Goal: Use online tool/utility: Utilize a website feature to perform a specific function

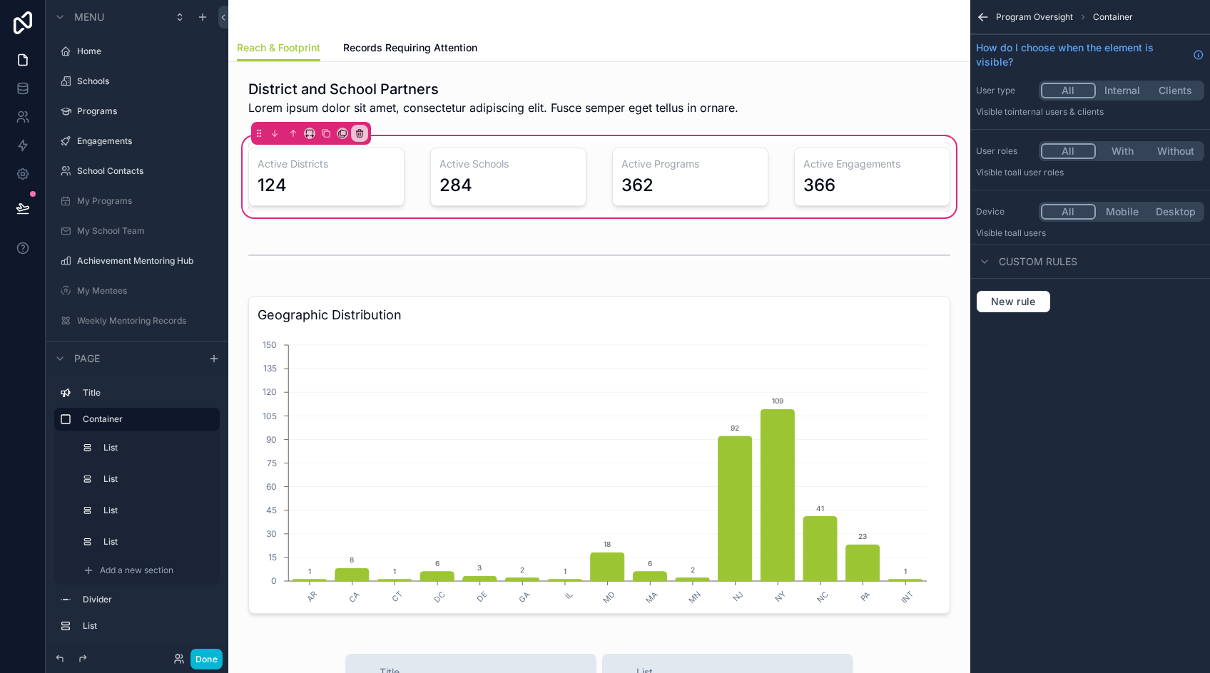
scroll to position [37, 0]
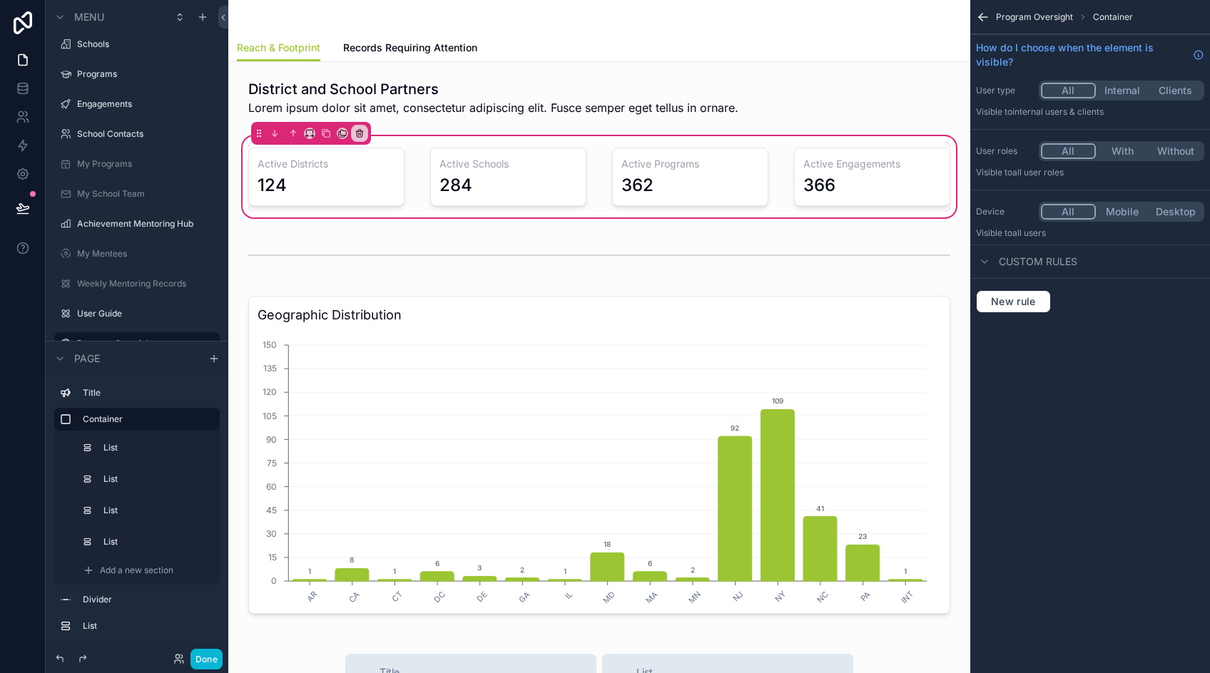
click at [410, 112] on div "scrollable content" at bounding box center [599, 97] width 719 height 49
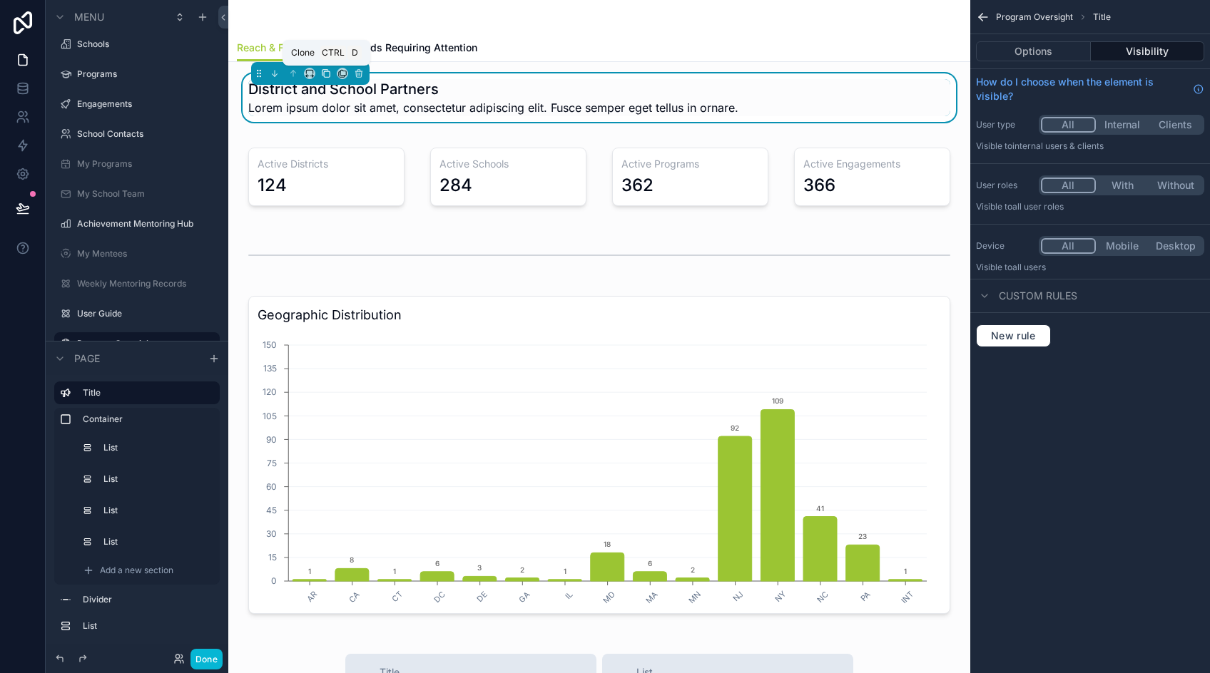
click at [329, 73] on icon "scrollable content" at bounding box center [326, 73] width 10 height 10
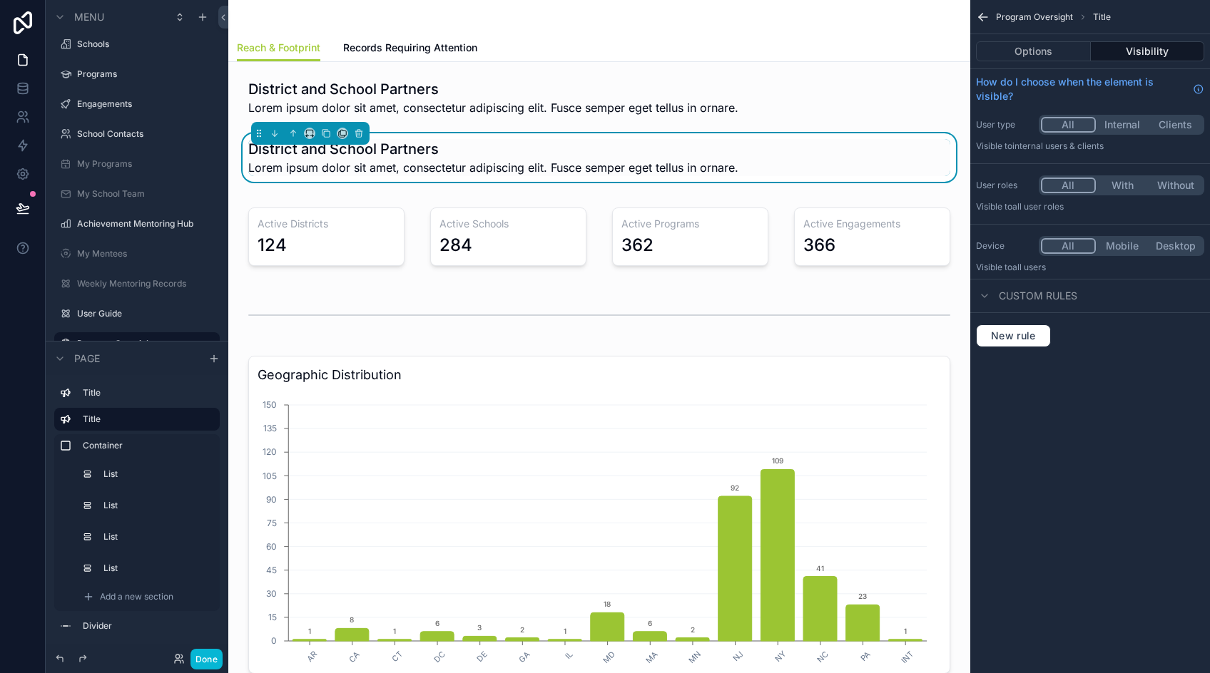
click at [360, 153] on h1 "District and School Partners" at bounding box center [493, 149] width 490 height 20
click at [1056, 49] on button "Options" at bounding box center [1033, 51] width 115 height 20
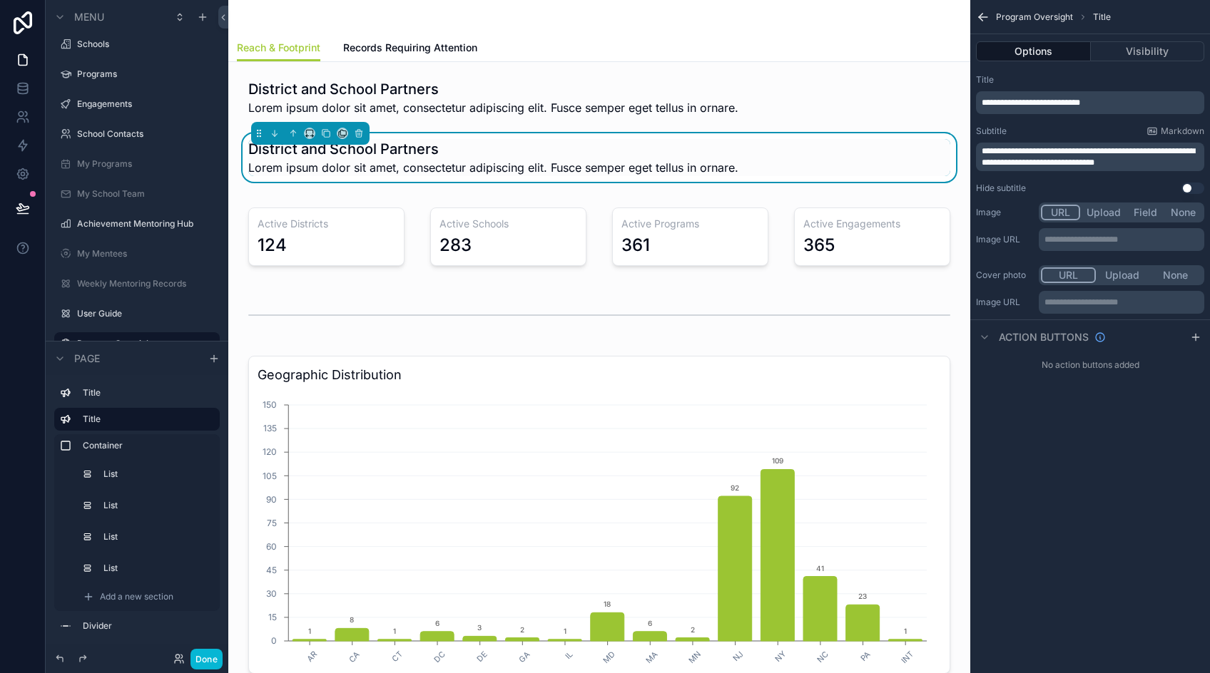
click at [1036, 100] on span "**********" at bounding box center [1031, 102] width 98 height 9
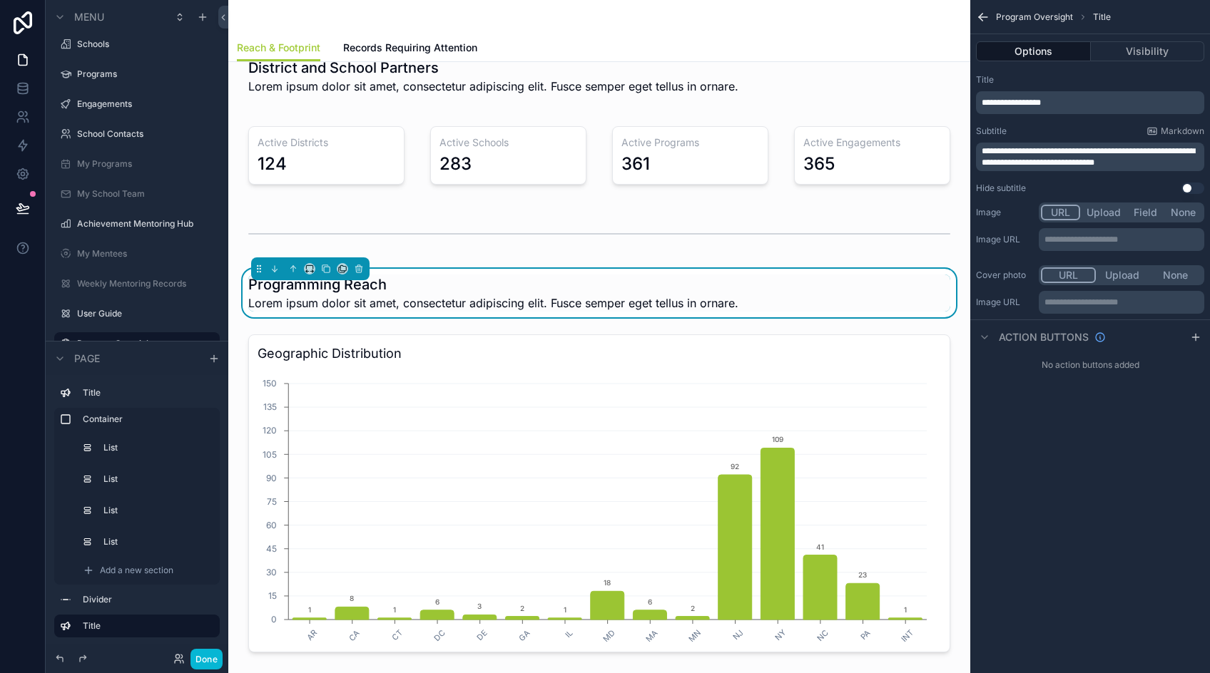
scroll to position [0, 0]
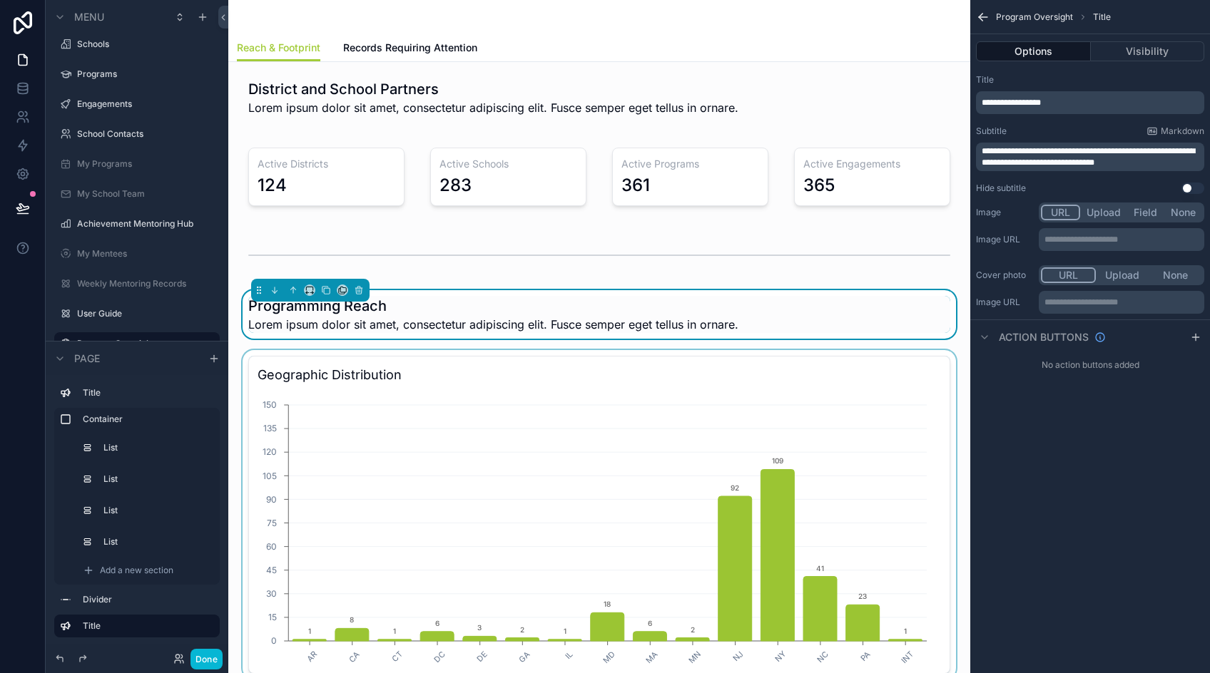
drag, startPoint x: 357, startPoint y: 377, endPoint x: 307, endPoint y: 368, distance: 51.4
click at [358, 377] on div "scrollable content" at bounding box center [599, 515] width 719 height 330
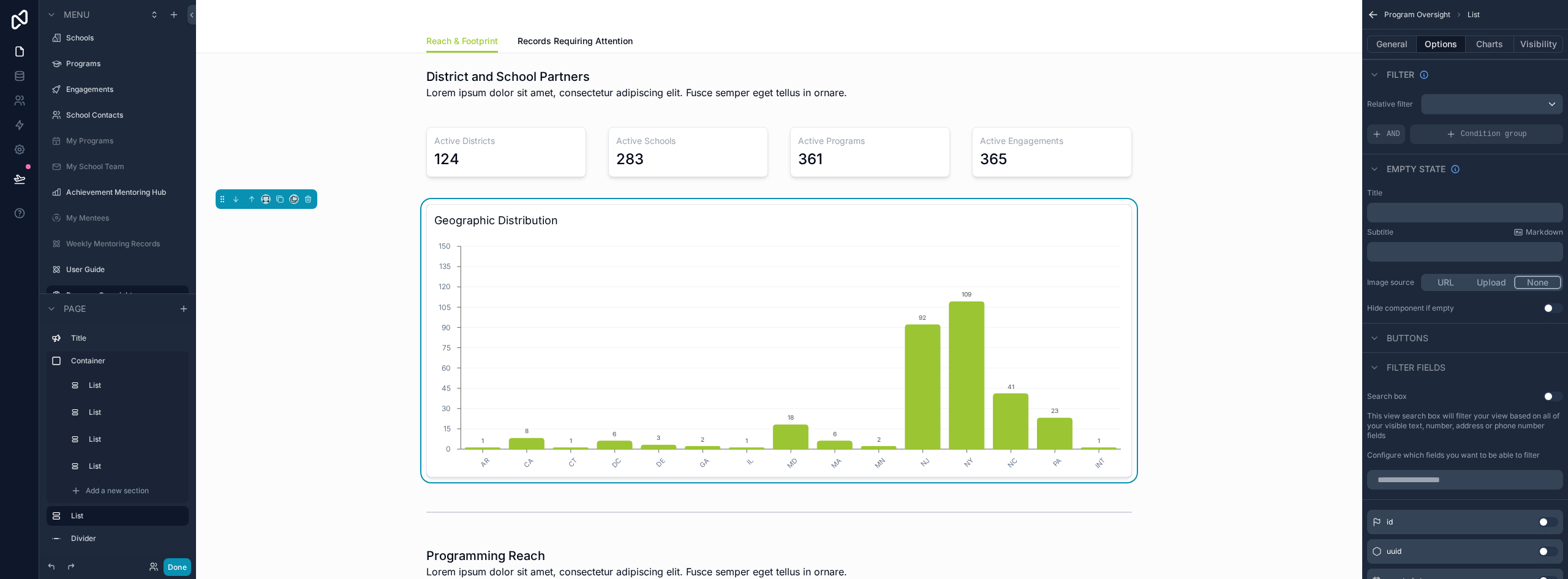
click at [187, 568] on button "Done" at bounding box center [177, 567] width 27 height 18
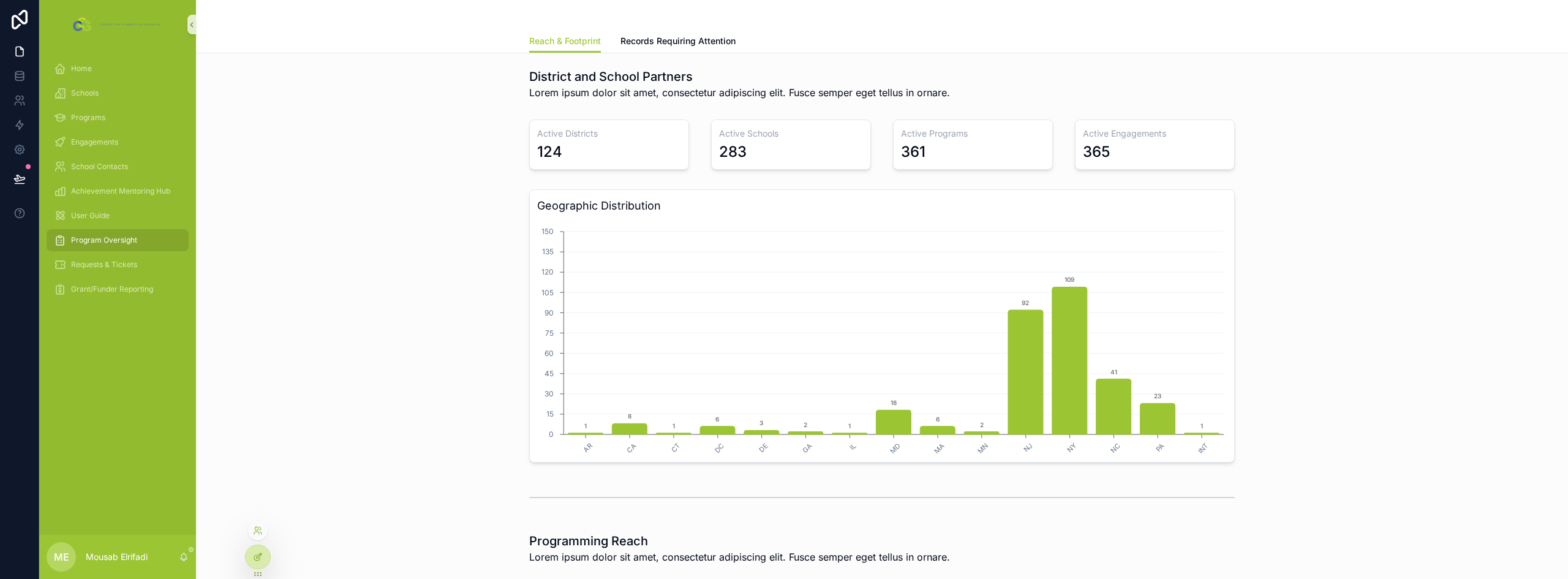
click at [249, 555] on div at bounding box center [258, 557] width 25 height 23
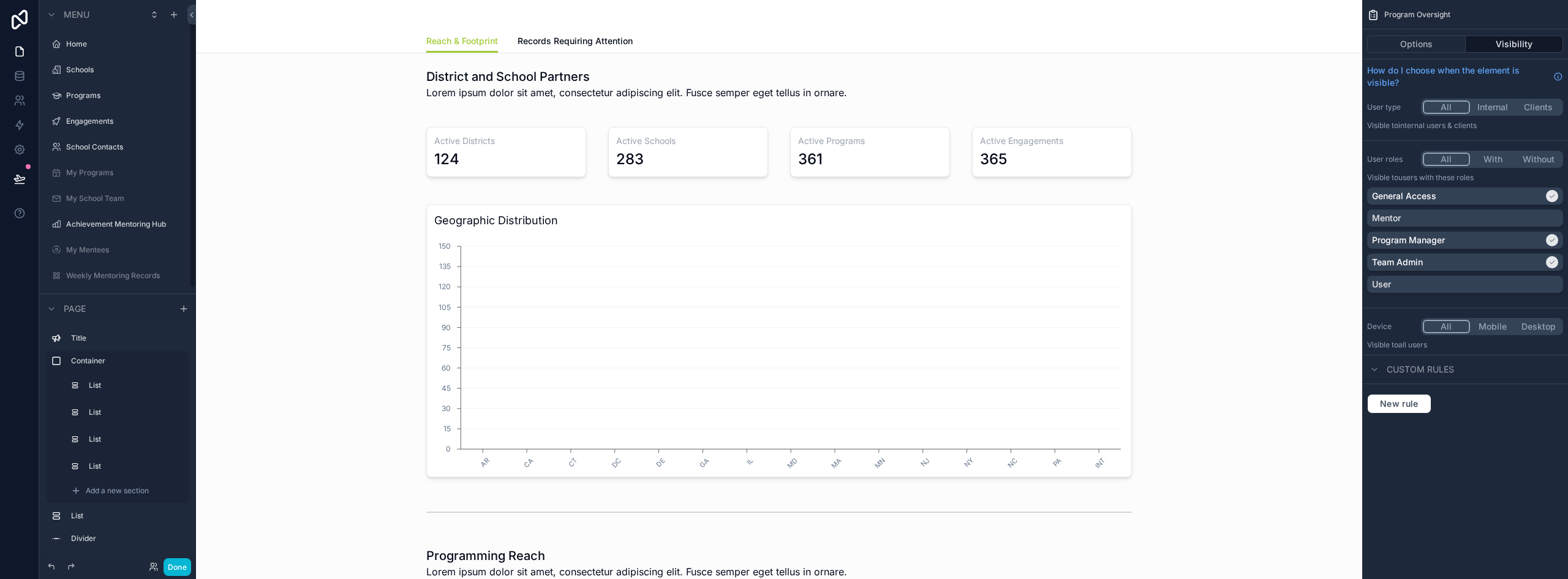
scroll to position [32, 0]
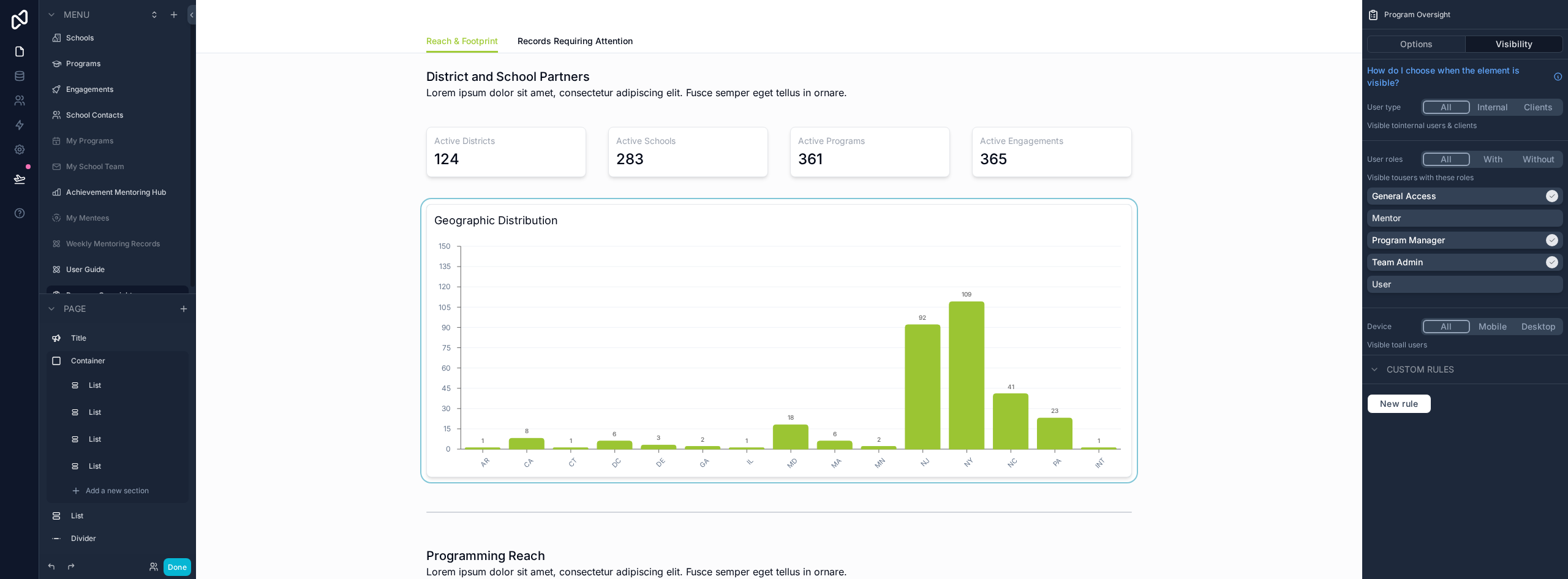
click at [584, 253] on div "scrollable content" at bounding box center [779, 341] width 1146 height 283
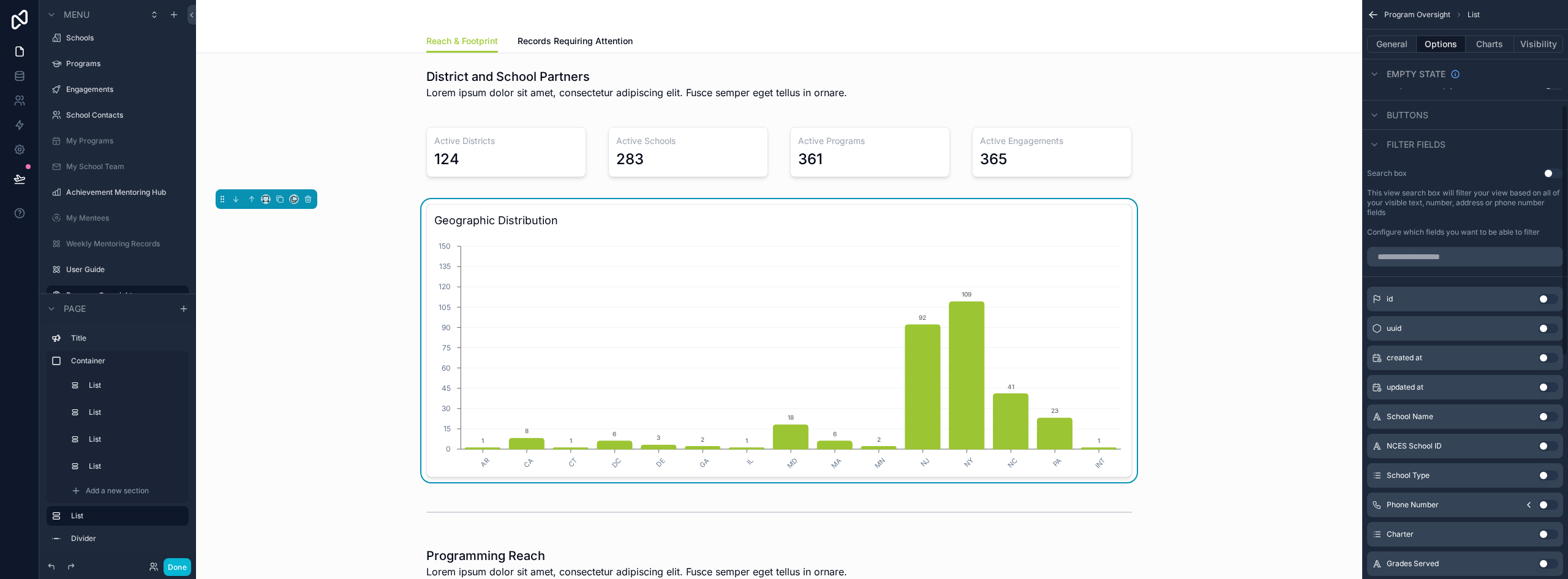
scroll to position [245, 0]
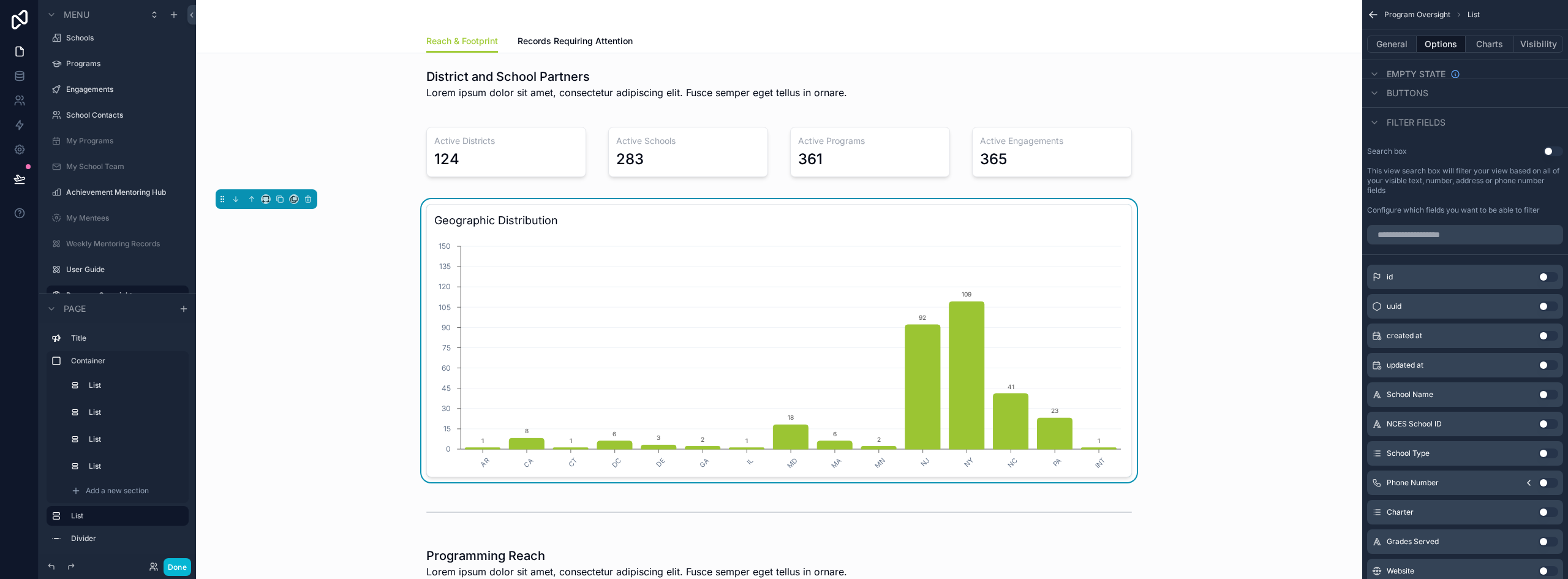
click at [1038, 453] on button "Use setting" at bounding box center [1548, 453] width 20 height 9
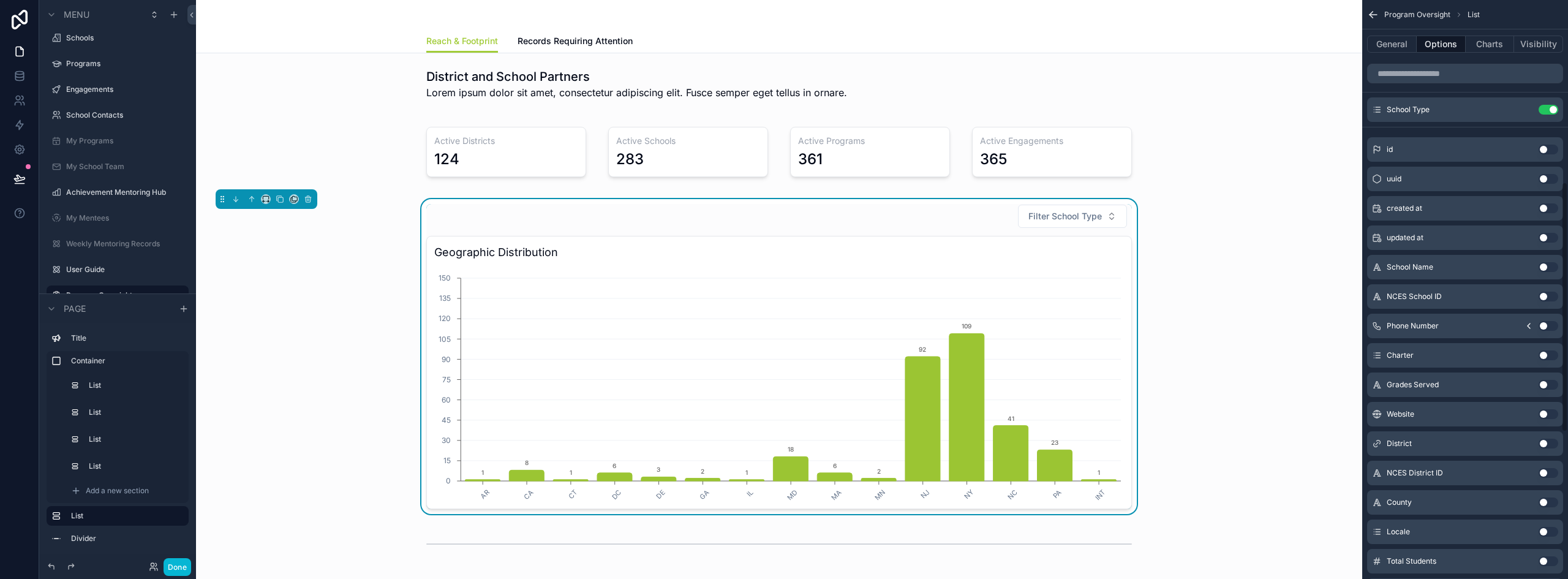
scroll to position [429, 0]
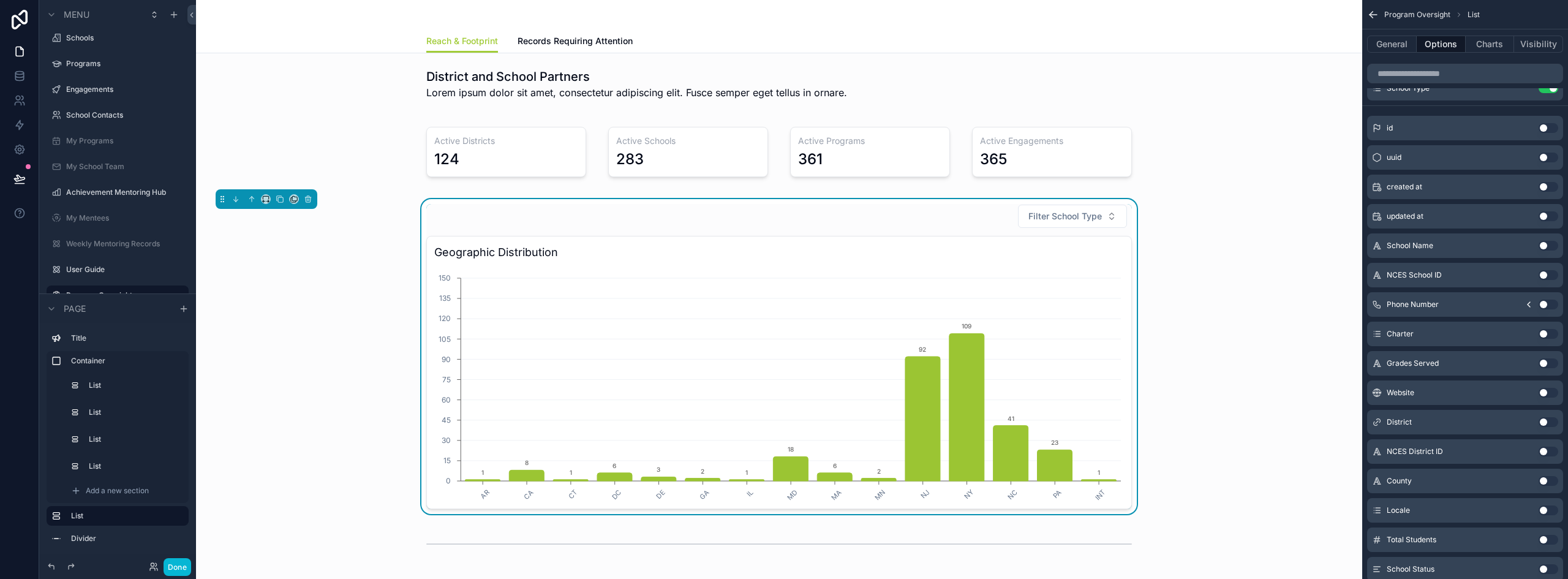
click at [1038, 331] on button "Use setting" at bounding box center [1548, 333] width 20 height 9
click at [1038, 361] on button "Use setting" at bounding box center [1548, 363] width 20 height 9
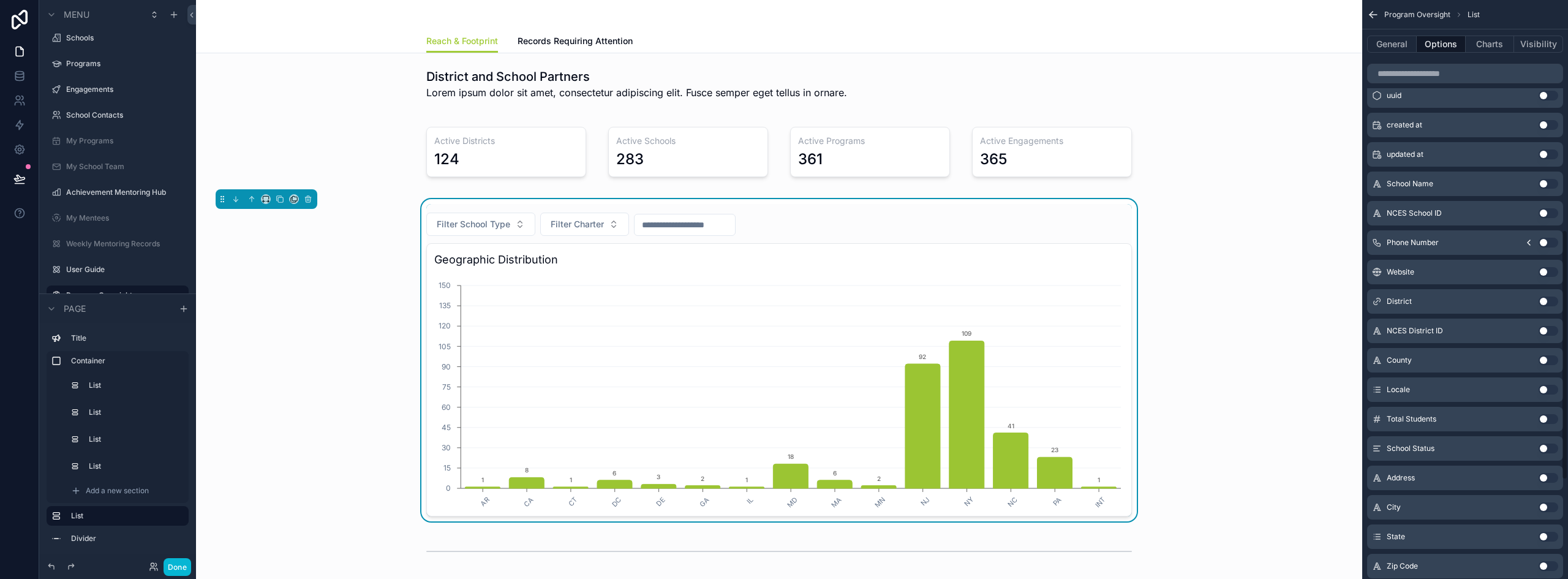
scroll to position [552, 0]
click at [179, 564] on button "Done" at bounding box center [177, 567] width 27 height 18
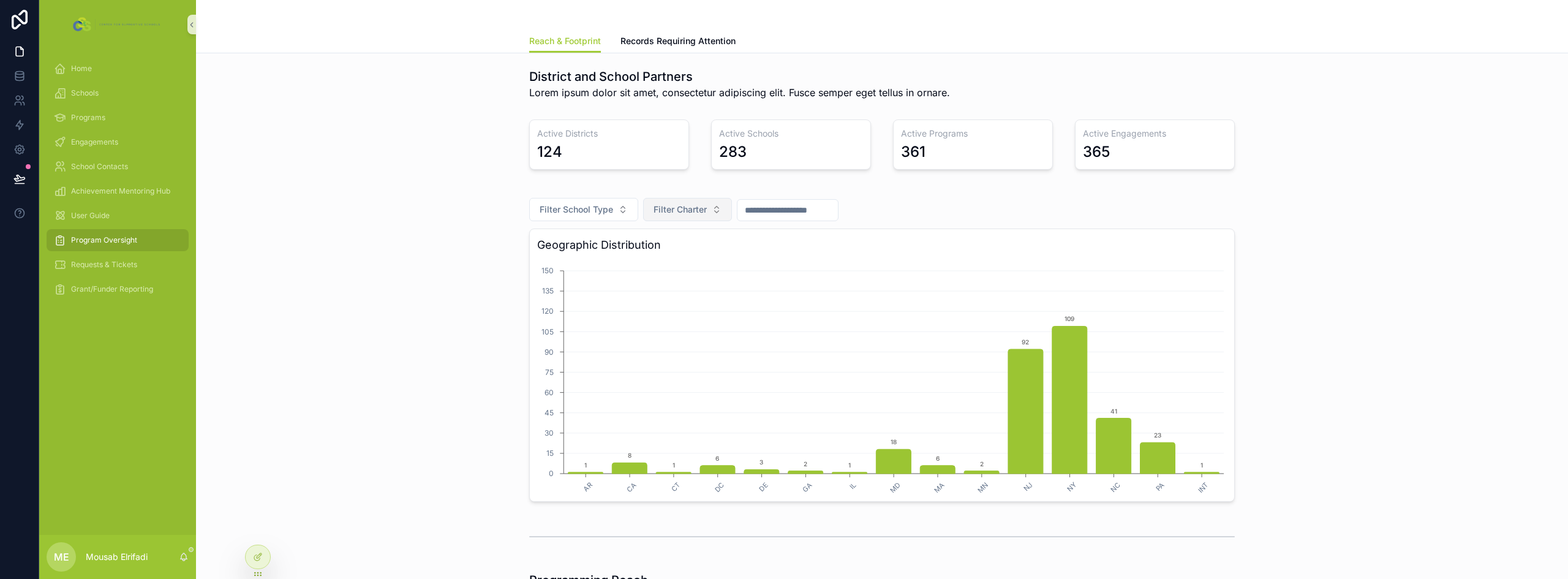
click at [680, 203] on button "Filter Charter" at bounding box center [687, 209] width 88 height 23
click at [644, 262] on div "Yes" at bounding box center [683, 259] width 147 height 20
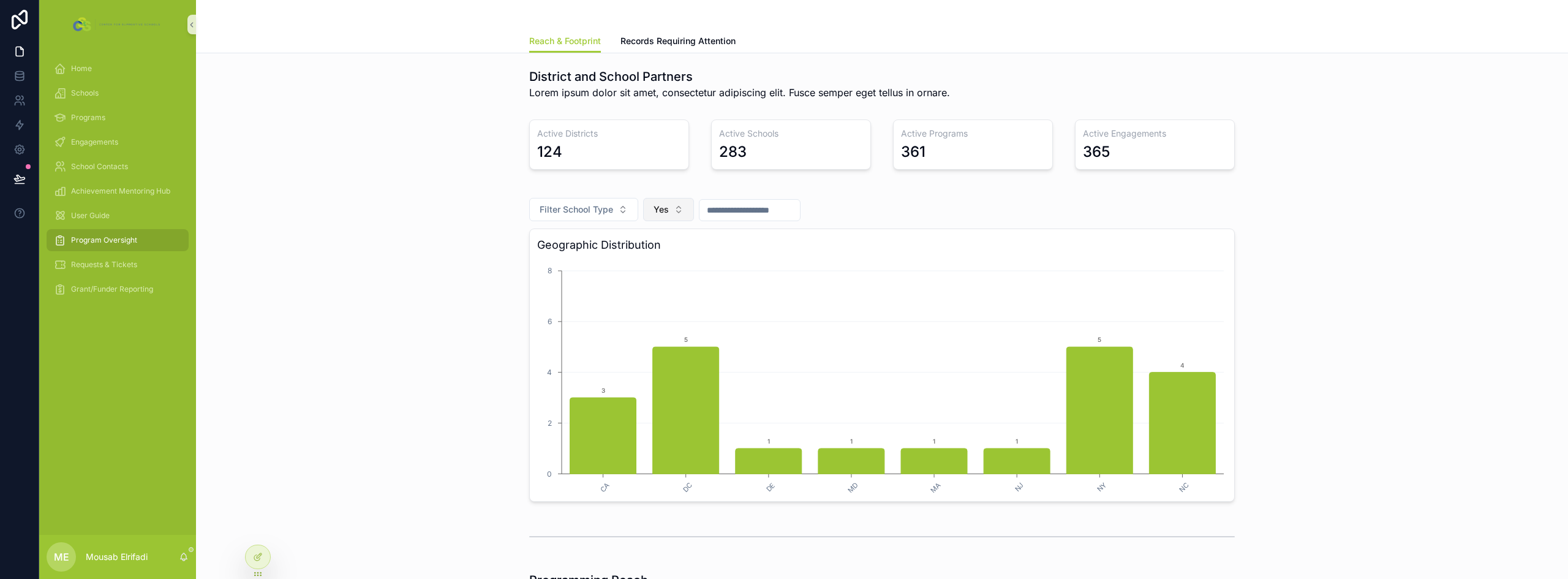
click at [648, 207] on button "Yes" at bounding box center [668, 209] width 51 height 23
click at [619, 266] on div "None" at bounding box center [664, 259] width 147 height 20
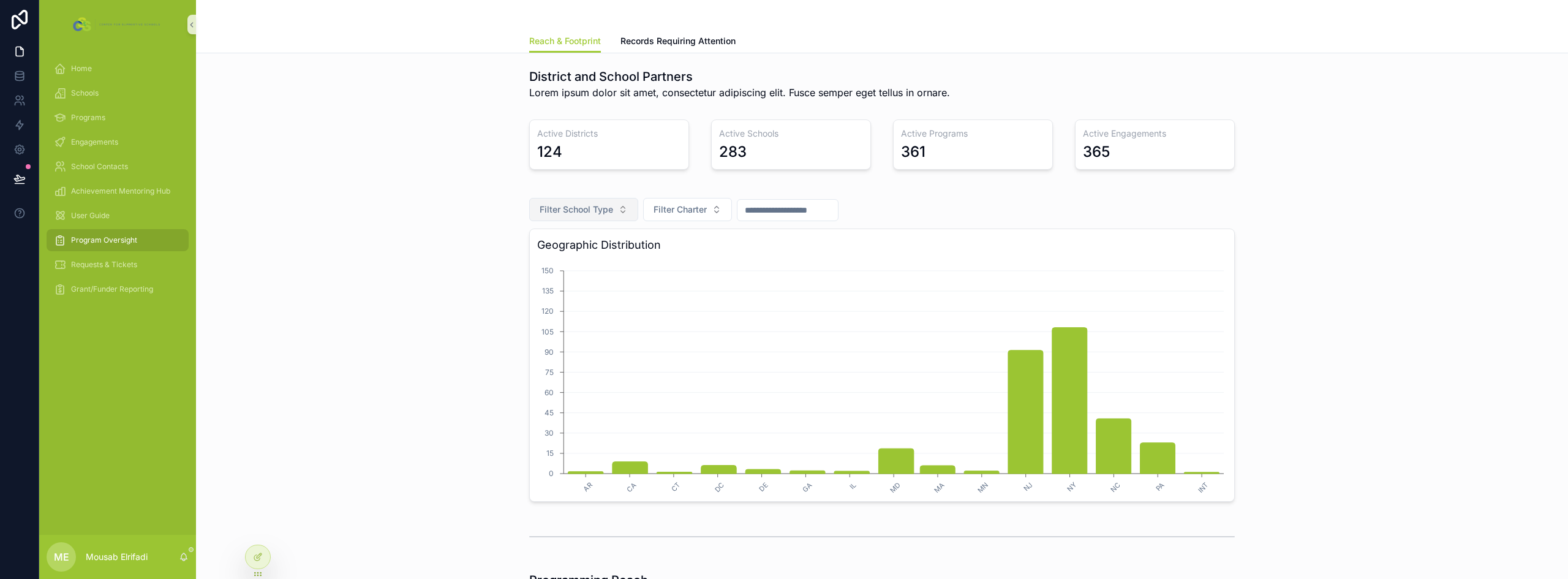
click at [607, 209] on span "Filter School Type" at bounding box center [576, 210] width 74 height 12
click at [538, 315] on div "Regular school" at bounding box center [579, 318] width 147 height 20
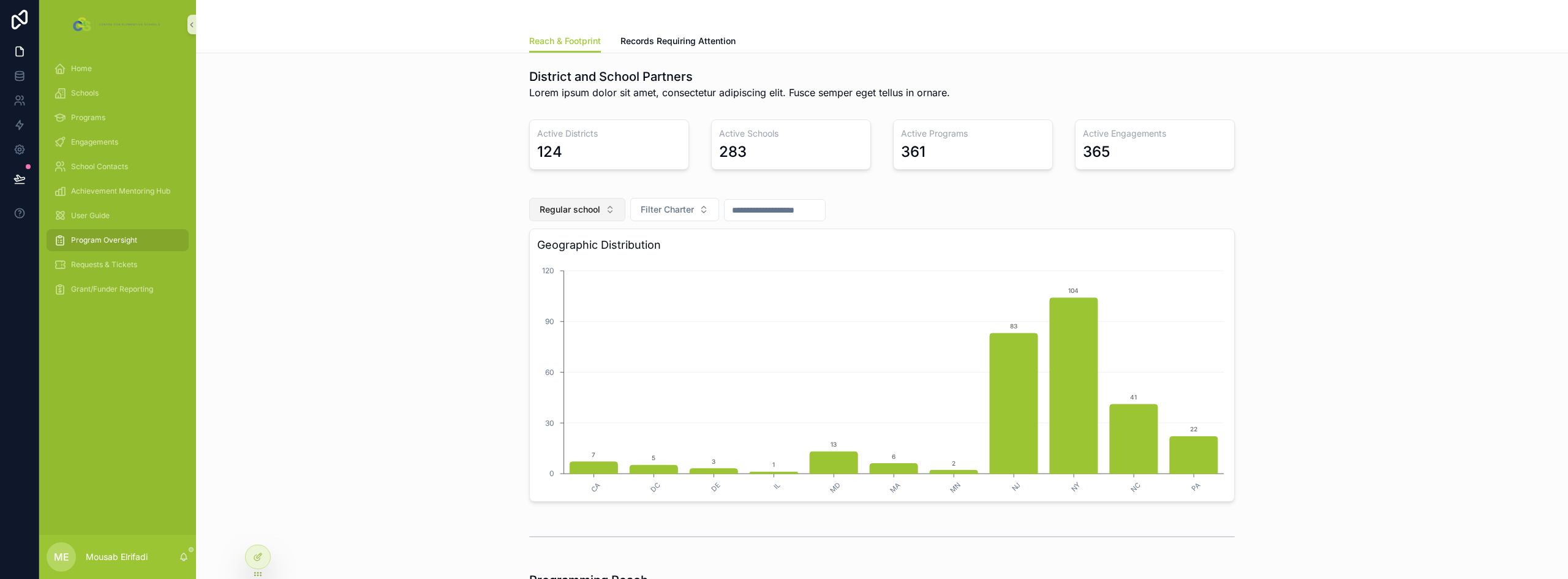
click at [567, 211] on span "Regular school" at bounding box center [569, 210] width 61 height 12
click at [541, 272] on div "Independent" at bounding box center [572, 278] width 147 height 20
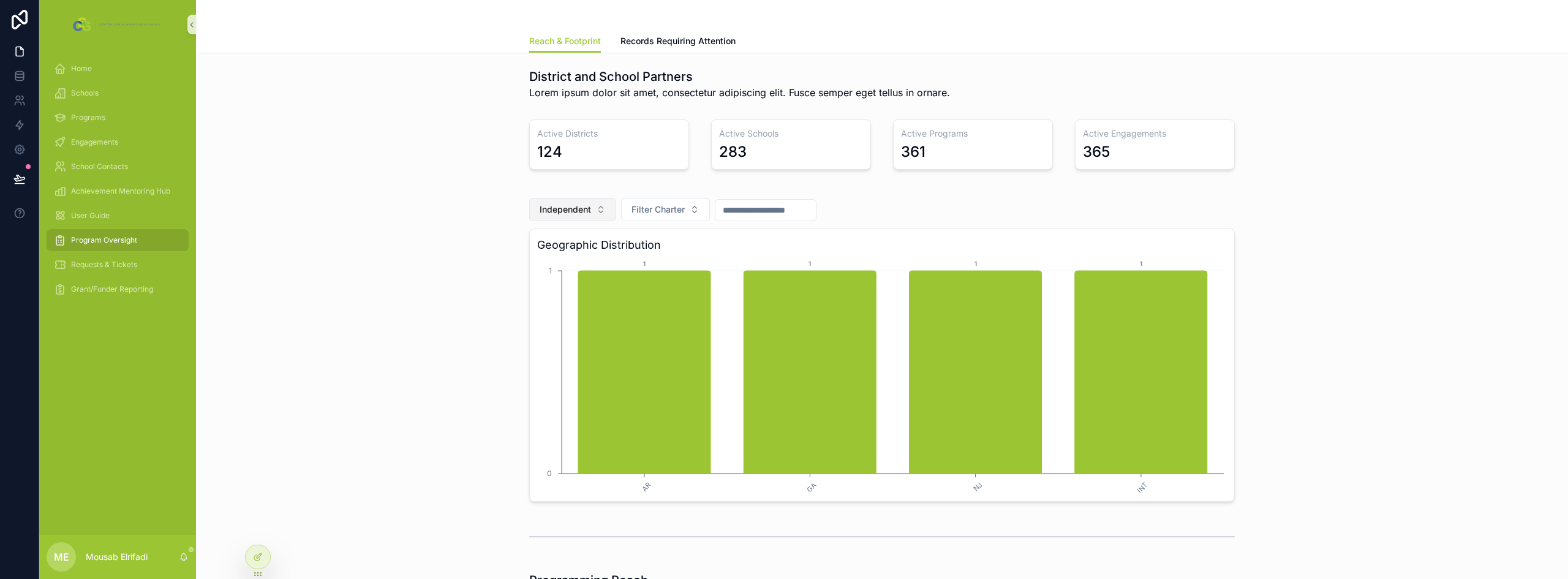
click at [549, 210] on span "Independent" at bounding box center [565, 210] width 52 height 12
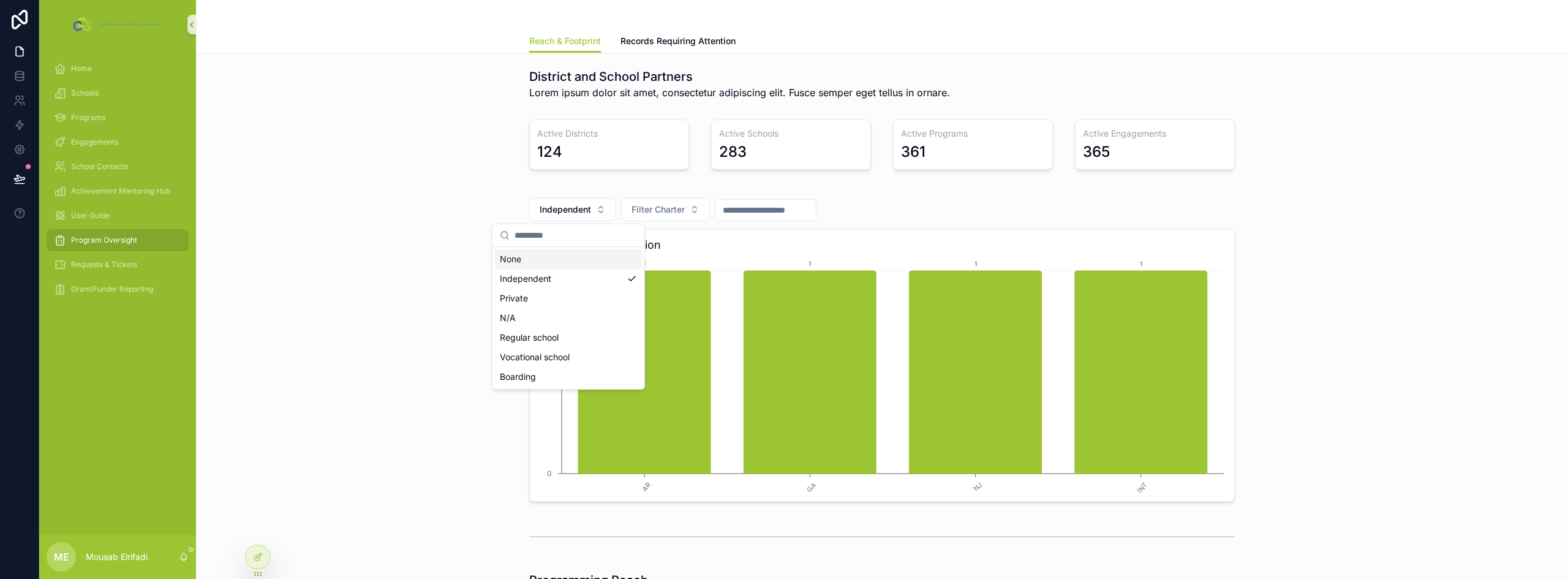
click at [540, 255] on div "None" at bounding box center [568, 259] width 147 height 20
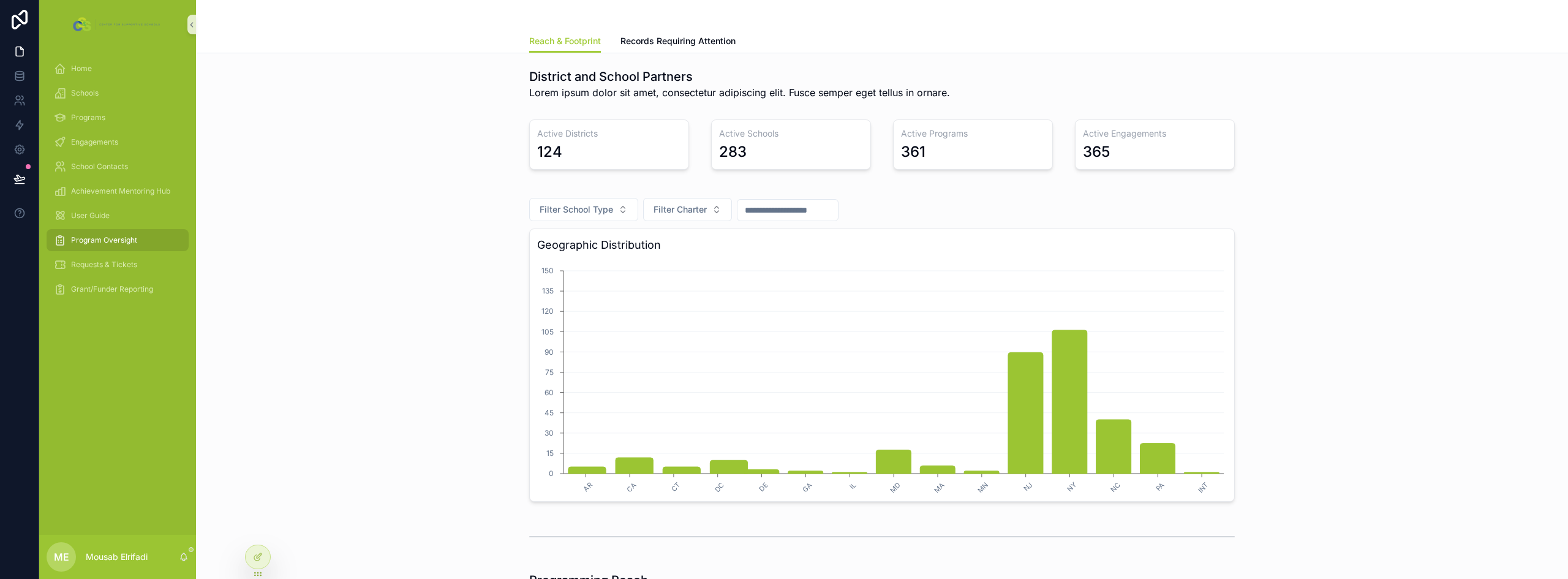
click at [454, 263] on div "Filter School Type Filter Charter Geographic Distribution AR [GEOGRAPHIC_DATA] …" at bounding box center [882, 345] width 1352 height 322
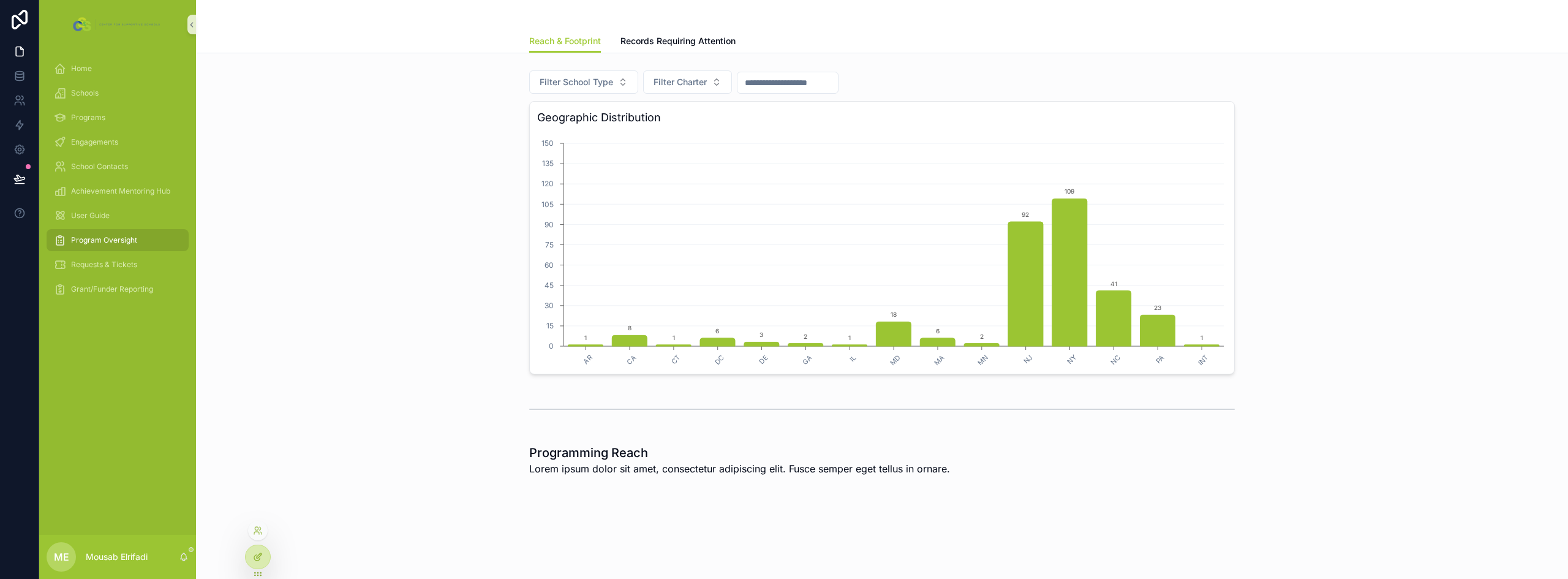
click at [256, 563] on div at bounding box center [258, 557] width 25 height 23
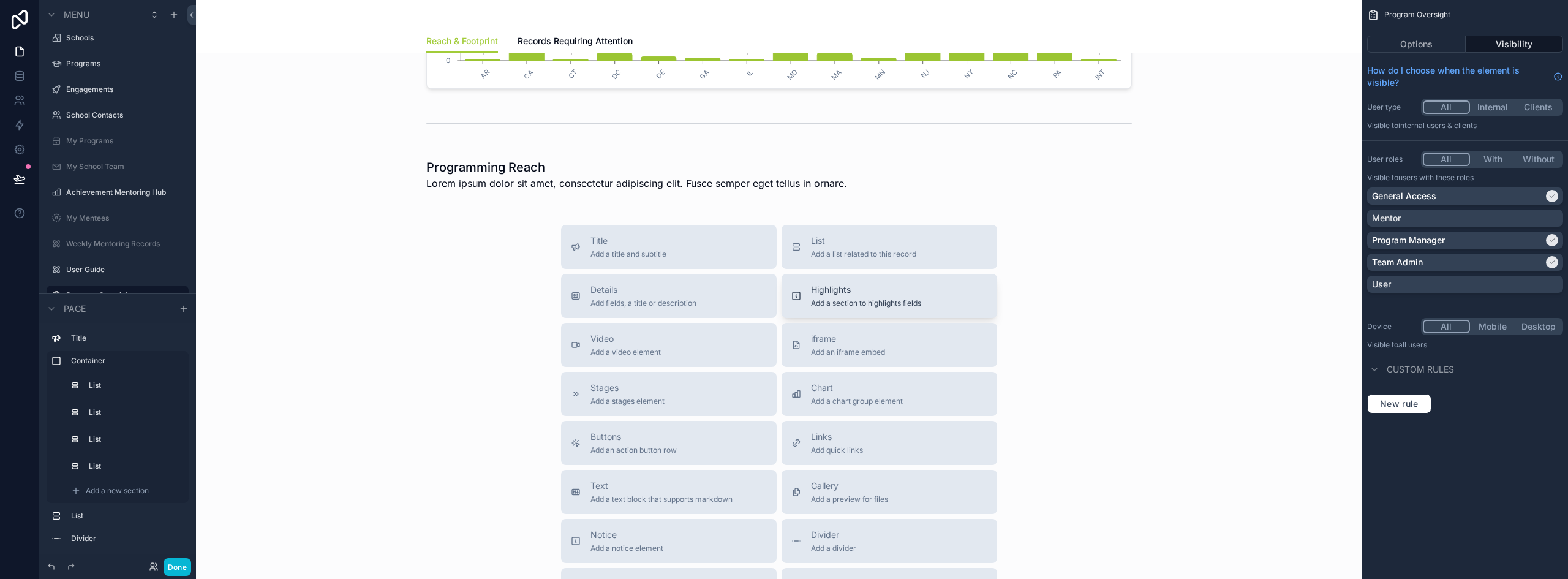
scroll to position [434, 0]
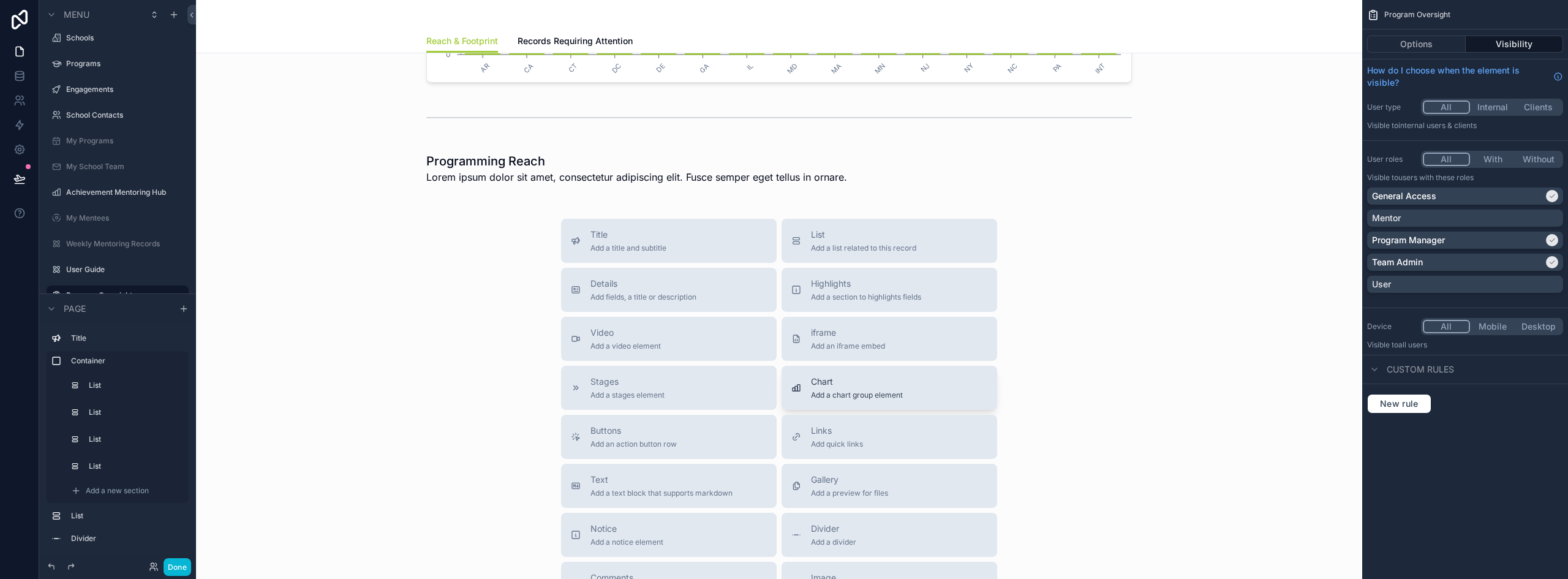
click at [811, 391] on span "Add a chart group element" at bounding box center [856, 394] width 92 height 9
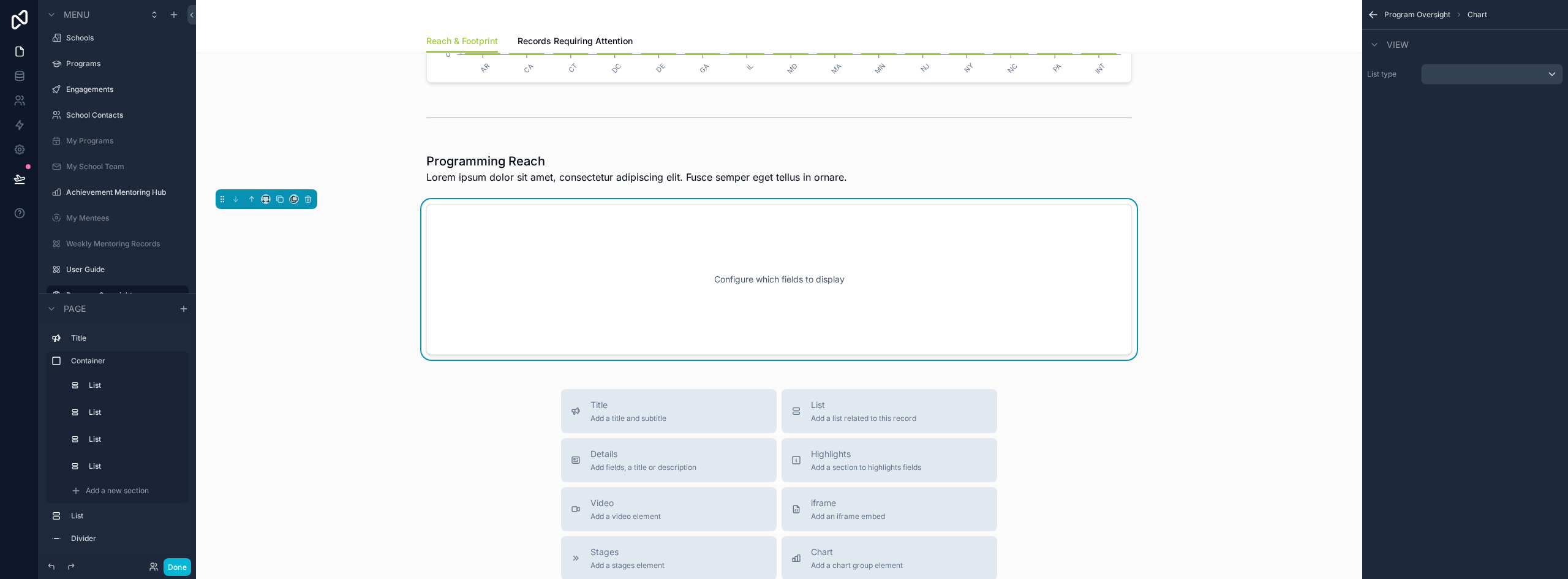
scroll to position [424, 0]
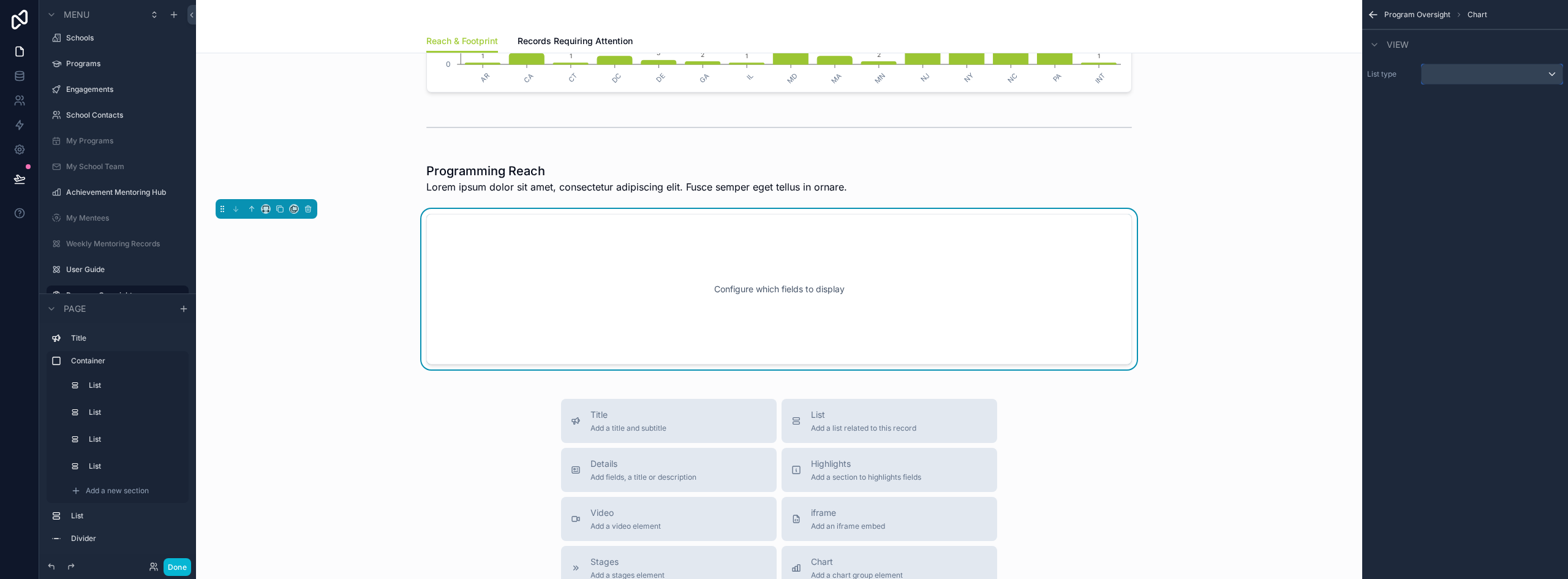
click at [1038, 72] on div "scrollable content" at bounding box center [1492, 74] width 141 height 20
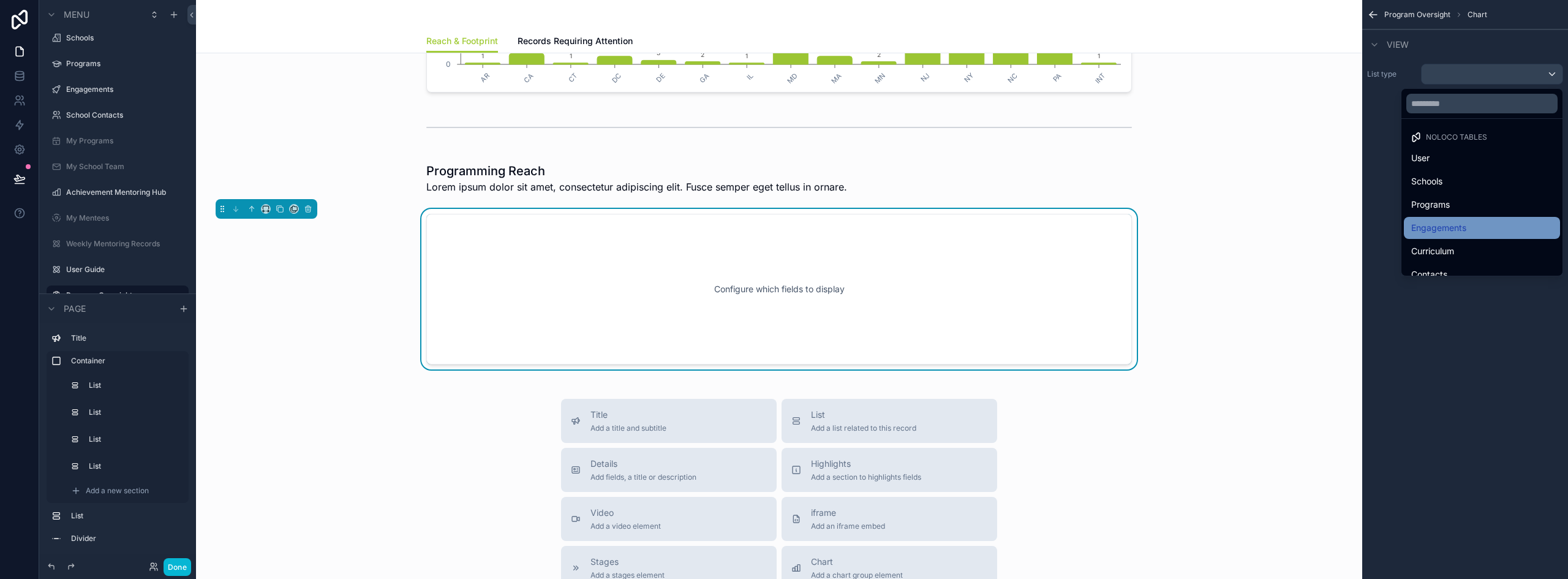
click at [1038, 225] on span "Engagements" at bounding box center [1438, 228] width 55 height 15
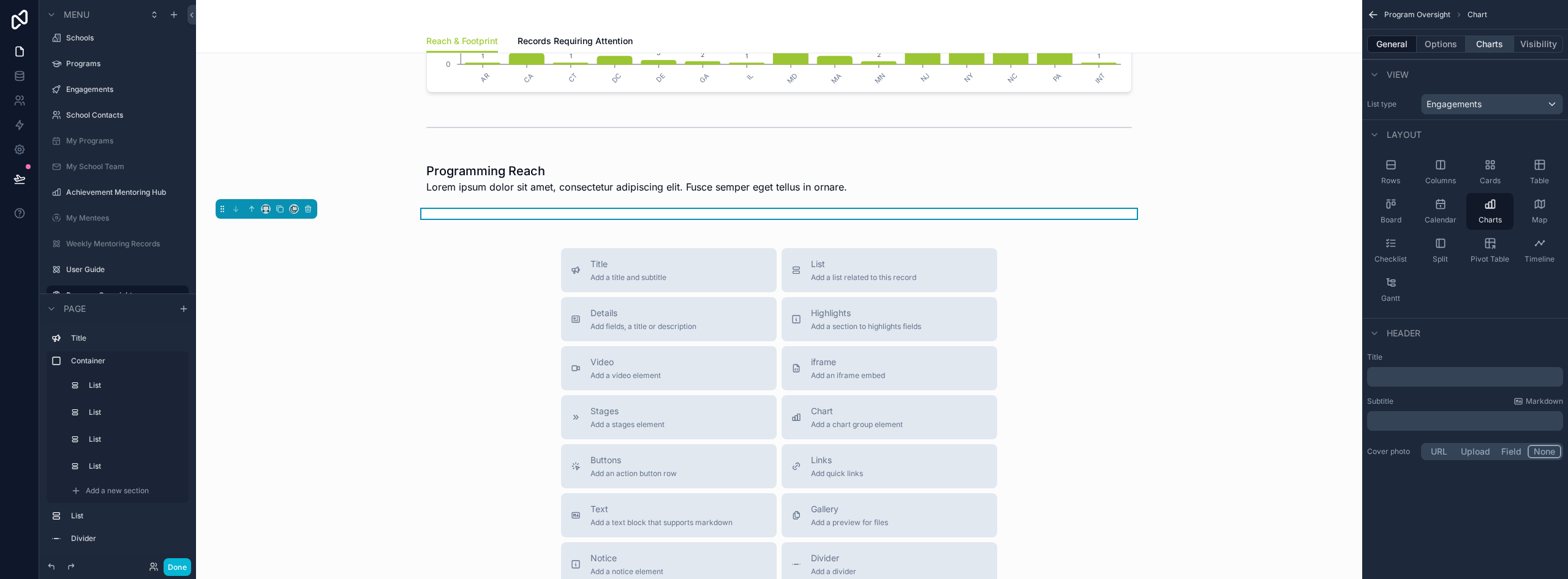
click at [1038, 48] on button "Charts" at bounding box center [1490, 44] width 49 height 17
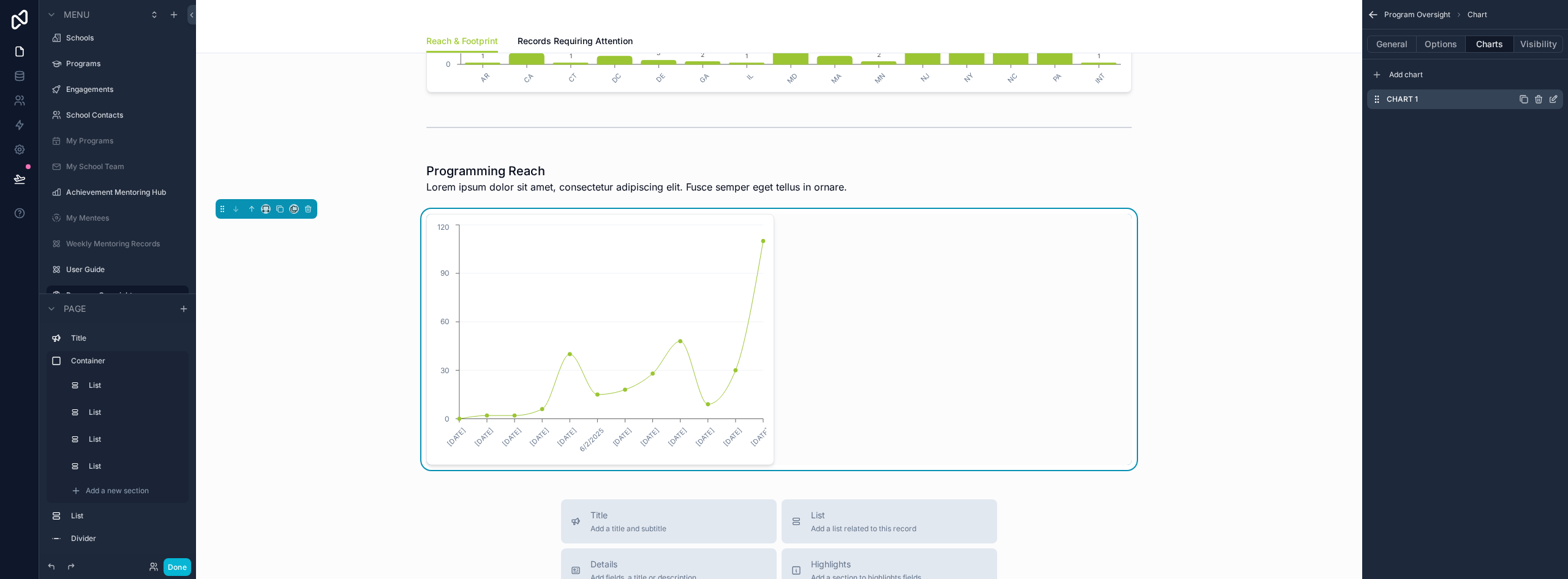
click at [1038, 101] on icon "scrollable content" at bounding box center [1553, 99] width 9 height 9
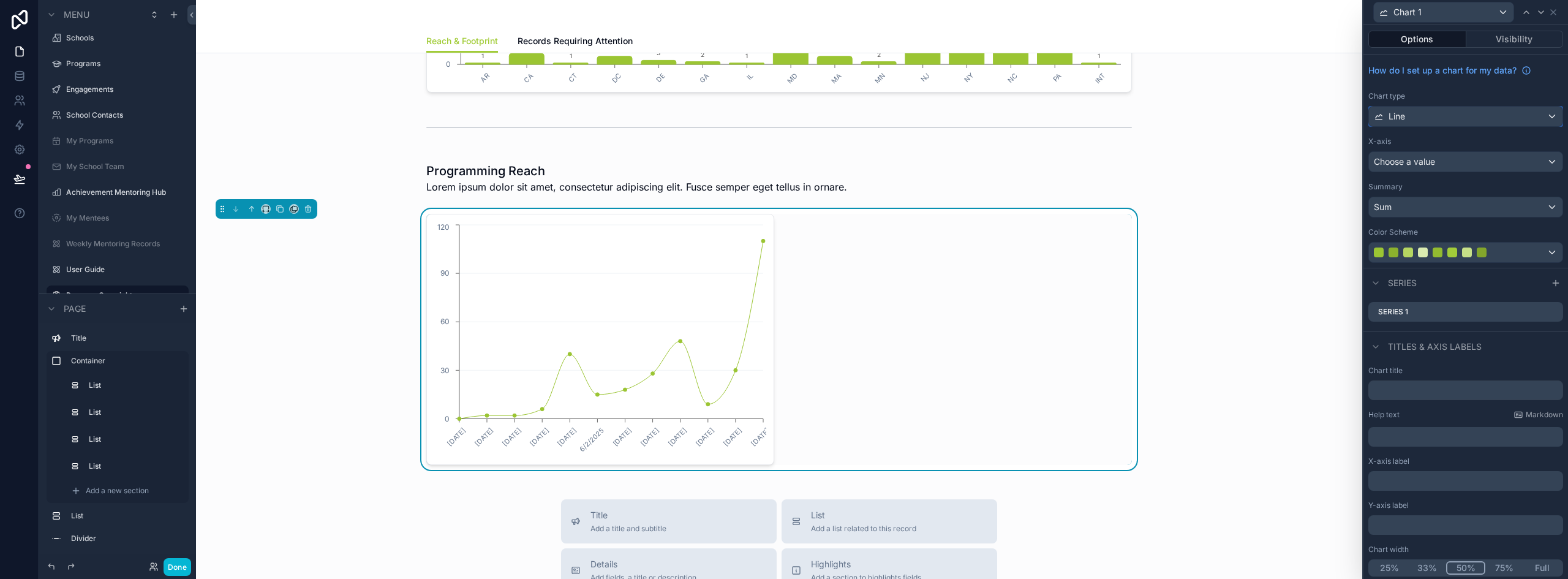
click at [1038, 119] on div "Line" at bounding box center [1465, 116] width 193 height 20
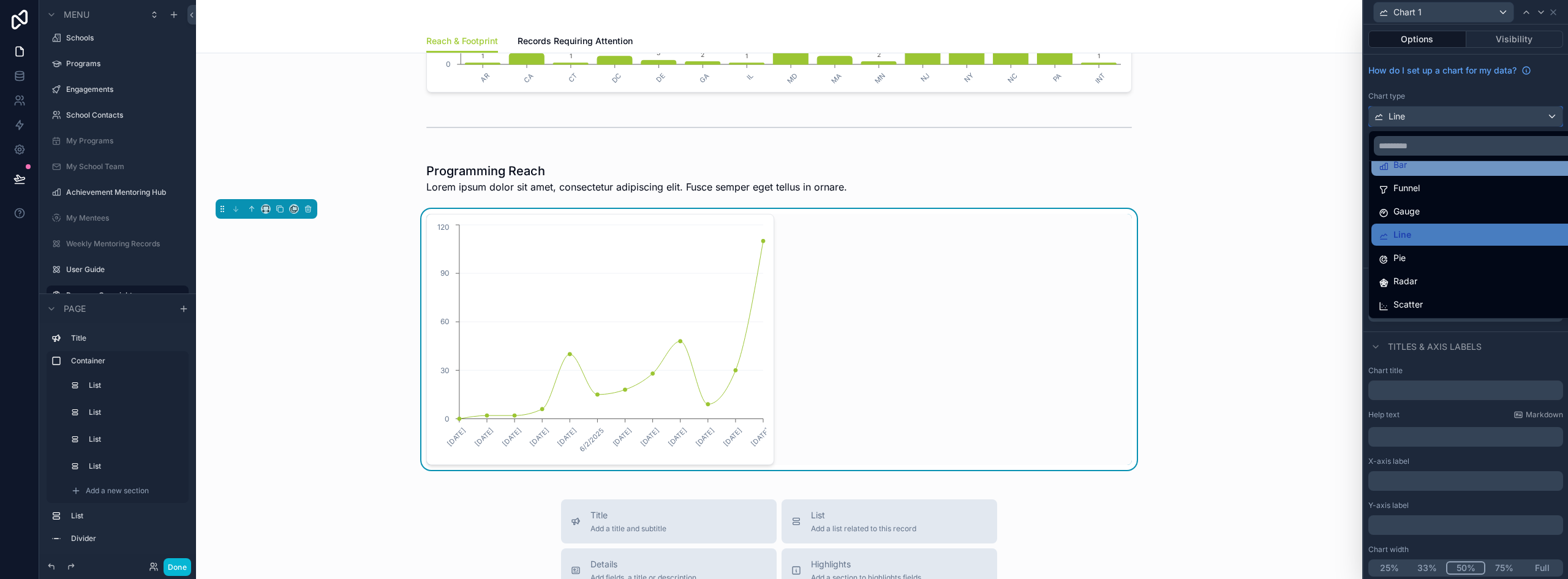
scroll to position [61, 0]
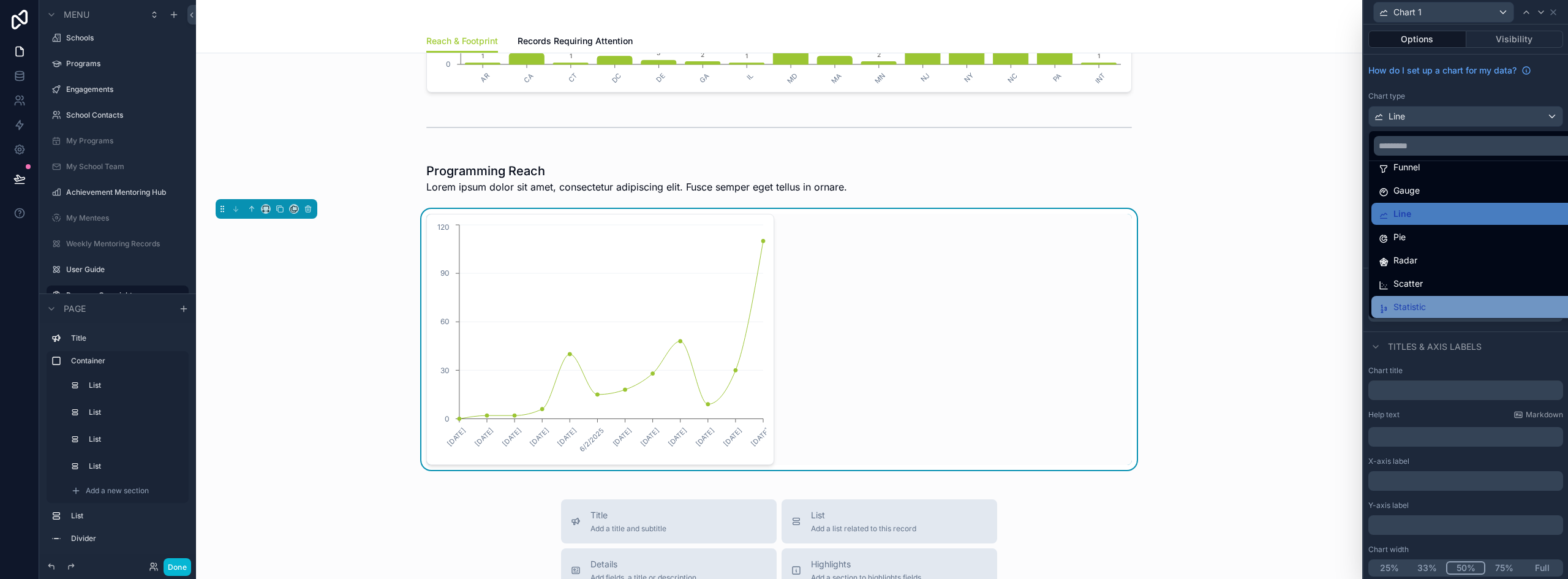
click at [1038, 298] on div "Statistic" at bounding box center [1475, 308] width 208 height 22
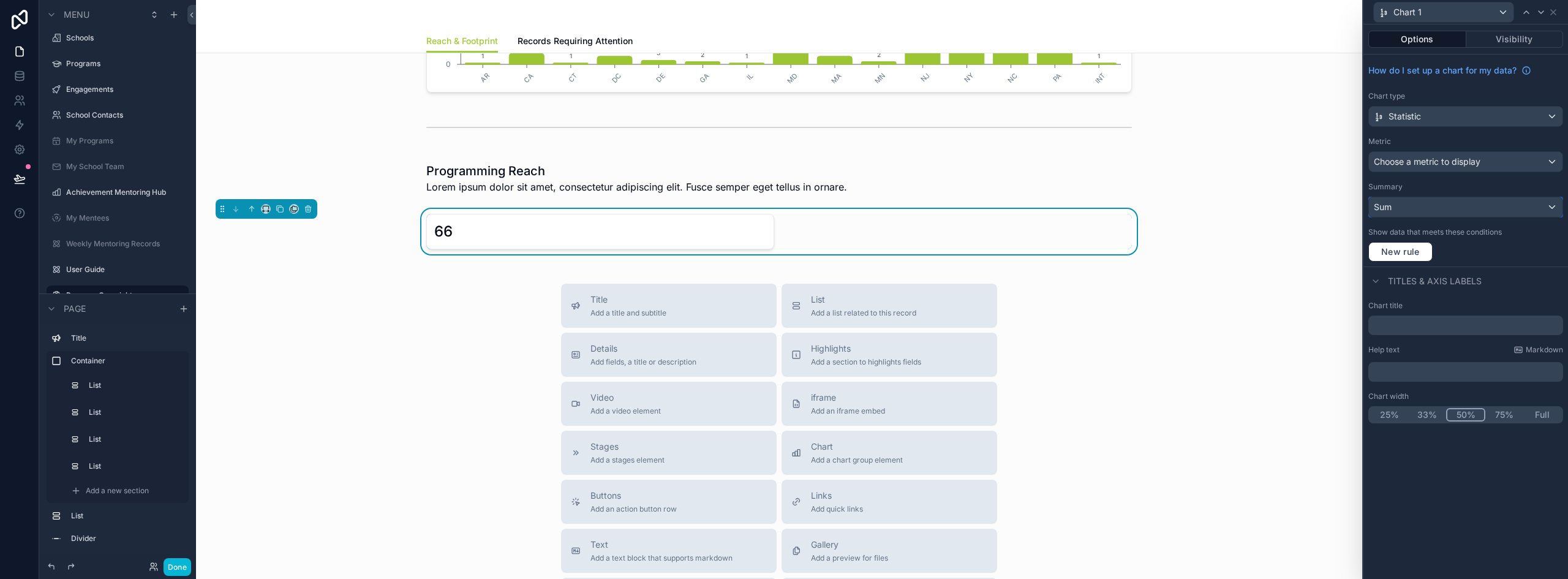
click at [1038, 210] on div "Sum" at bounding box center [1465, 207] width 193 height 20
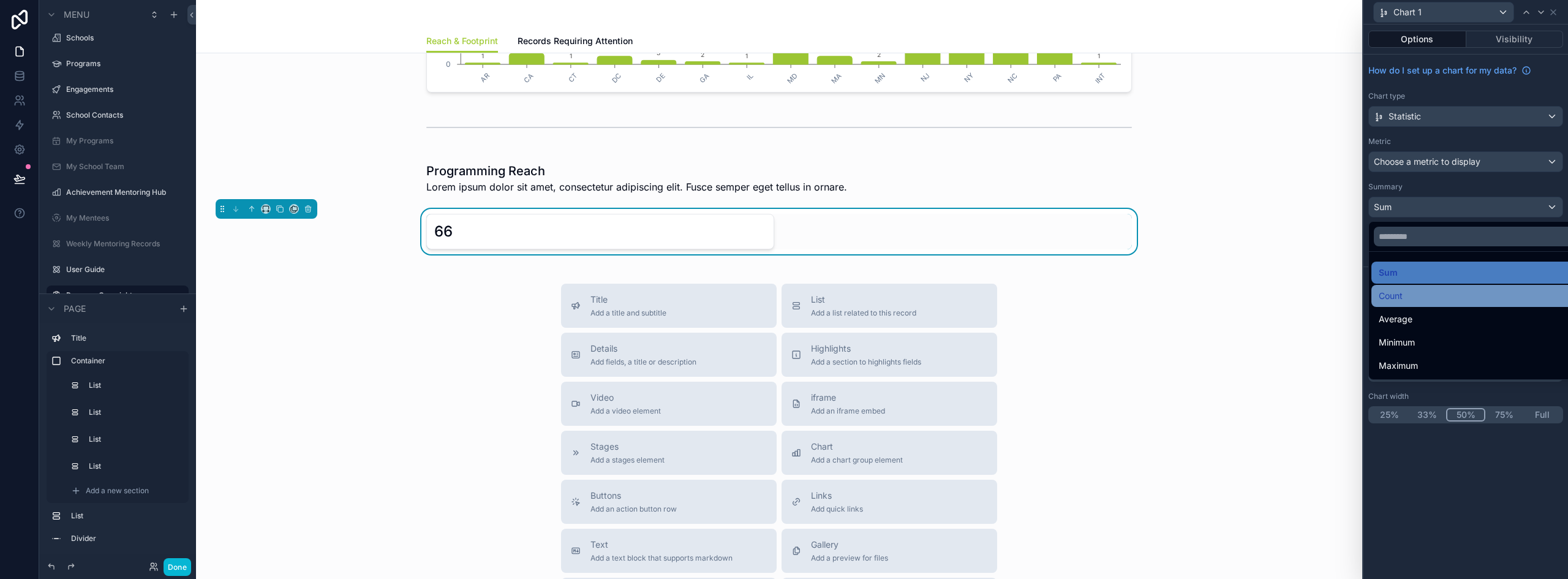
click at [1038, 301] on span "Count" at bounding box center [1391, 296] width 24 height 15
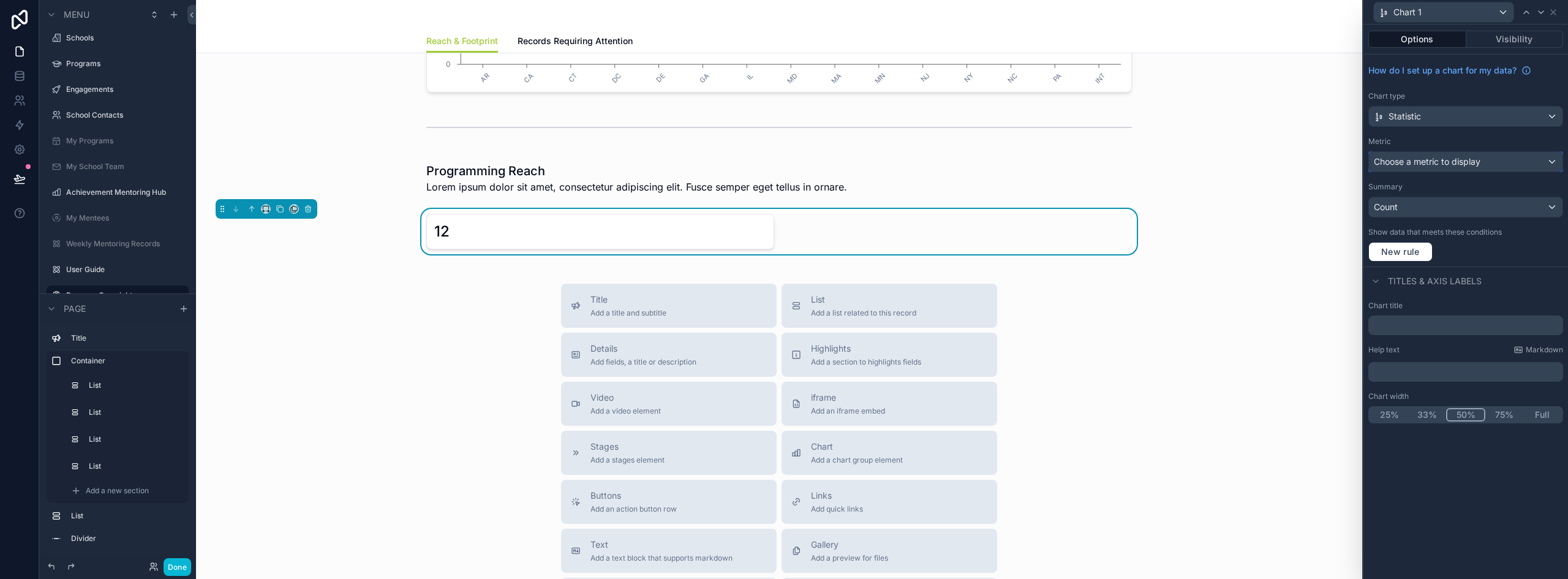
click at [1038, 165] on span "Choose a metric to display" at bounding box center [1427, 162] width 106 height 10
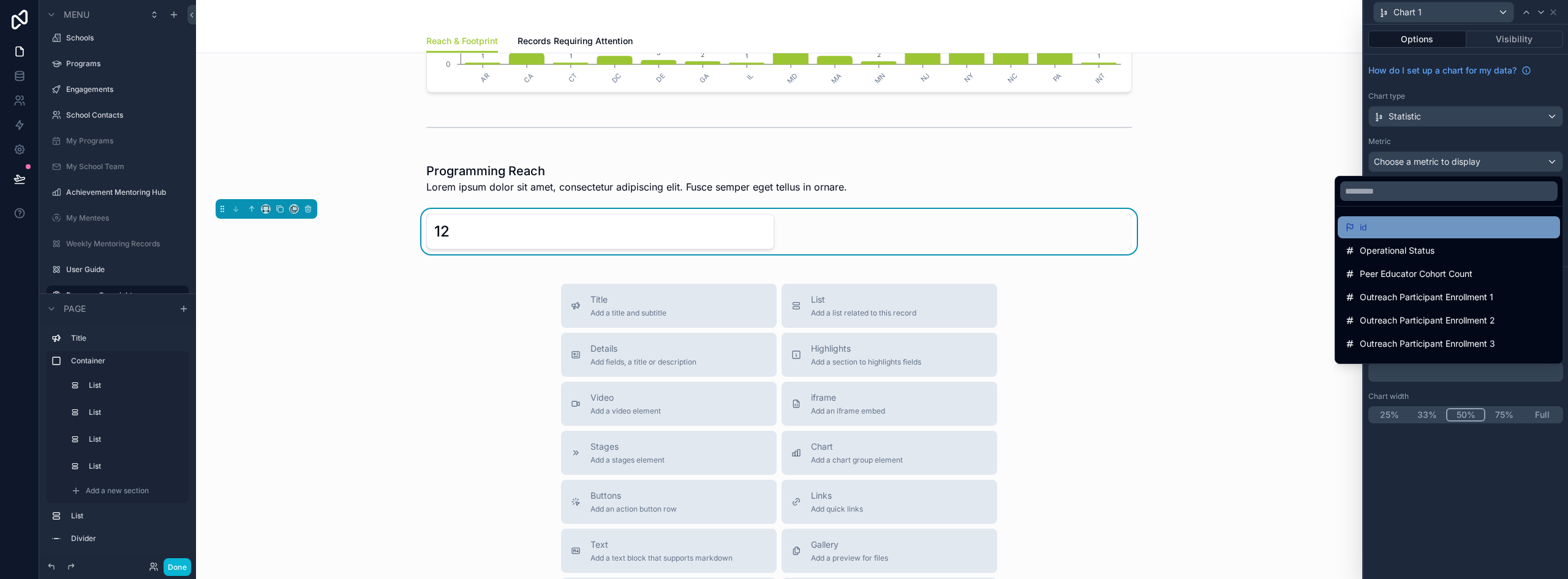
click at [1038, 221] on div "id" at bounding box center [1449, 227] width 208 height 15
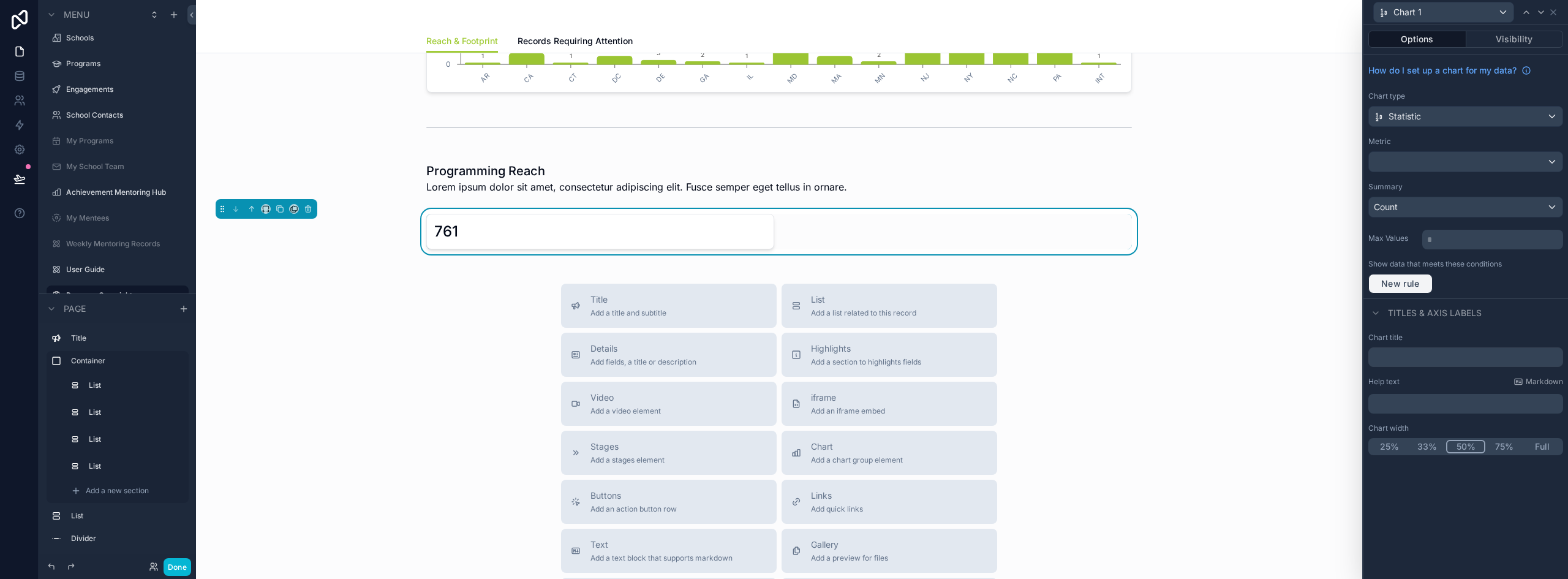
click at [1038, 283] on span "New rule" at bounding box center [1401, 283] width 48 height 11
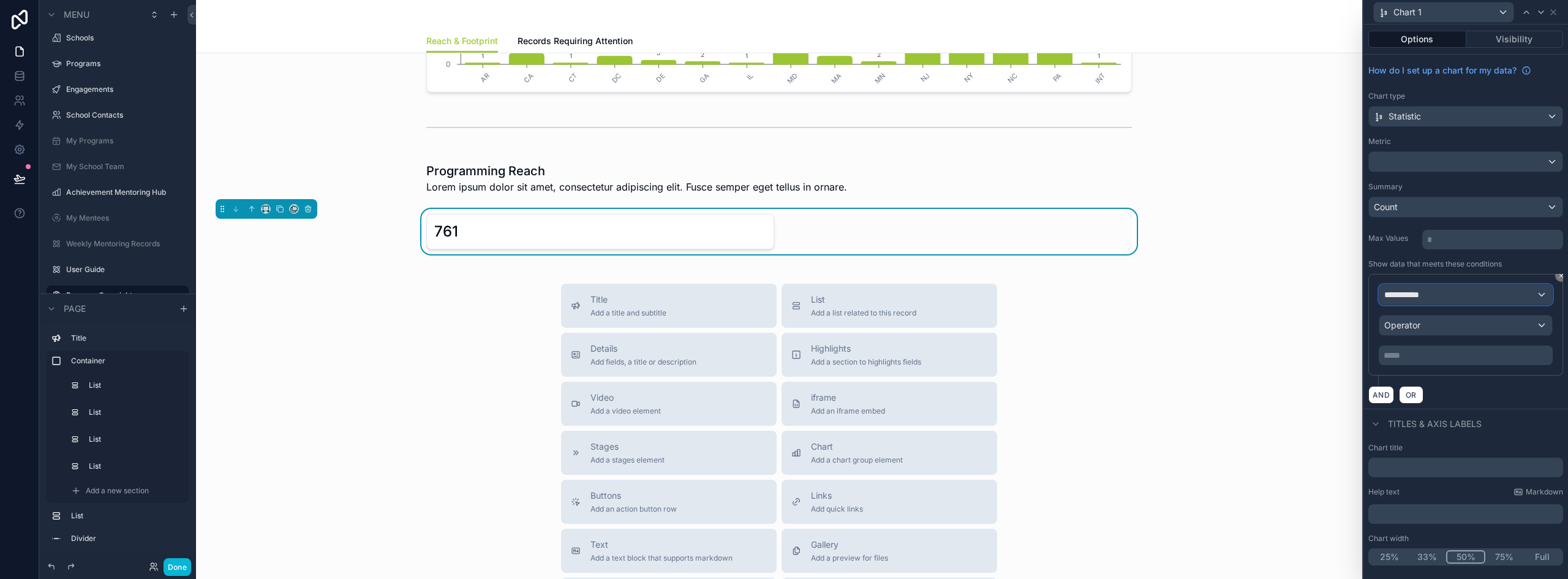
click at [1038, 296] on span "**********" at bounding box center [1407, 295] width 46 height 12
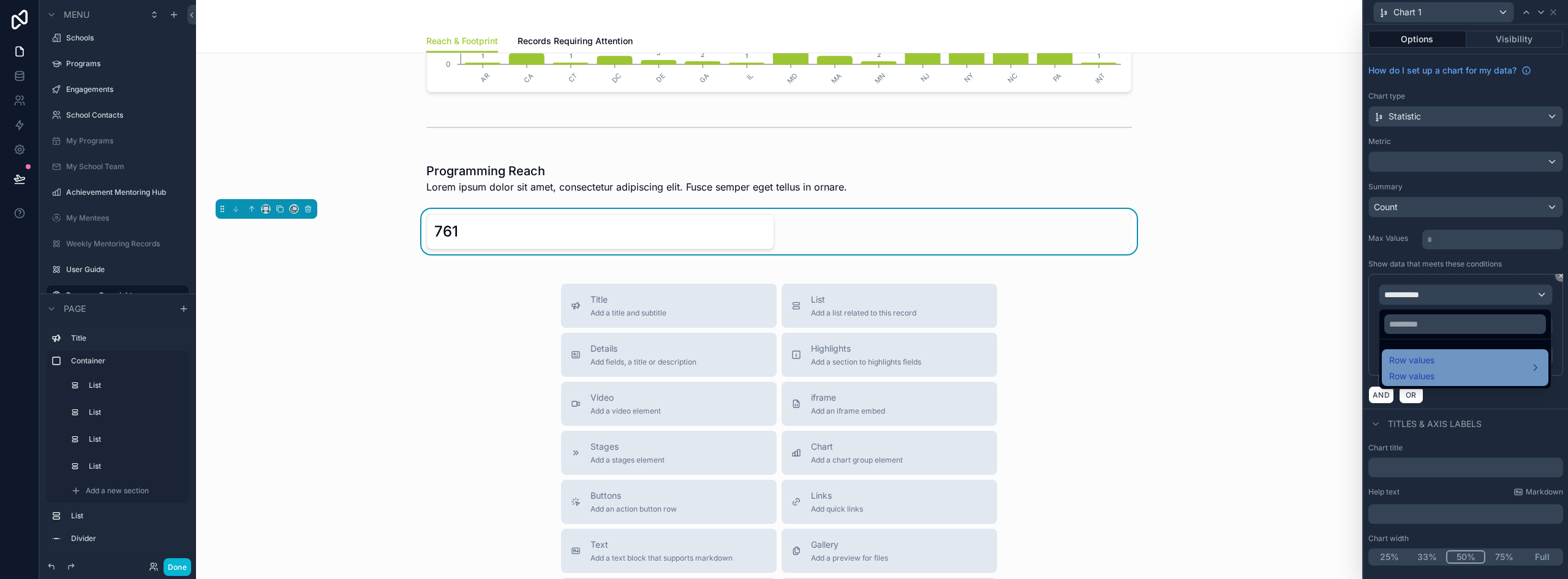
click at [1038, 369] on div "Row values Row values" at bounding box center [1412, 368] width 46 height 29
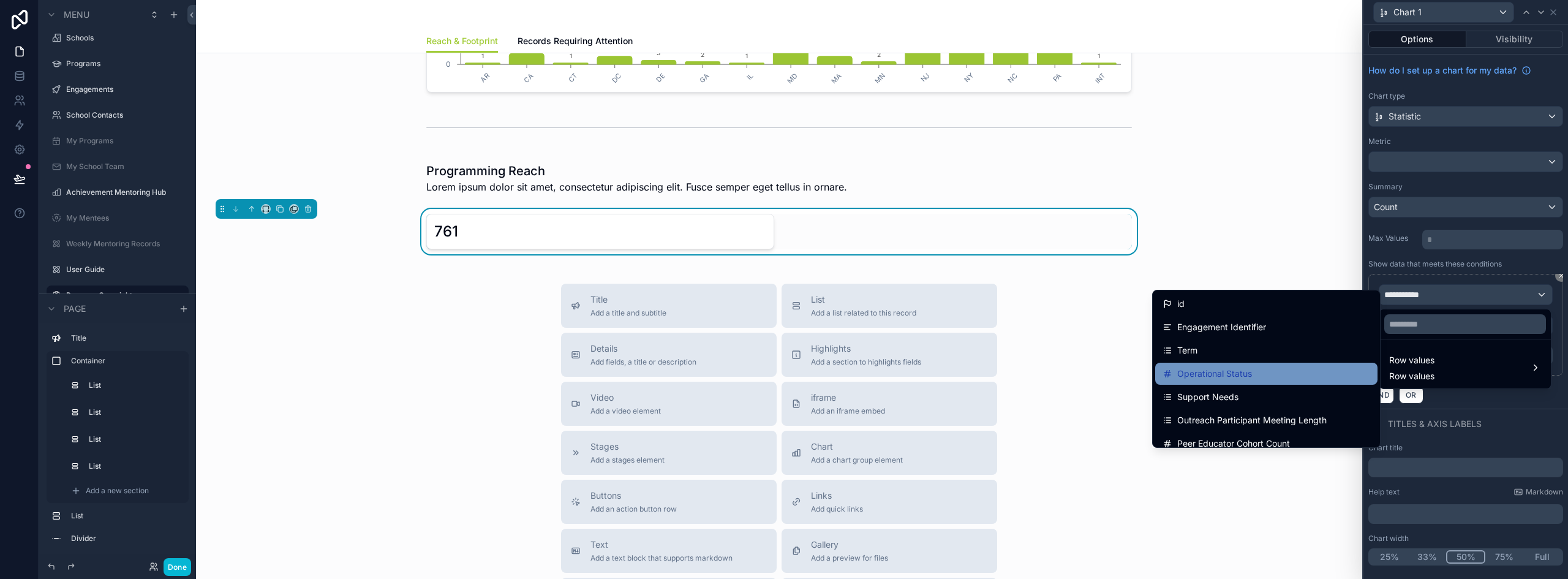
click at [1038, 373] on div "Operational Status" at bounding box center [1267, 374] width 208 height 15
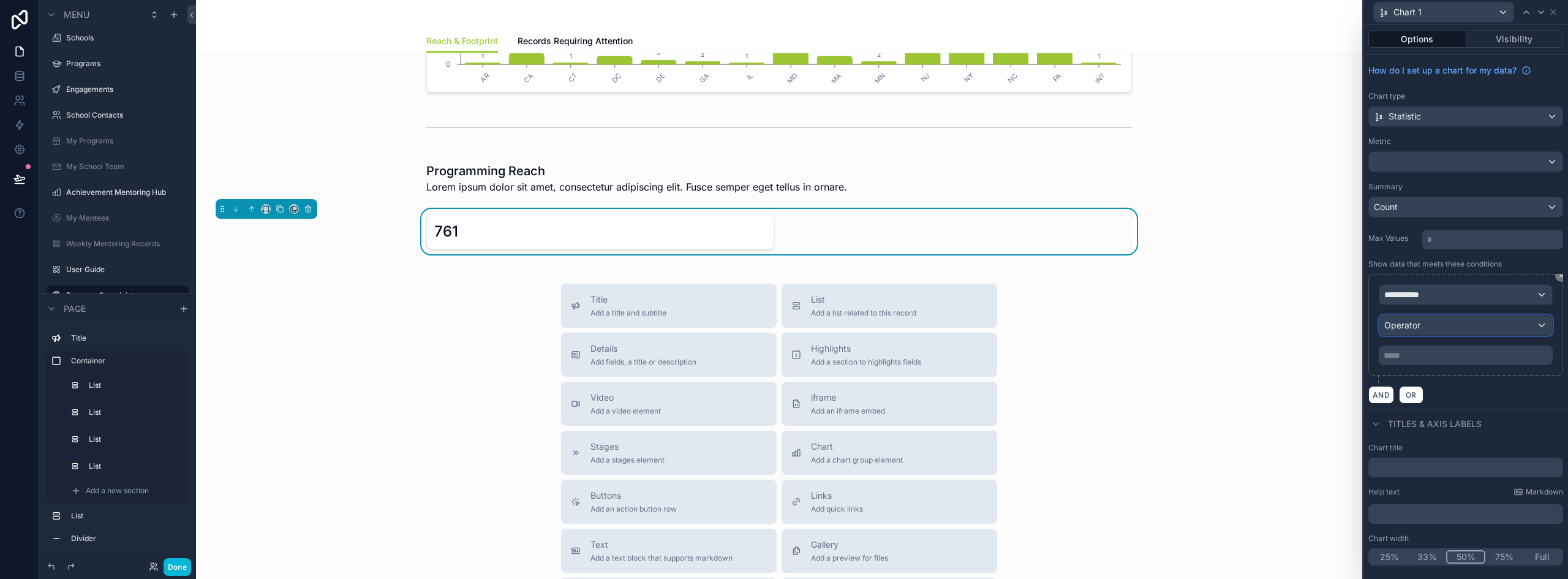
click at [1038, 326] on span "Operator" at bounding box center [1402, 325] width 36 height 10
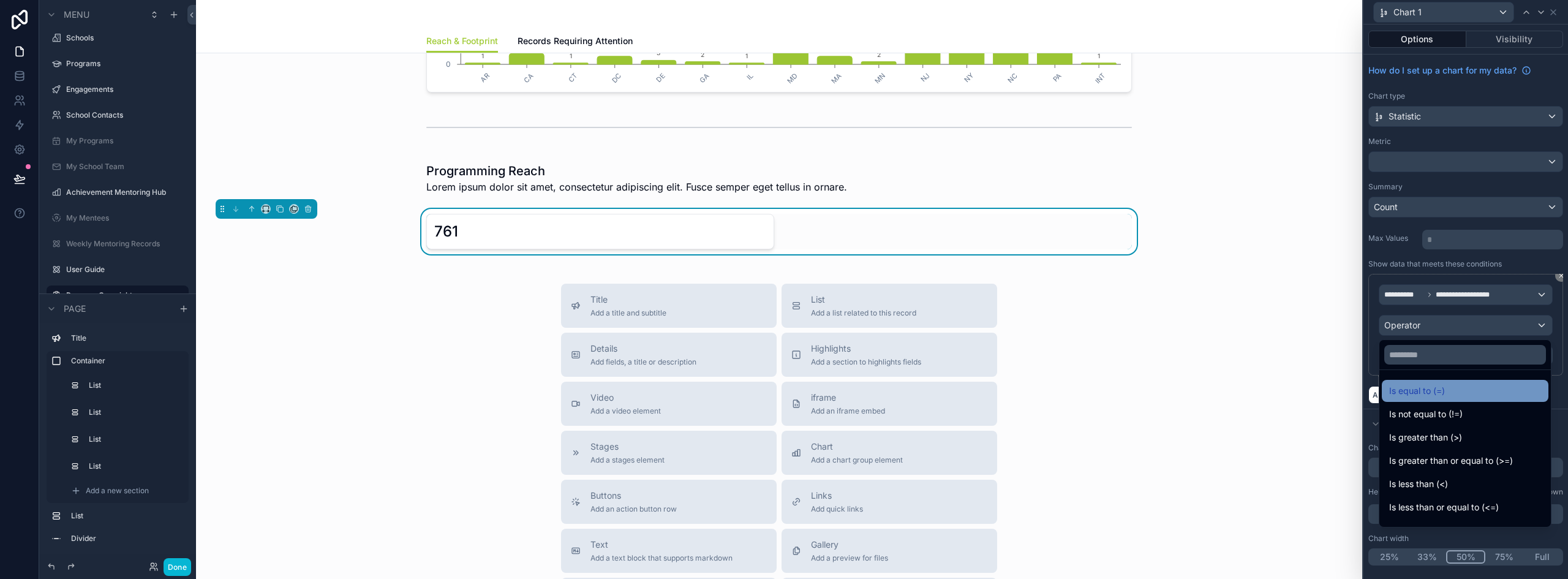
click at [1038, 394] on span "Is equal to (=)" at bounding box center [1417, 391] width 56 height 15
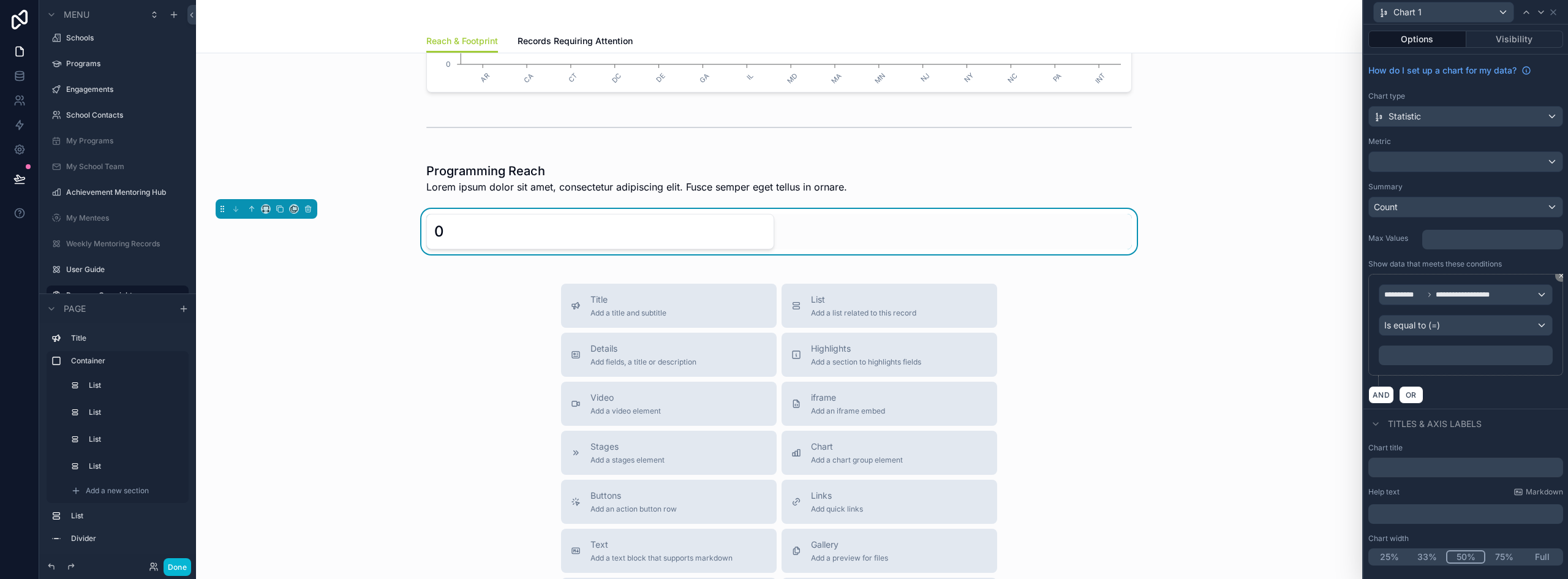
click at [1038, 354] on p "﻿" at bounding box center [1467, 356] width 167 height 12
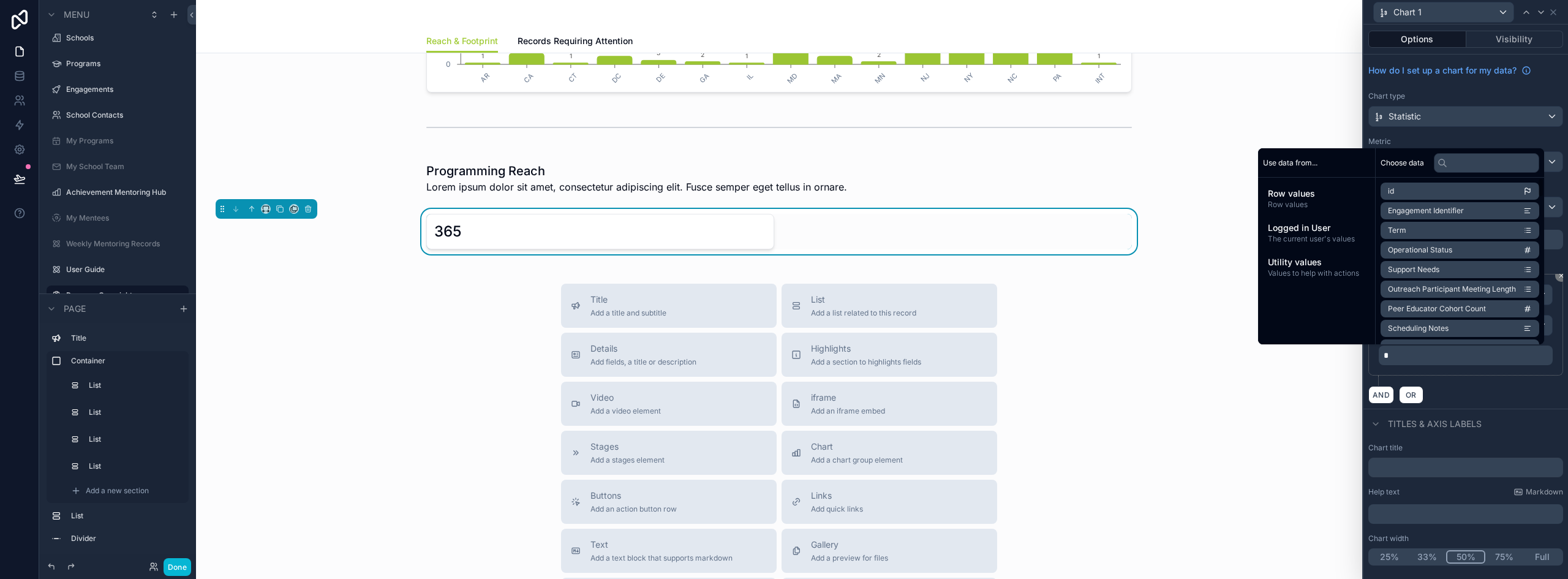
click at [1038, 388] on div "AND OR" at bounding box center [1466, 394] width 195 height 18
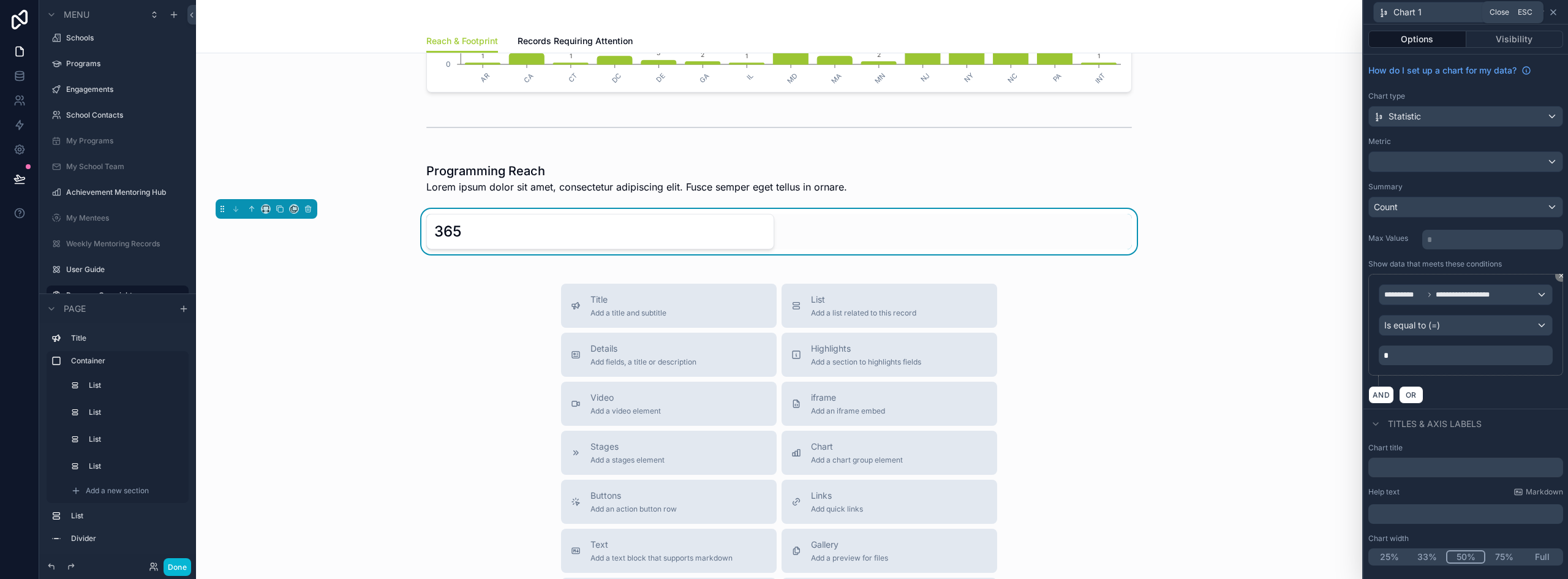
click at [1038, 12] on icon at bounding box center [1553, 12] width 5 height 5
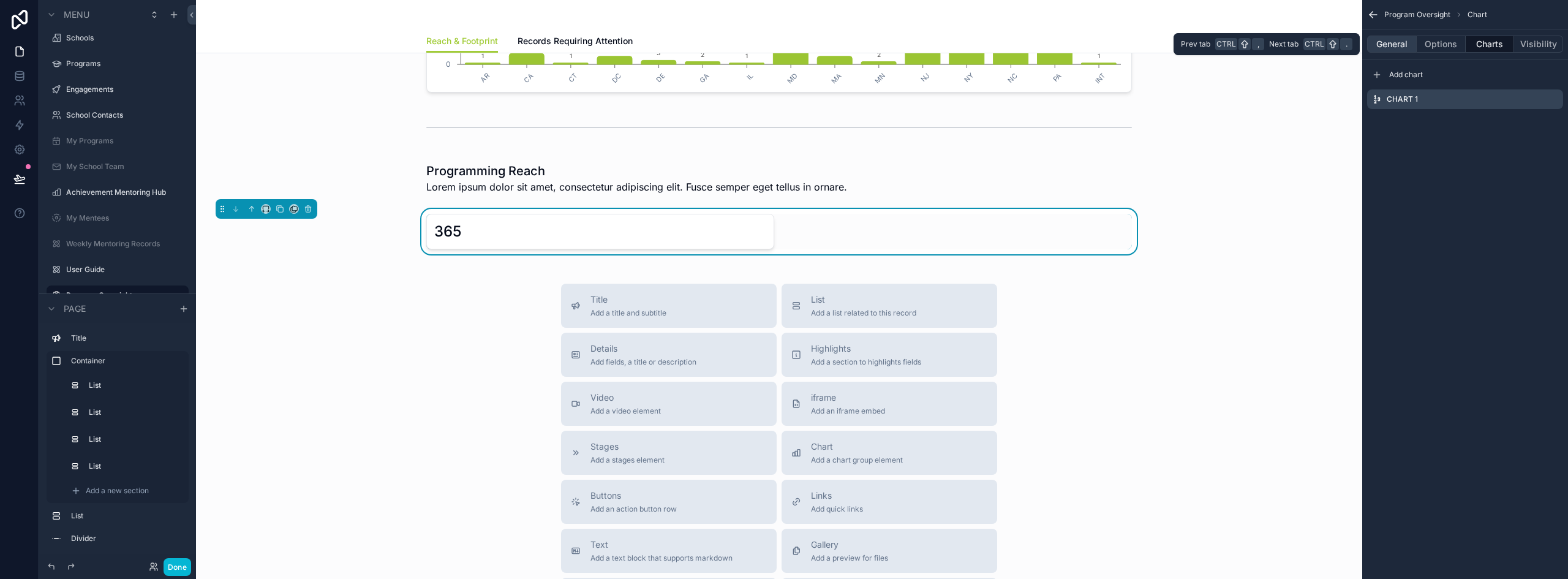
click at [1038, 42] on button "General" at bounding box center [1392, 44] width 50 height 17
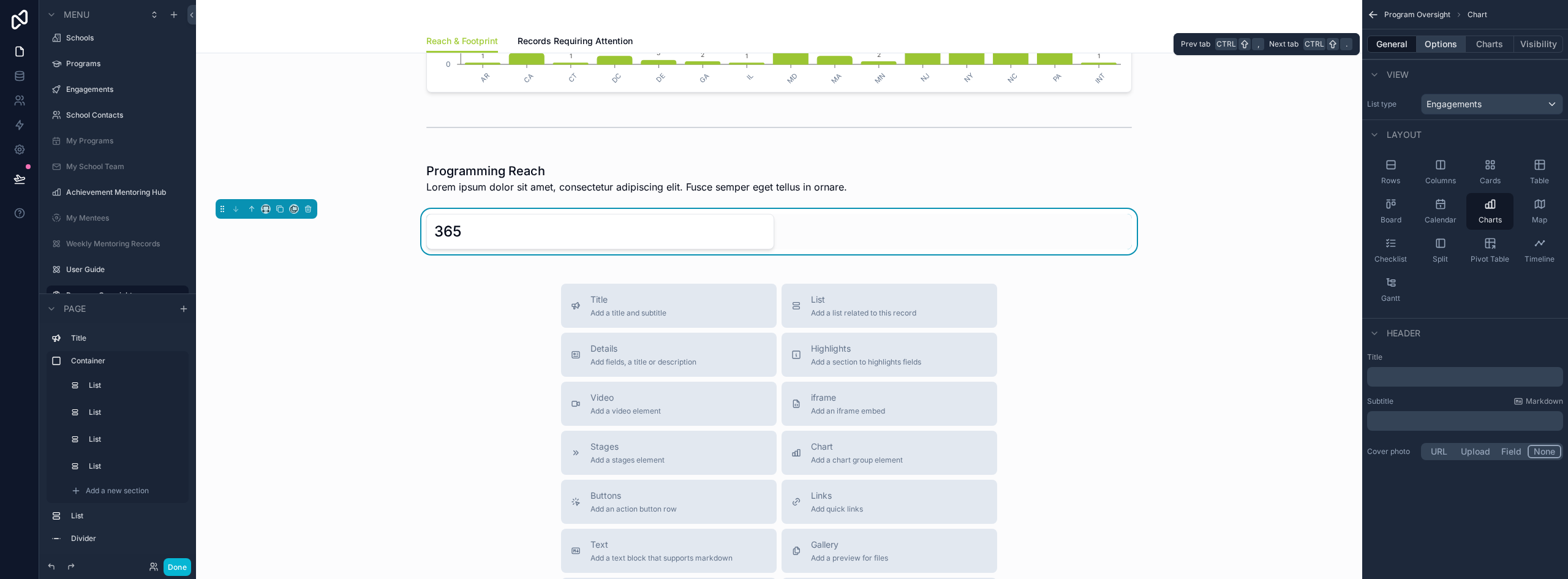
click at [1038, 43] on button "Options" at bounding box center [1441, 44] width 49 height 17
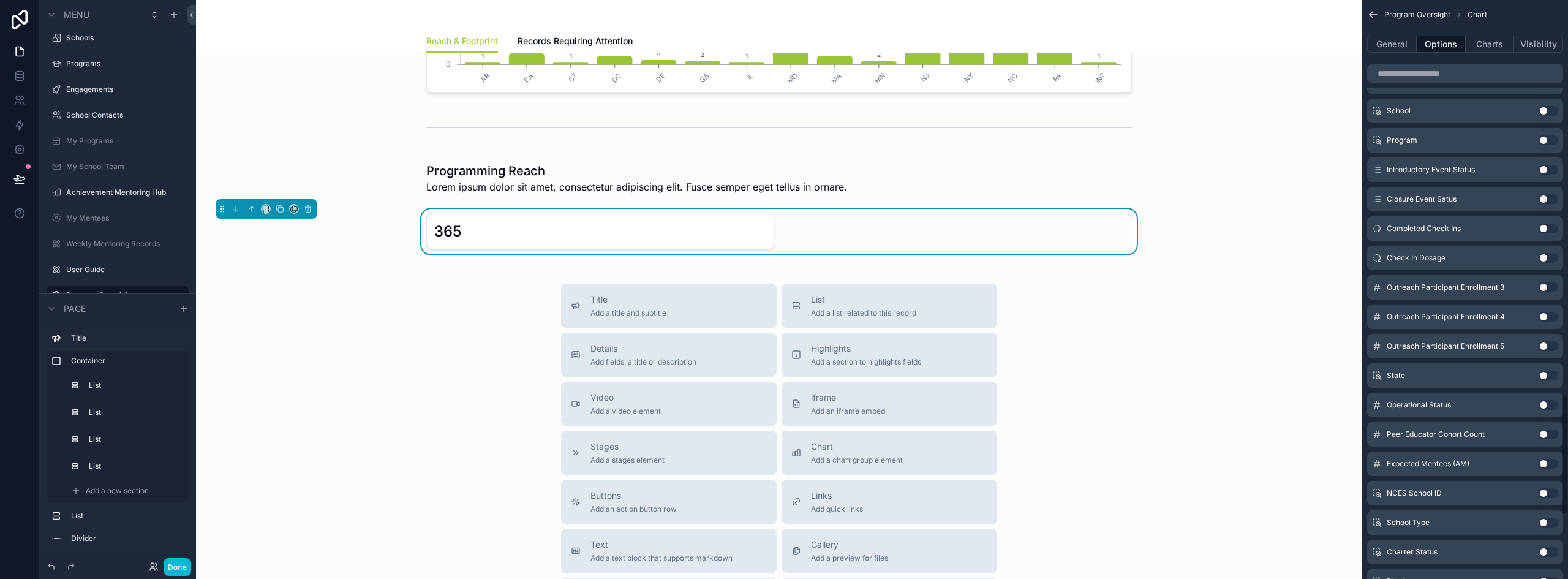
scroll to position [1889, 0]
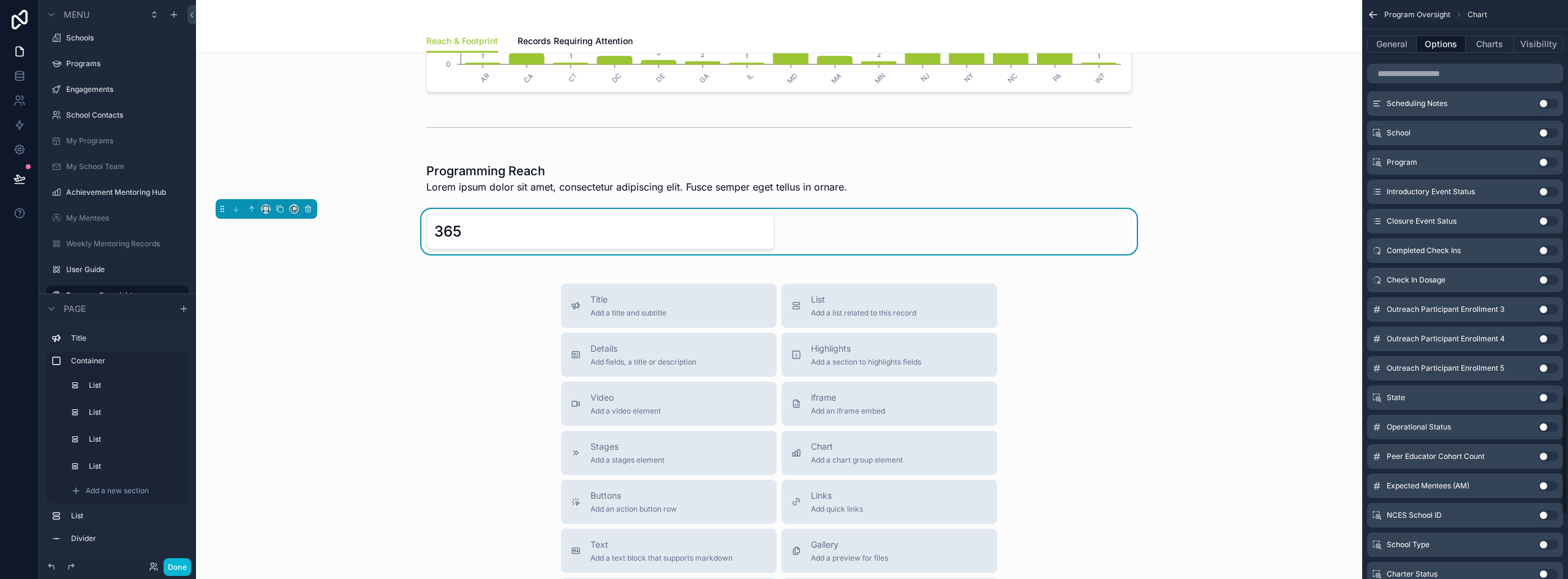
click at [1038, 158] on button "Use setting" at bounding box center [1548, 162] width 20 height 9
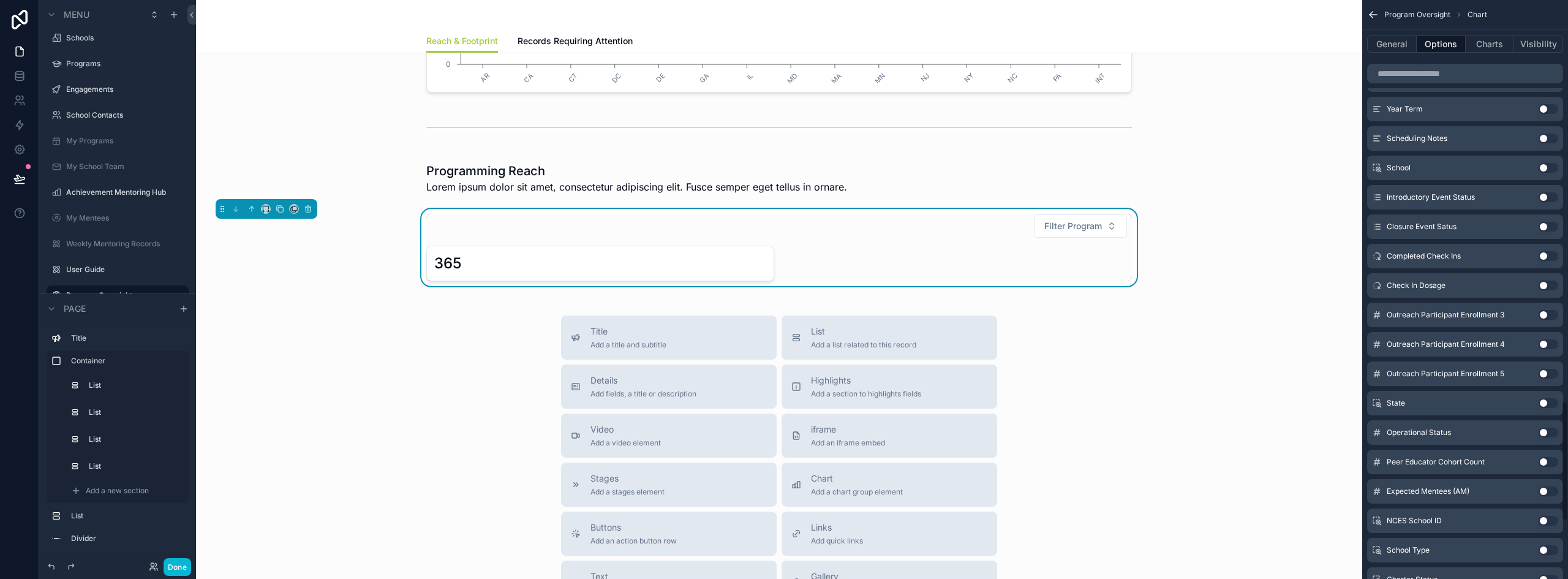
scroll to position [1924, 0]
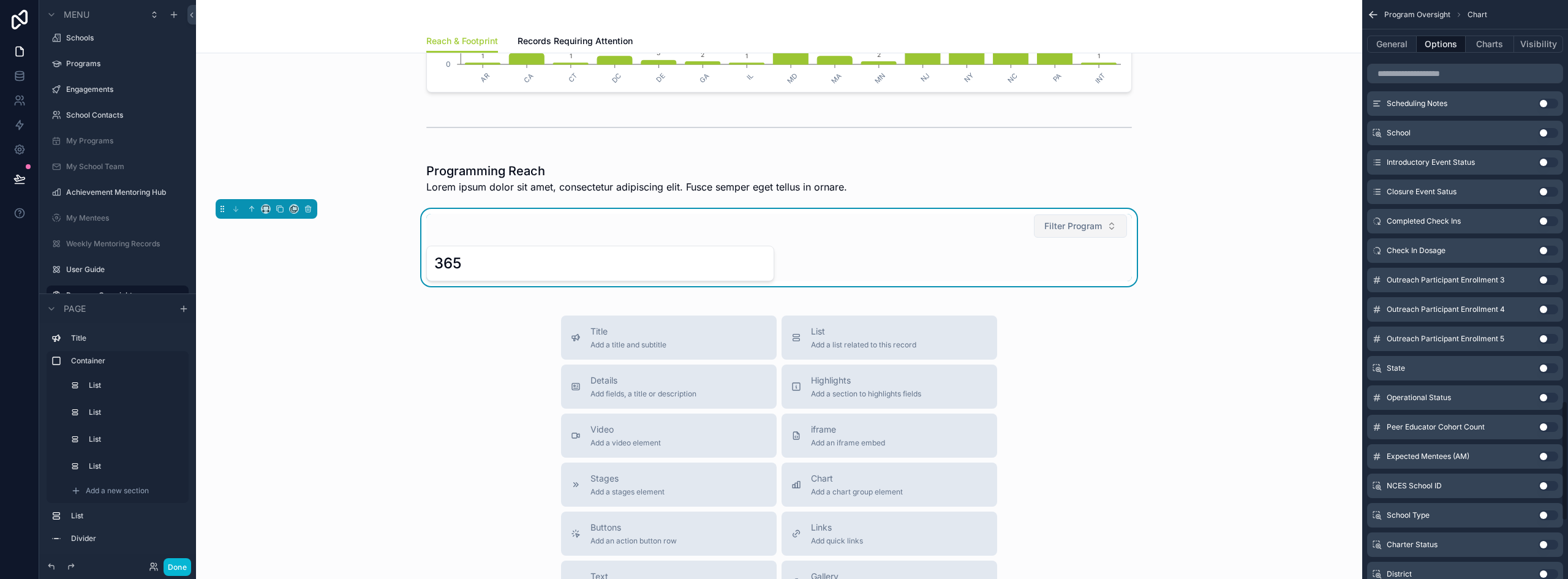
click at [1038, 229] on span "Filter Program" at bounding box center [1073, 226] width 58 height 12
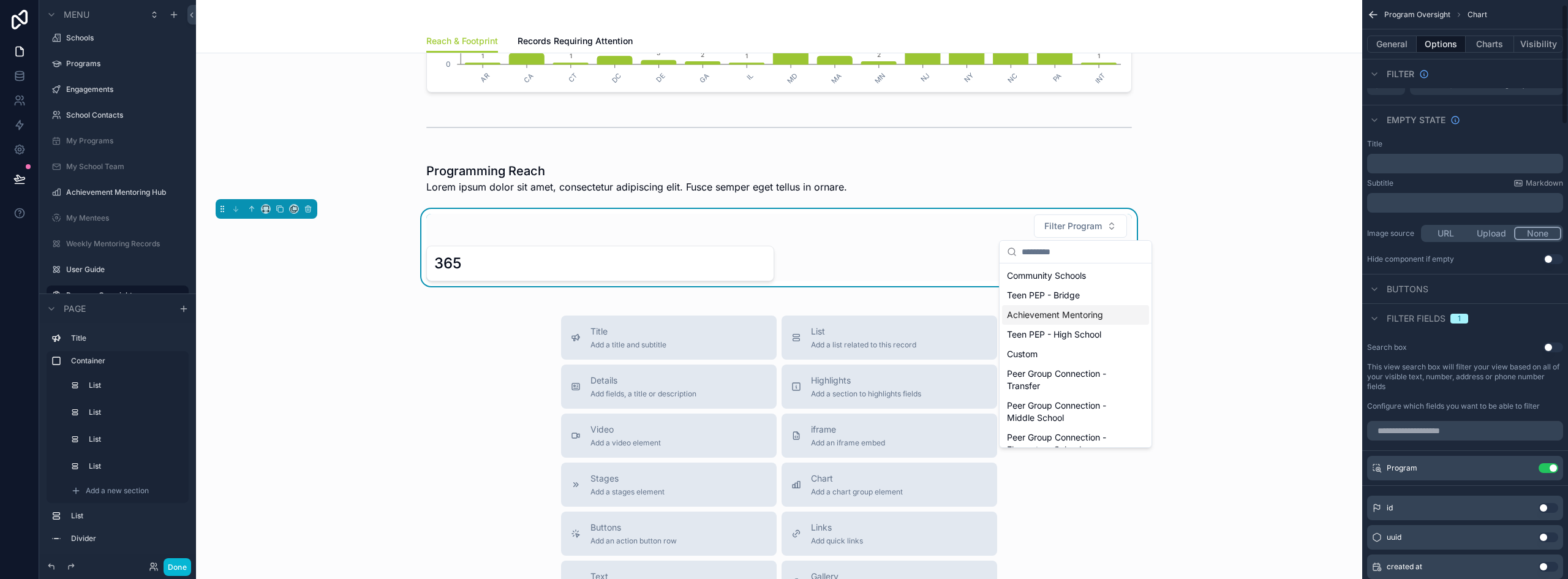
scroll to position [123, 0]
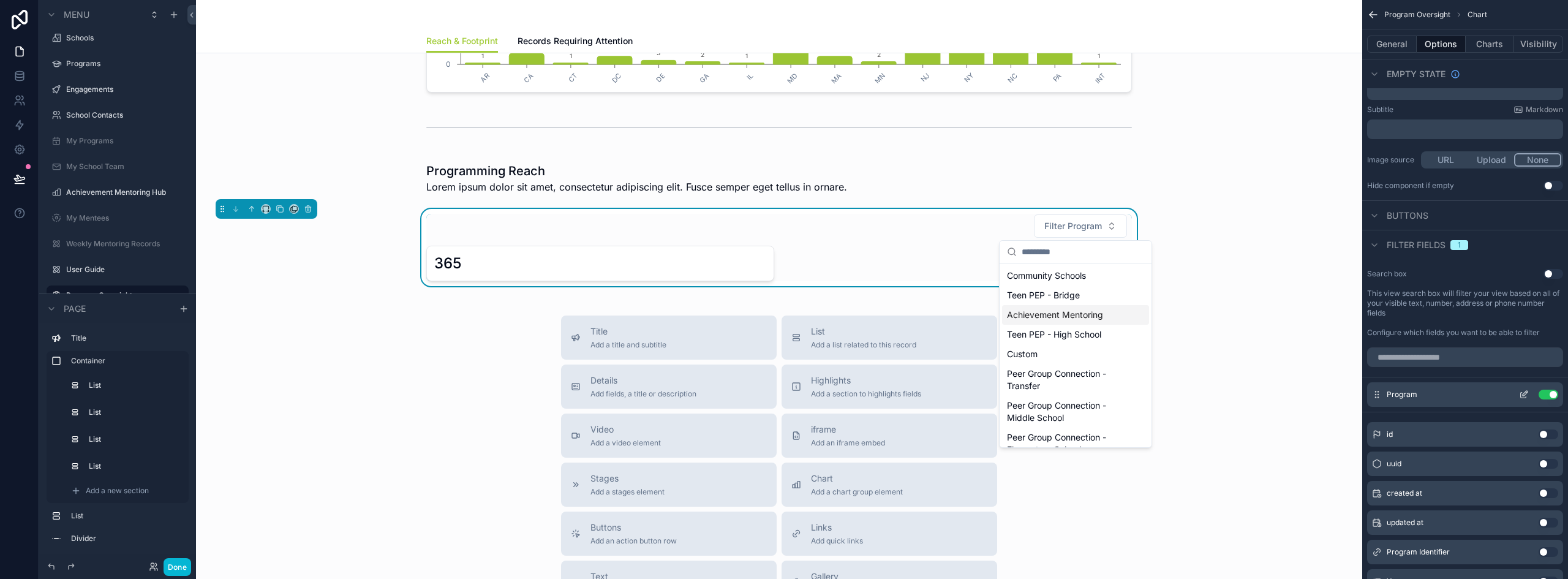
click at [1038, 393] on icon "scrollable content" at bounding box center [1523, 394] width 9 height 9
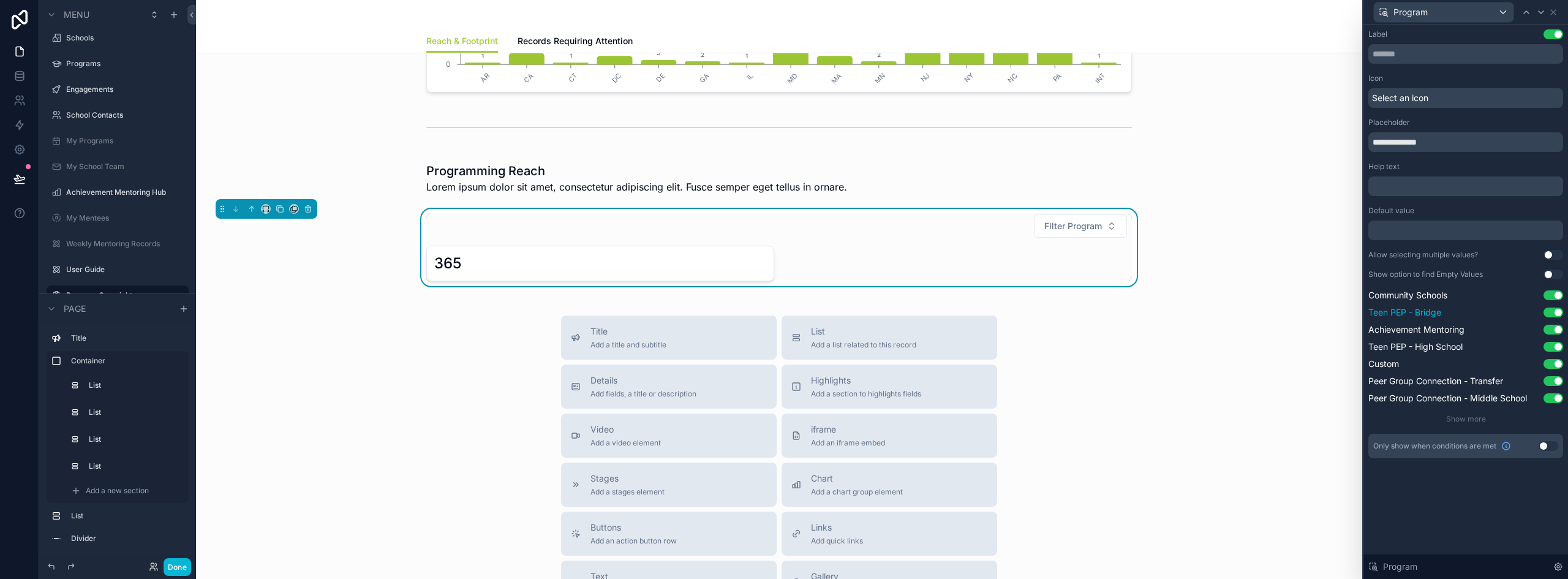
scroll to position [184, 0]
click at [1038, 253] on button "Use setting" at bounding box center [1553, 254] width 20 height 9
click at [900, 229] on div "Filter Program" at bounding box center [779, 226] width 706 height 25
click at [1038, 229] on span "Filter Program" at bounding box center [1073, 226] width 58 height 12
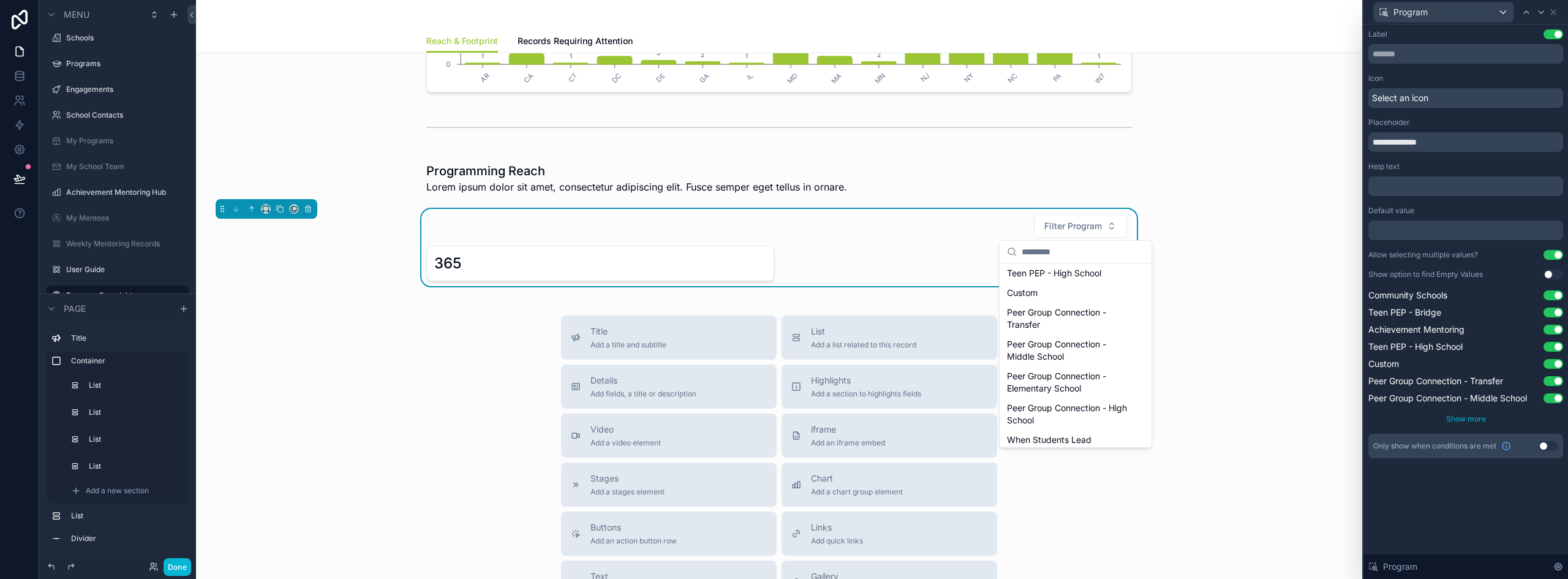
click at [1038, 420] on span "Show more" at bounding box center [1466, 418] width 40 height 9
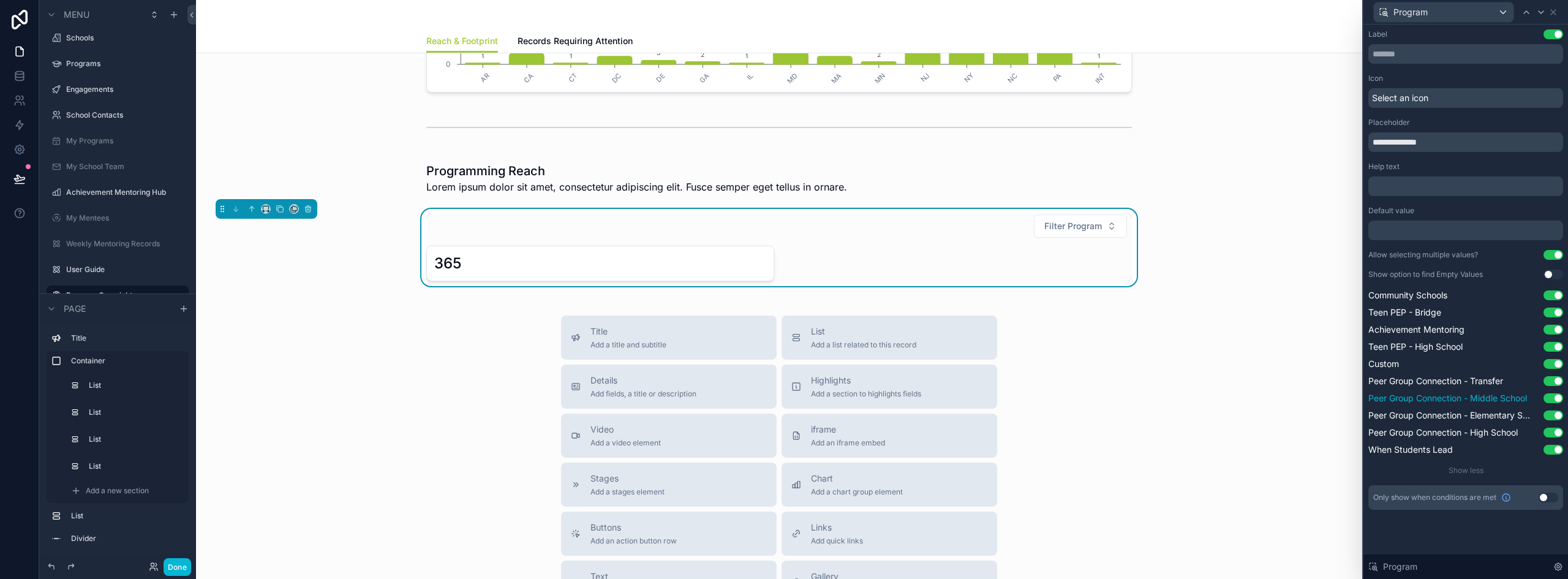
scroll to position [123, 0]
click at [1038, 7] on div "Program" at bounding box center [1443, 12] width 140 height 20
click at [1038, 8] on div at bounding box center [1466, 290] width 204 height 579
click at [1038, 11] on icon at bounding box center [1553, 12] width 9 height 9
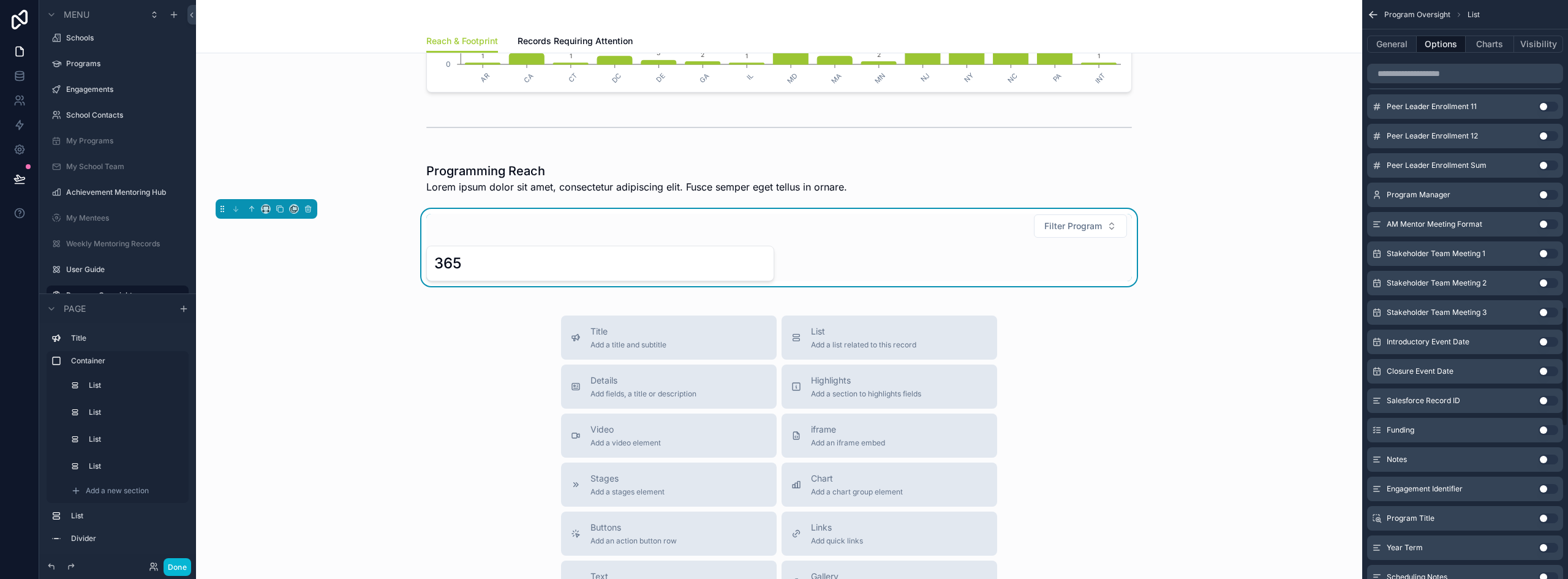
scroll to position [1471, 0]
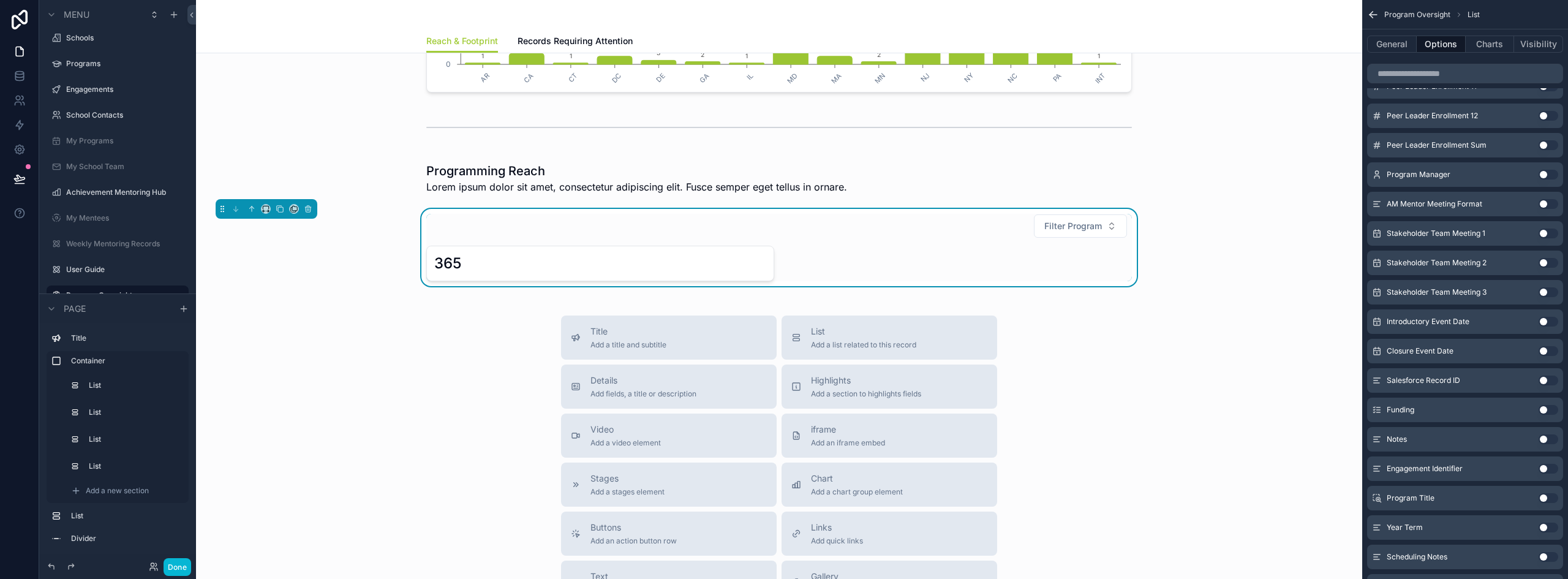
click at [1038, 410] on button "Use setting" at bounding box center [1548, 409] width 20 height 9
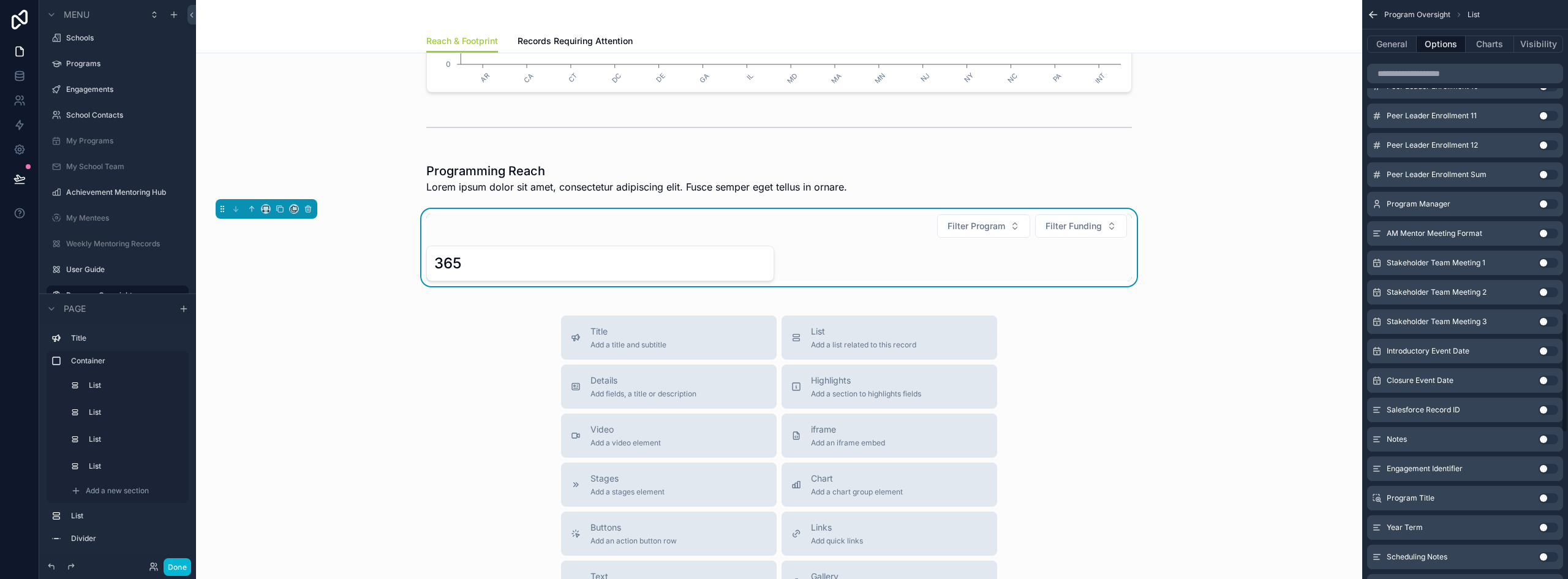
scroll to position [1500, 0]
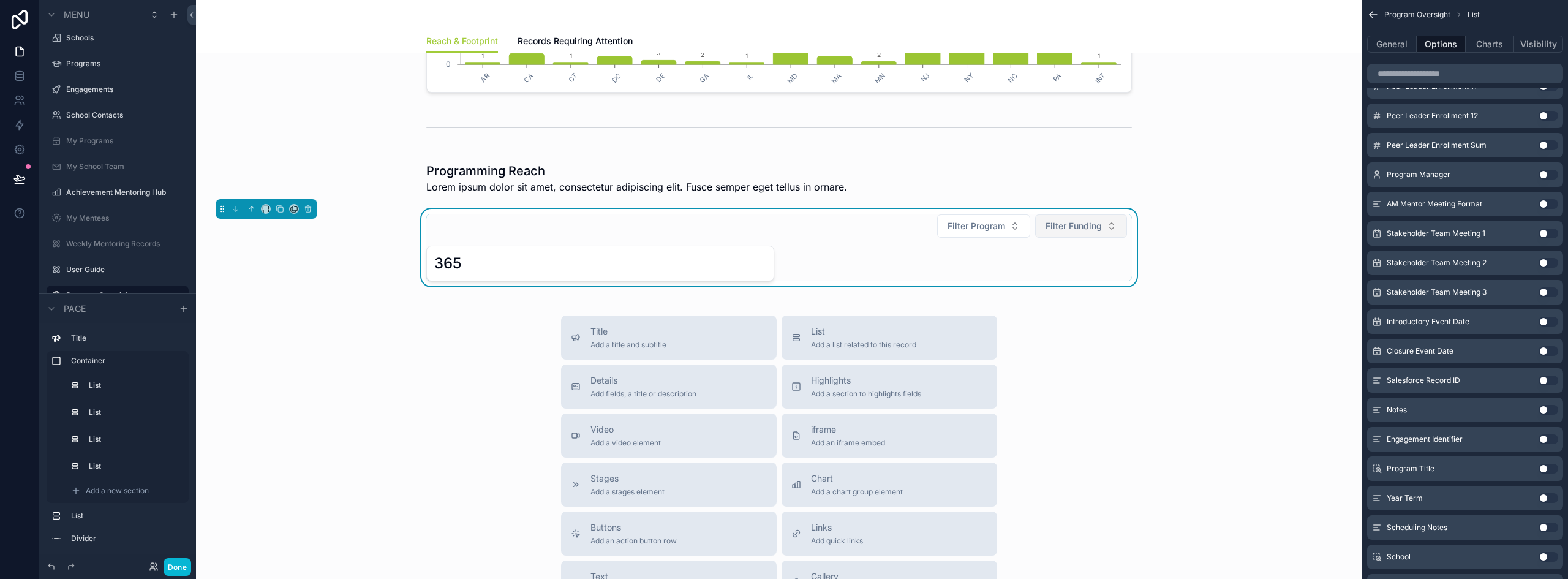
click at [1038, 228] on span "Filter Funding" at bounding box center [1074, 226] width 57 height 12
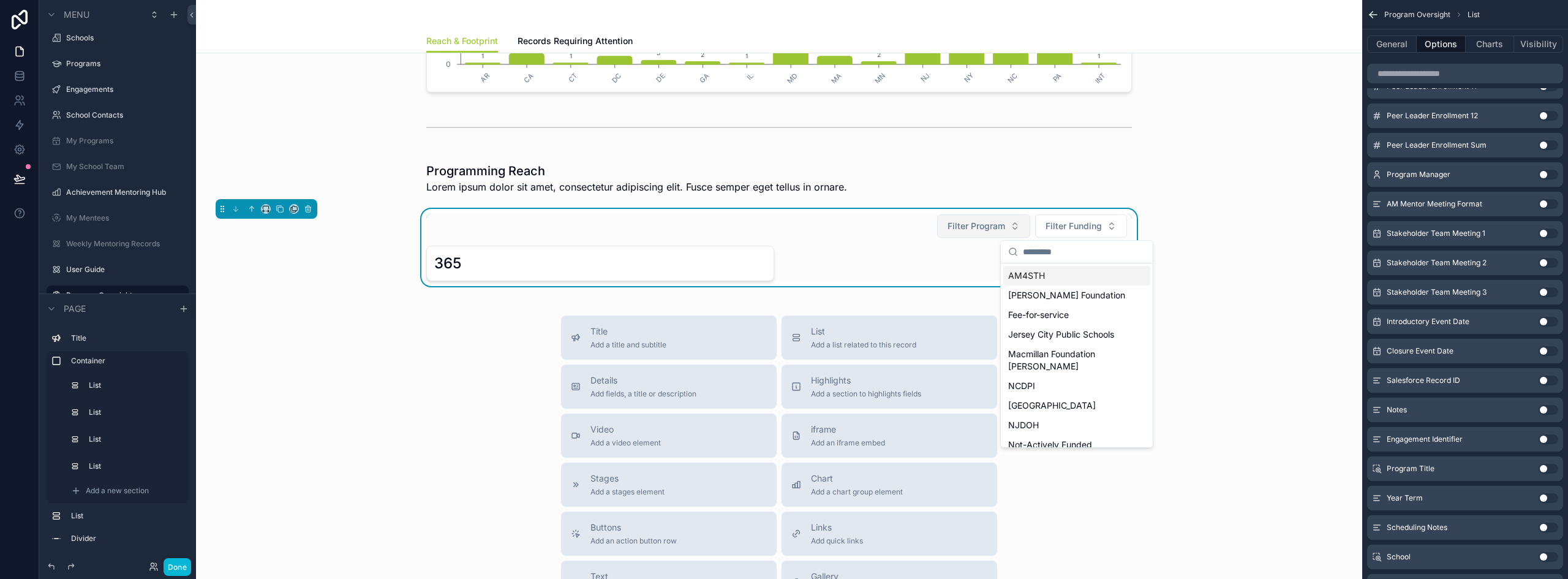
click at [969, 222] on span "Filter Program" at bounding box center [975, 226] width 58 height 12
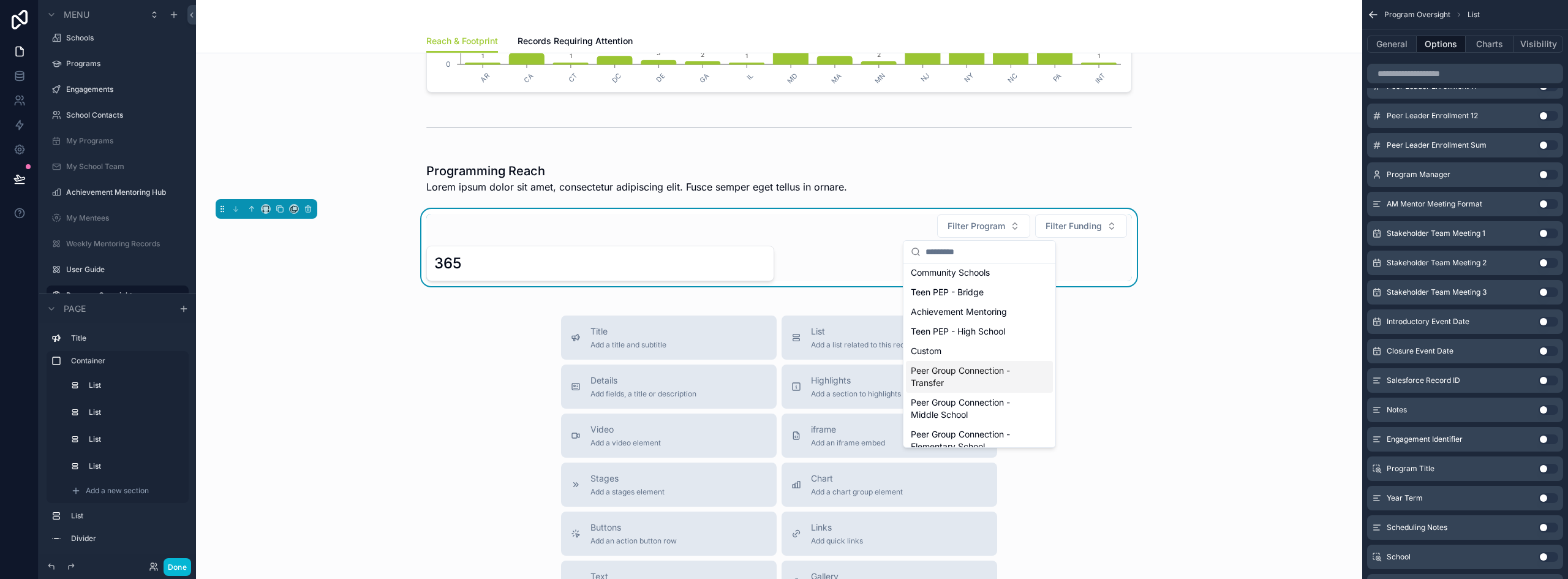
scroll to position [0, 0]
click at [180, 561] on button "Done" at bounding box center [177, 567] width 27 height 18
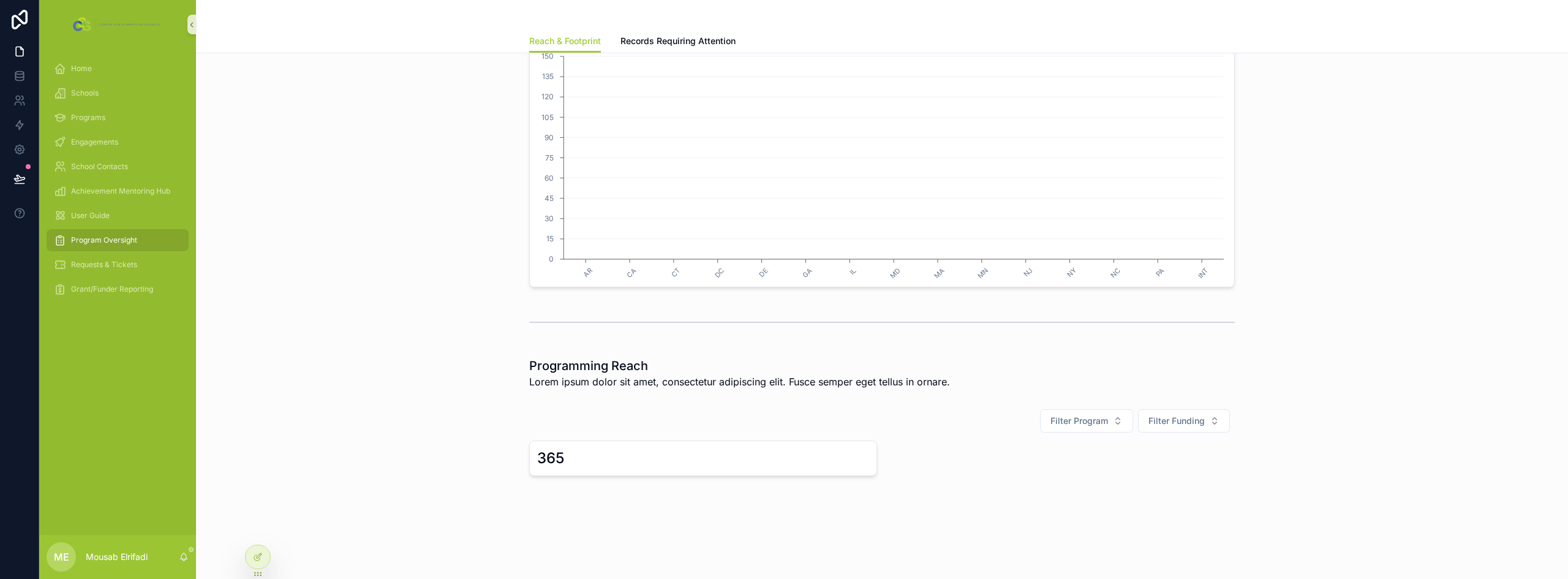
scroll to position [215, 0]
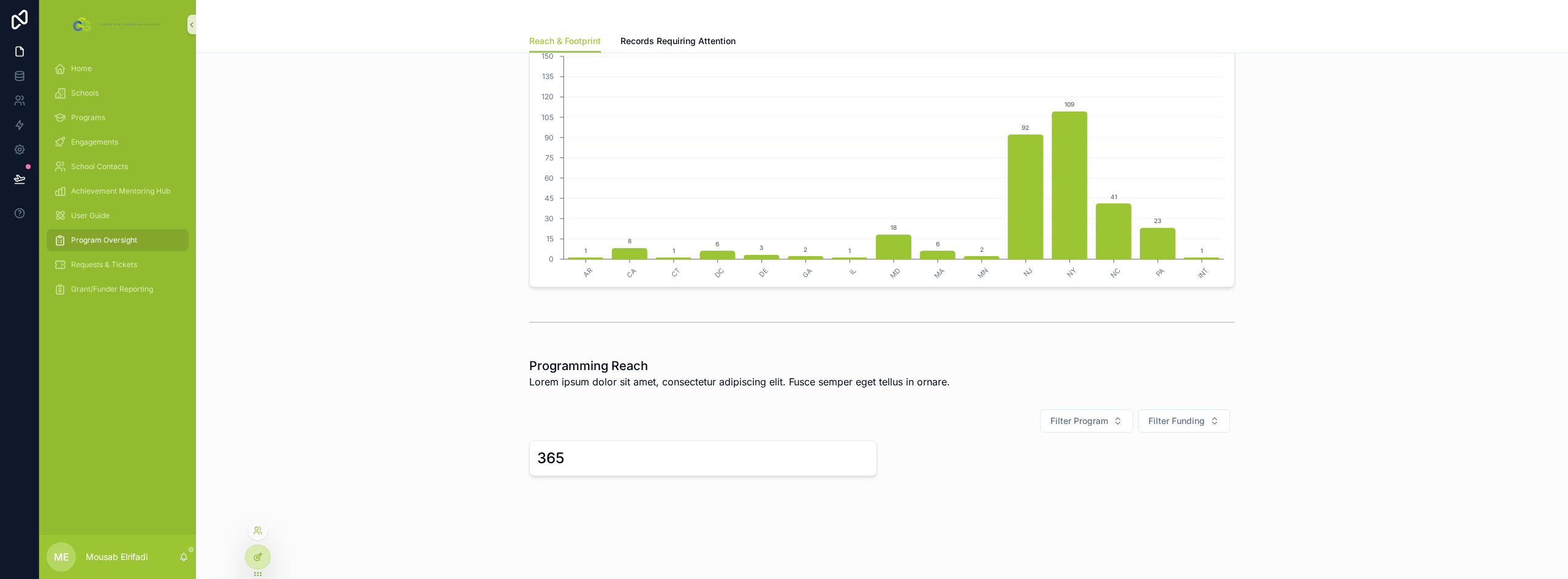
click at [253, 551] on div at bounding box center [258, 557] width 25 height 23
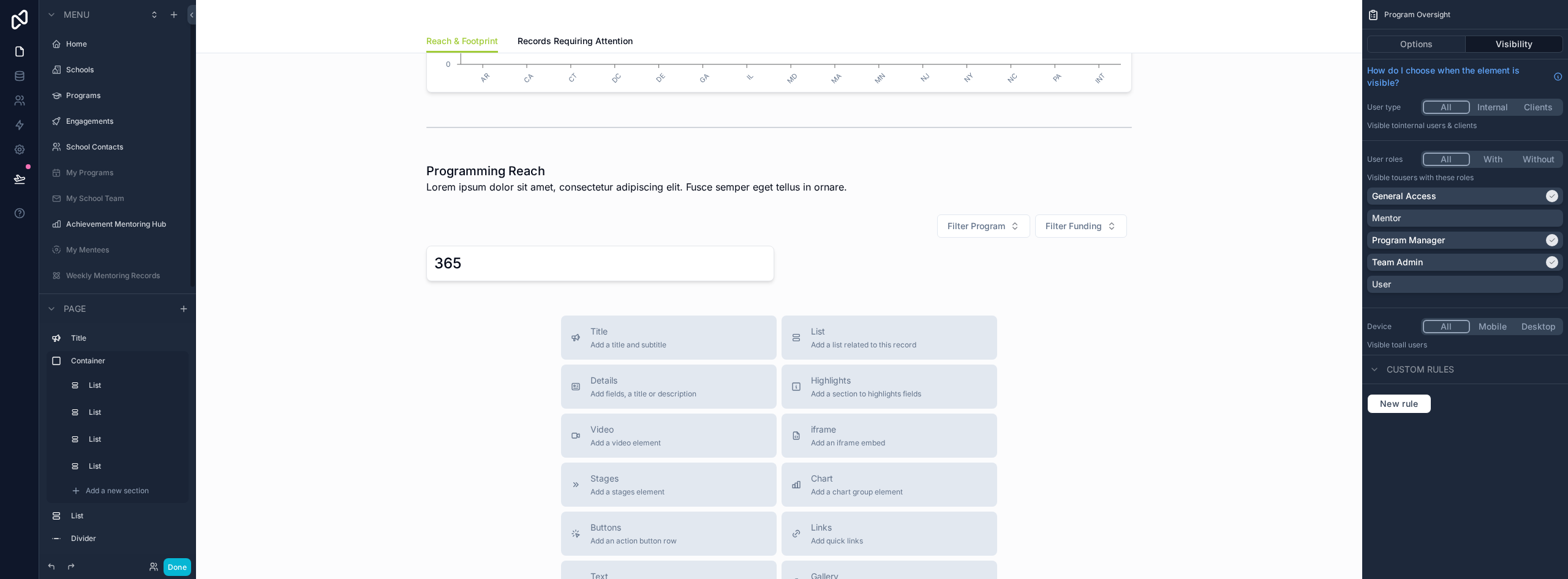
scroll to position [32, 0]
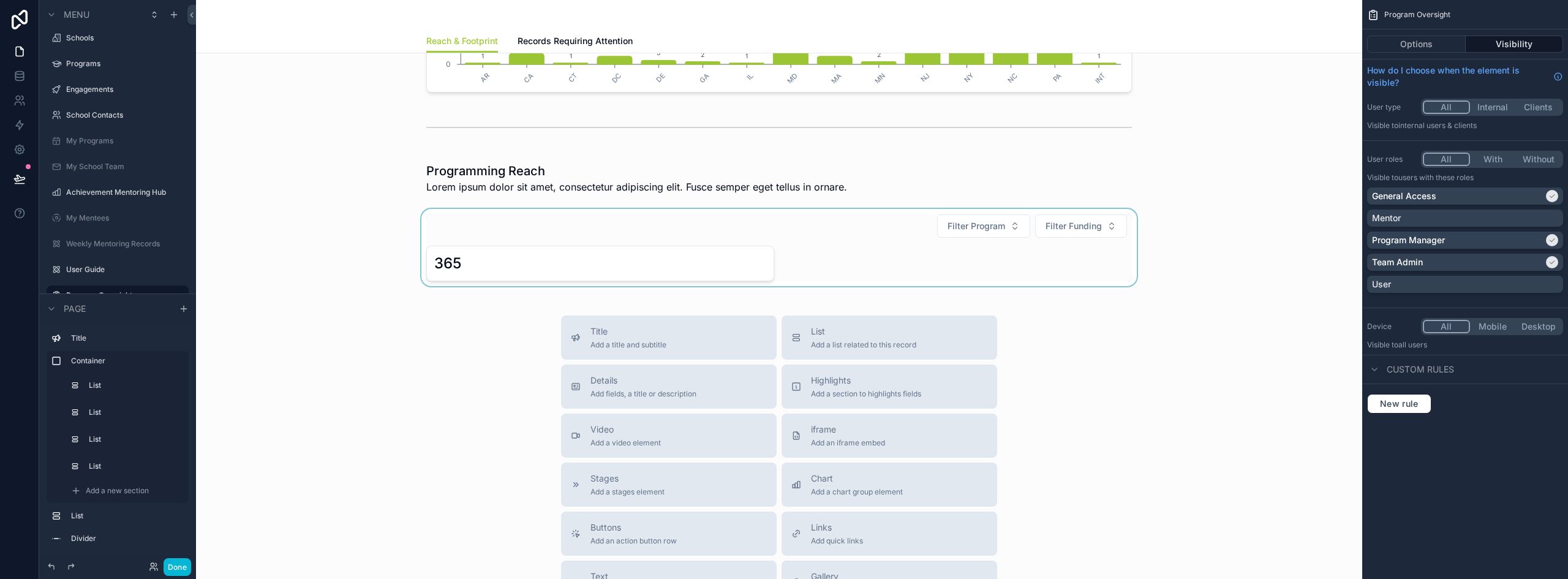
click at [683, 229] on div "scrollable content" at bounding box center [779, 247] width 1146 height 77
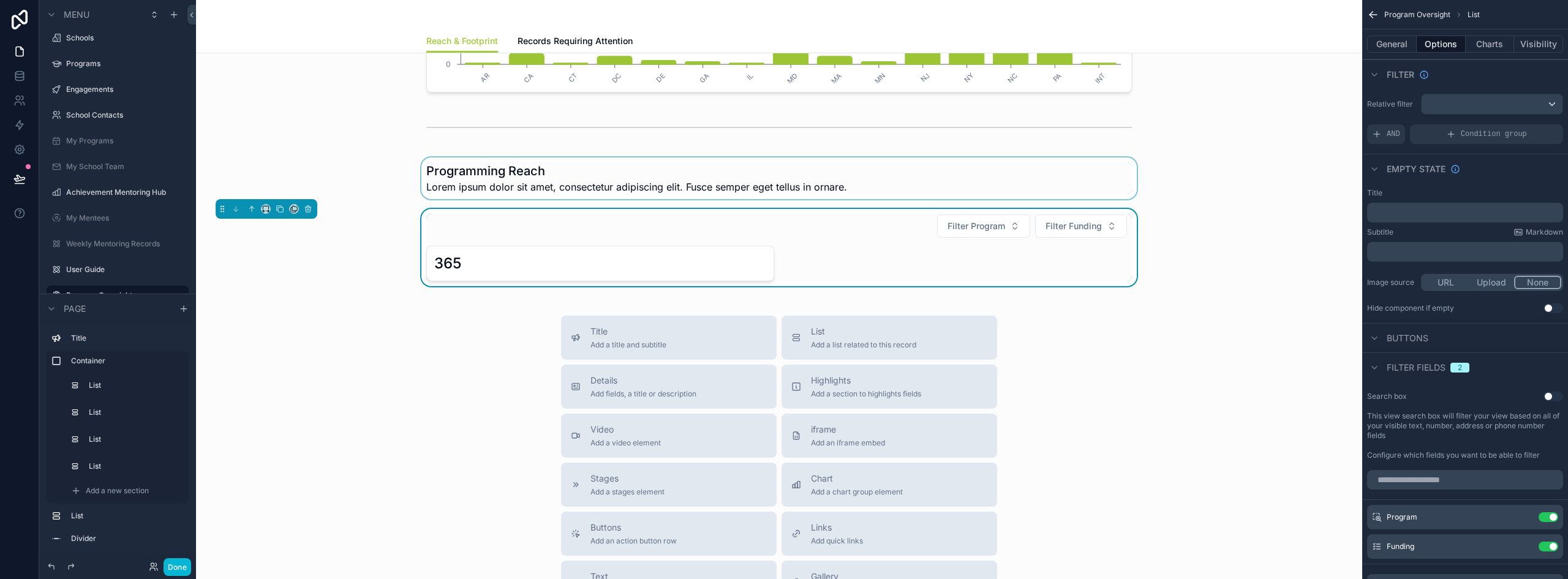
click at [522, 183] on div "scrollable content" at bounding box center [779, 178] width 1146 height 42
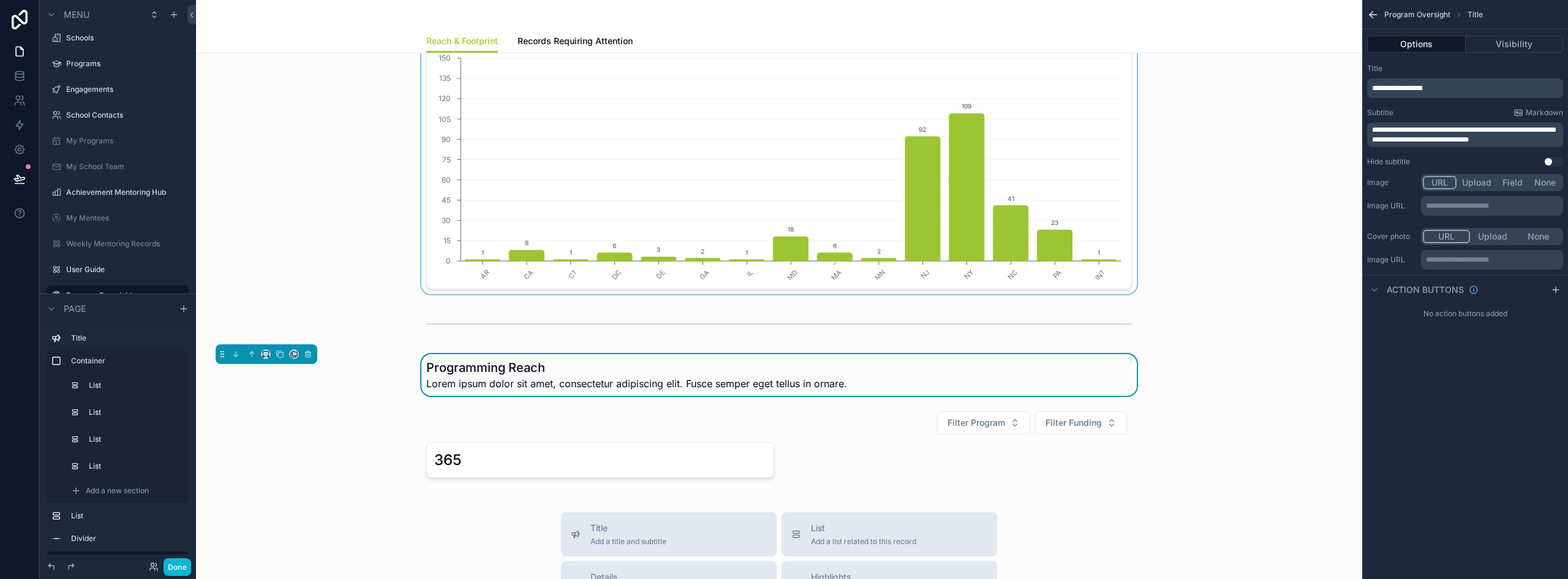
scroll to position [245, 0]
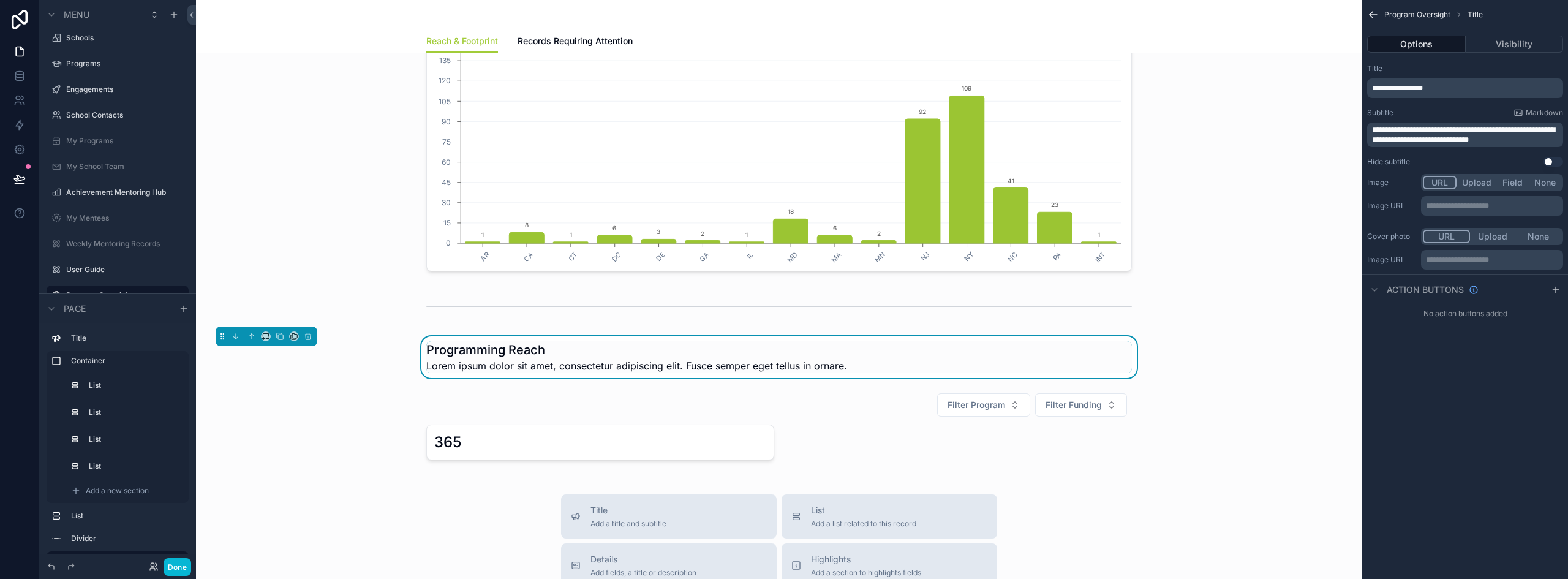
click at [526, 356] on h1 "Programming Reach" at bounding box center [636, 350] width 421 height 17
click at [1038, 91] on span "**********" at bounding box center [1397, 88] width 51 height 8
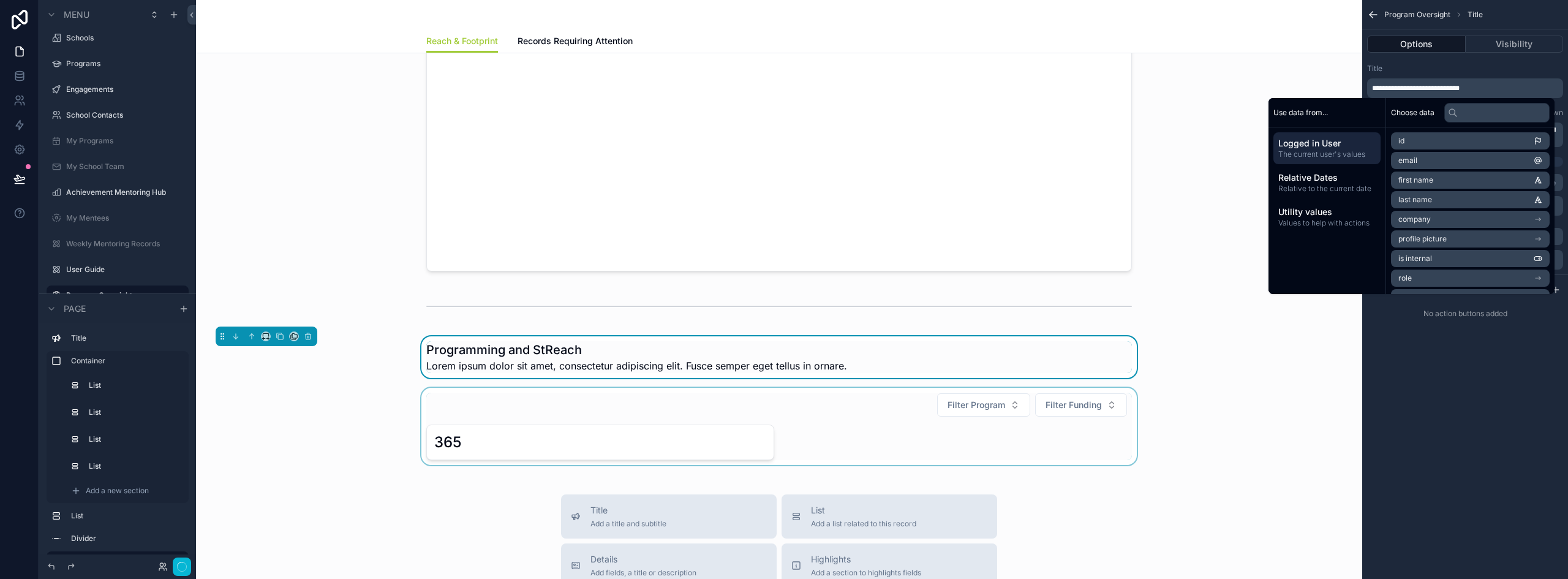
click at [683, 446] on div "scrollable content" at bounding box center [779, 427] width 1146 height 77
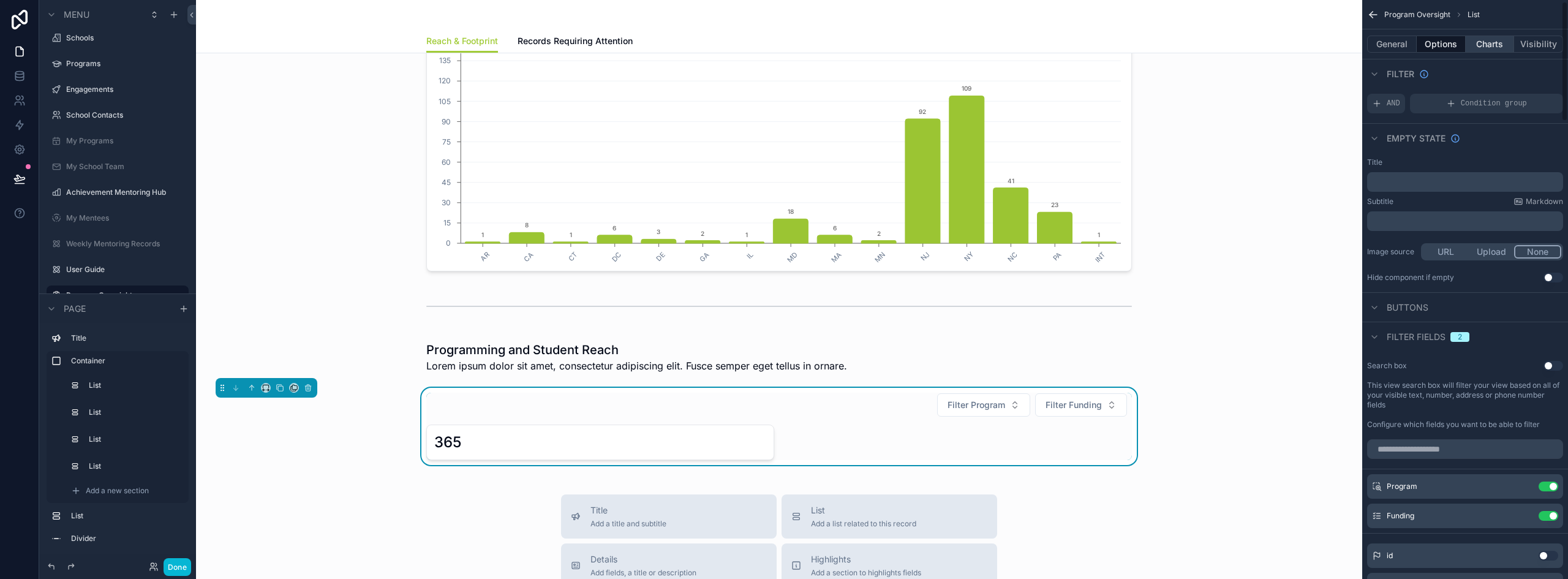
scroll to position [61, 0]
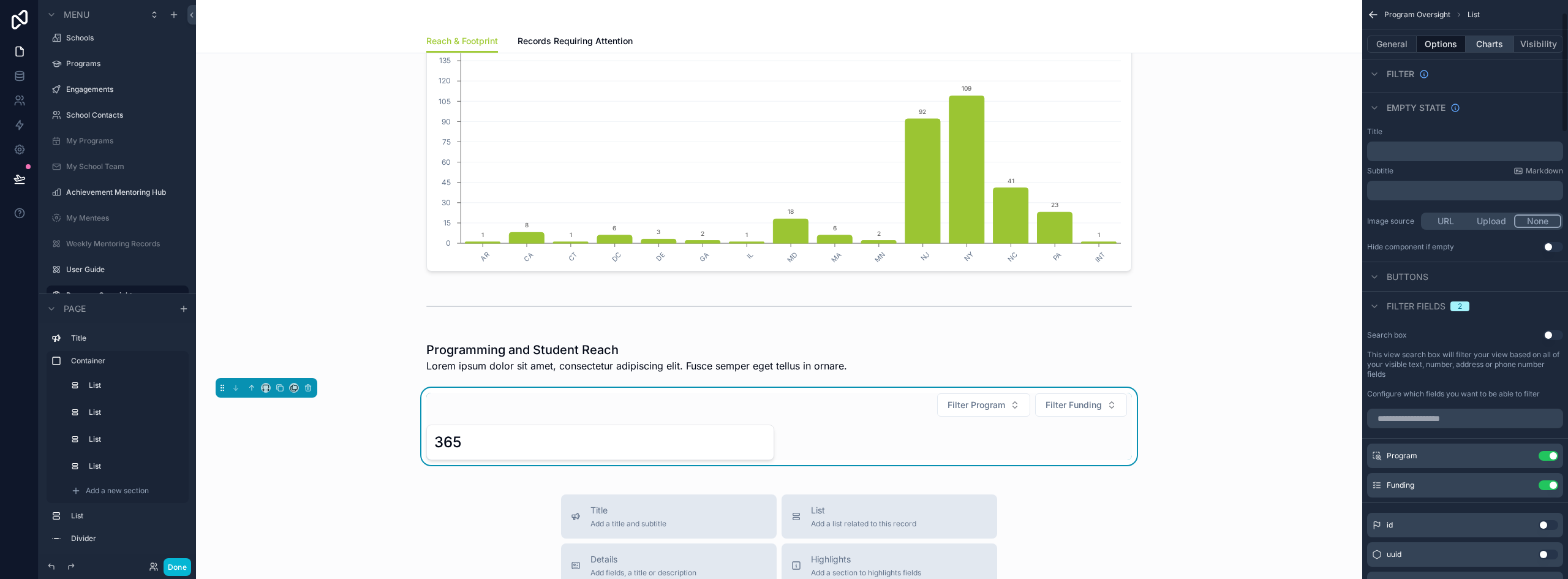
click at [1038, 40] on button "Charts" at bounding box center [1490, 44] width 49 height 17
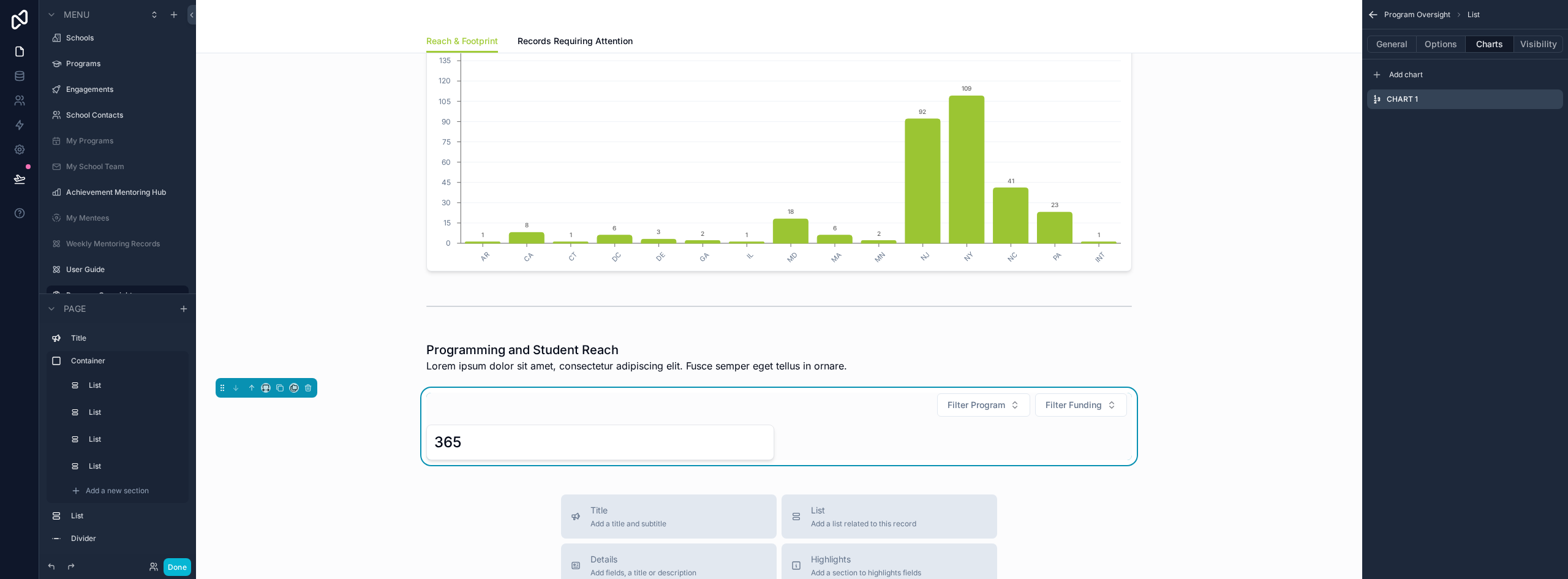
scroll to position [0, 0]
click at [1038, 73] on icon "scrollable content" at bounding box center [1377, 74] width 9 height 9
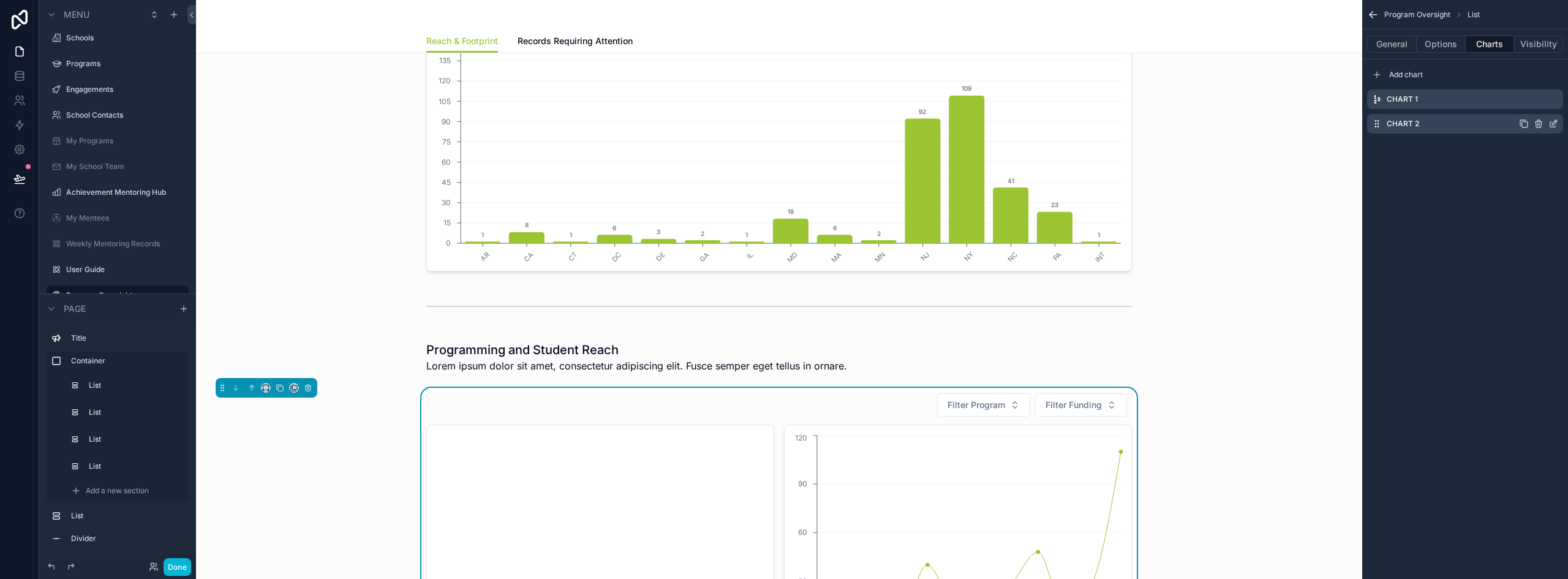
click at [1038, 124] on icon "scrollable content" at bounding box center [1555, 123] width 5 height 5
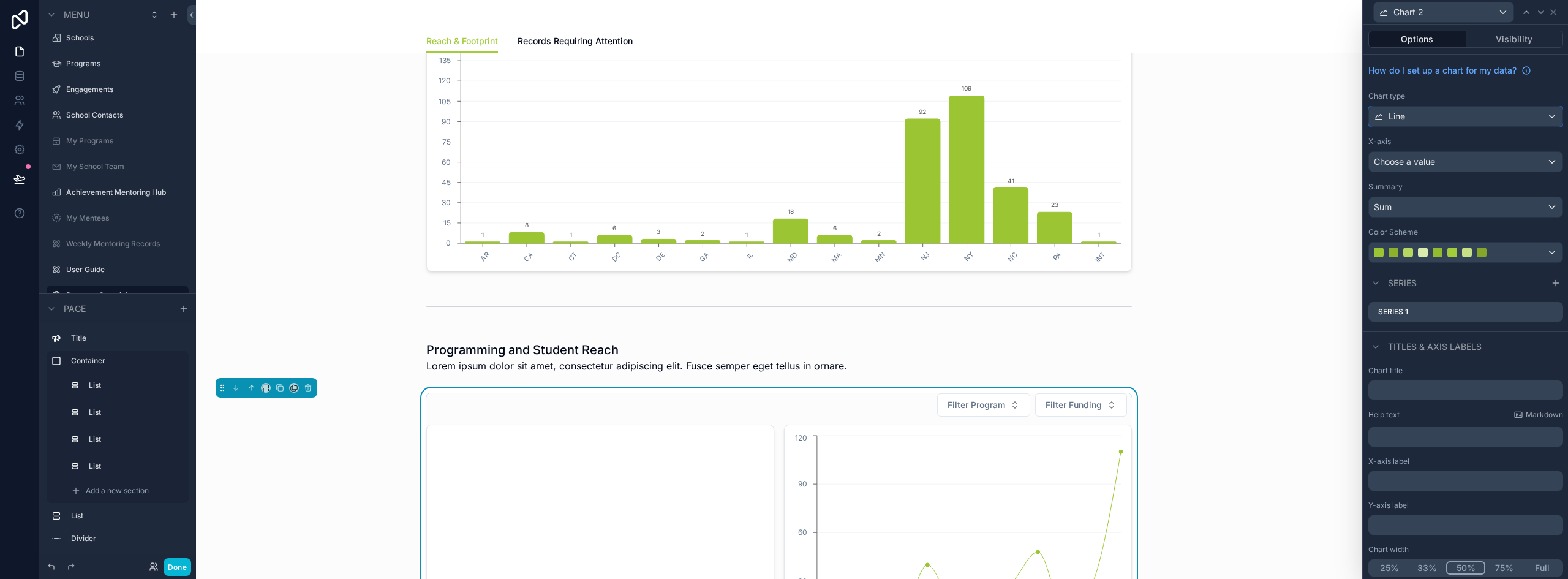
click at [1038, 121] on div "Line" at bounding box center [1465, 116] width 193 height 20
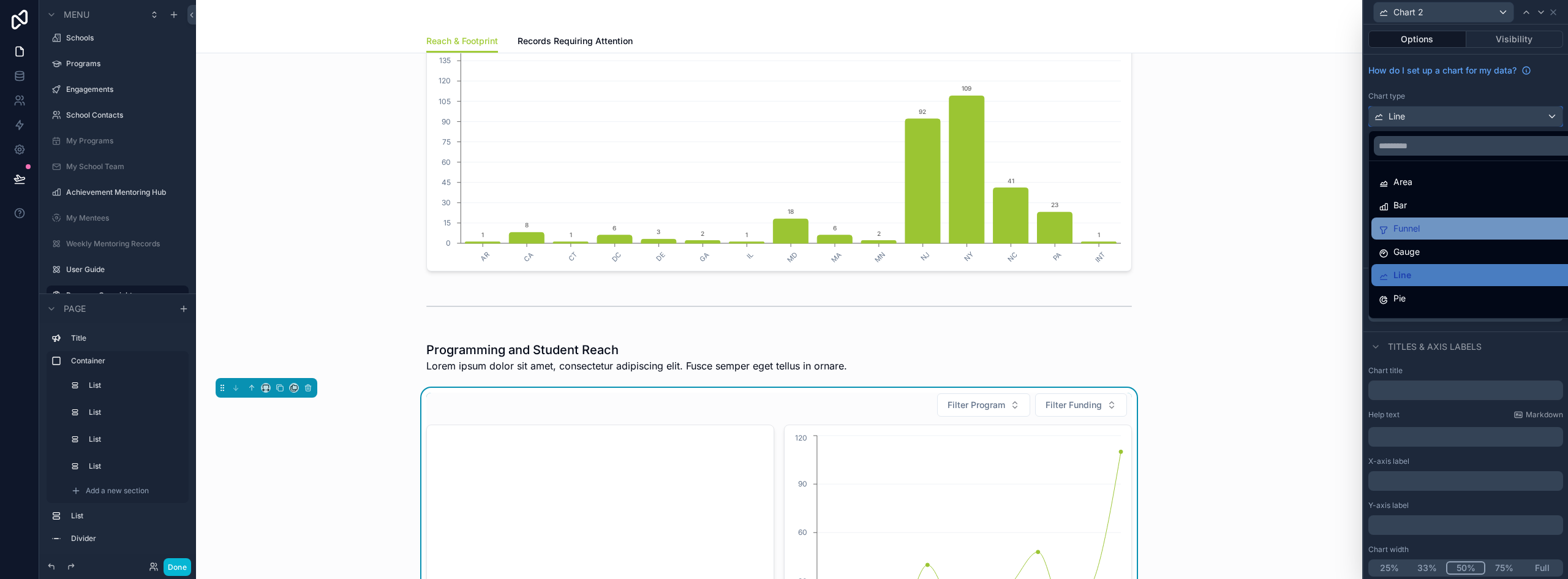
scroll to position [87, 0]
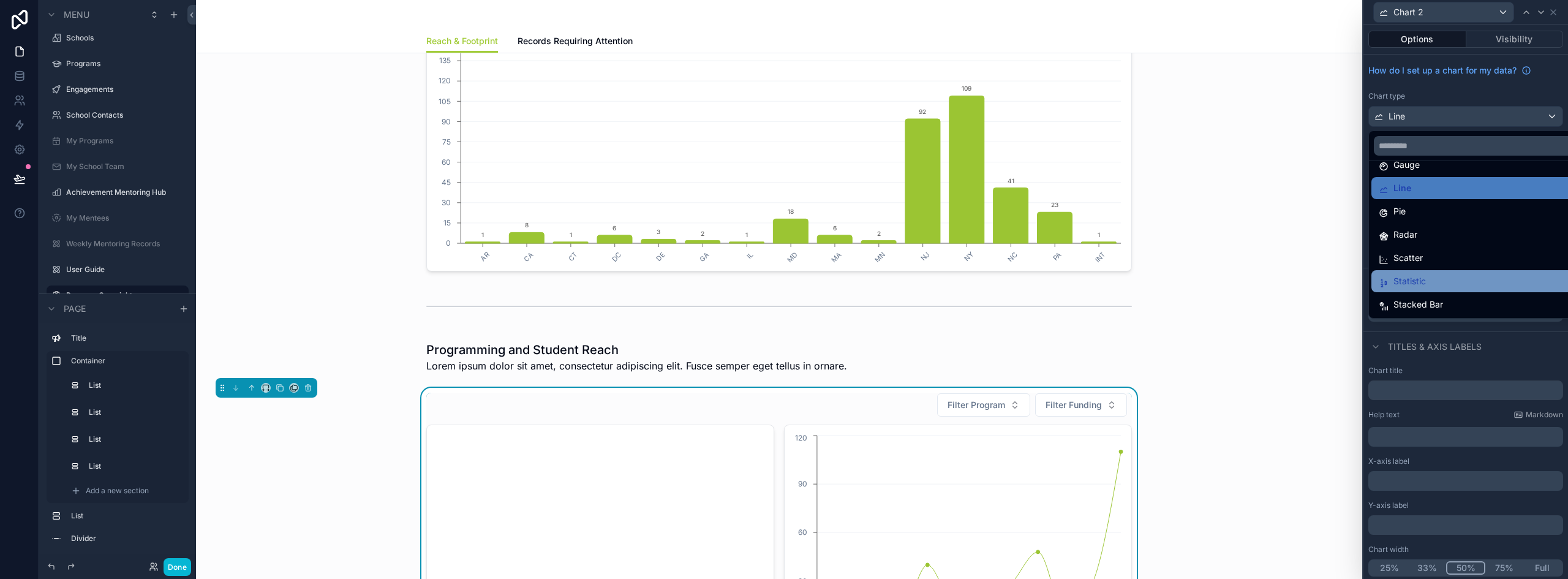
click at [1038, 277] on span "Statistic" at bounding box center [1410, 281] width 33 height 15
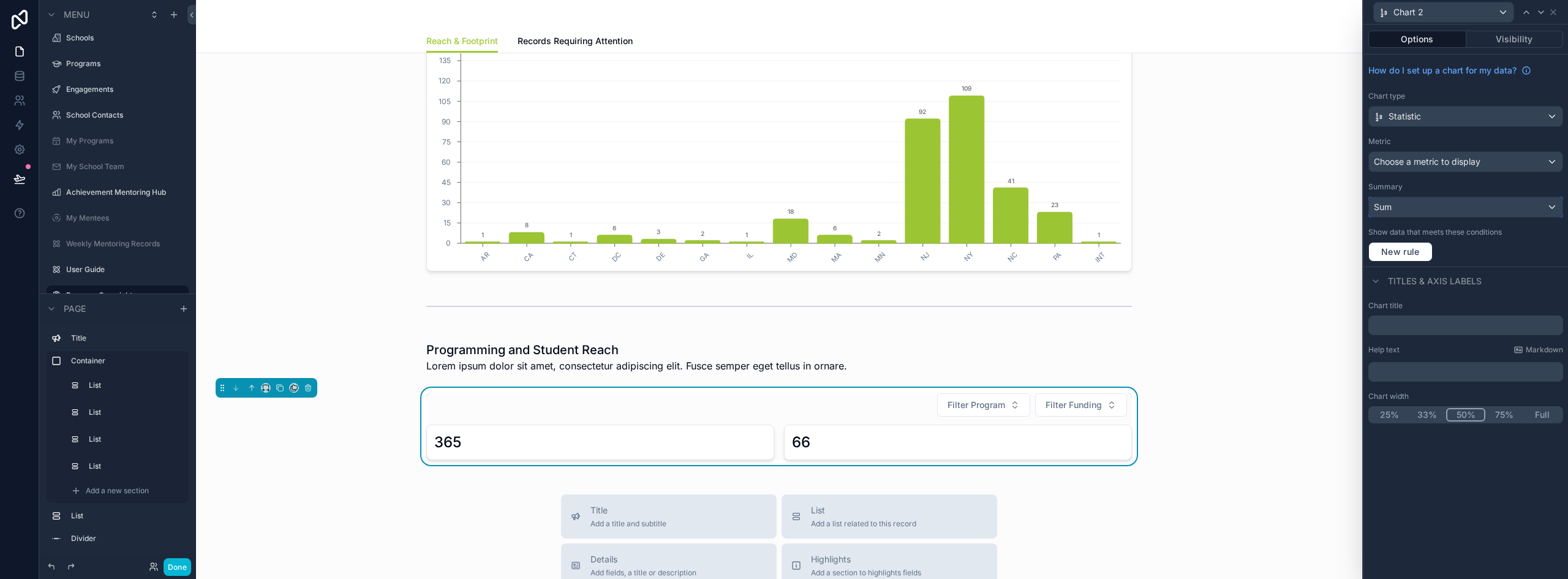
click at [1038, 209] on div "Sum" at bounding box center [1465, 207] width 193 height 20
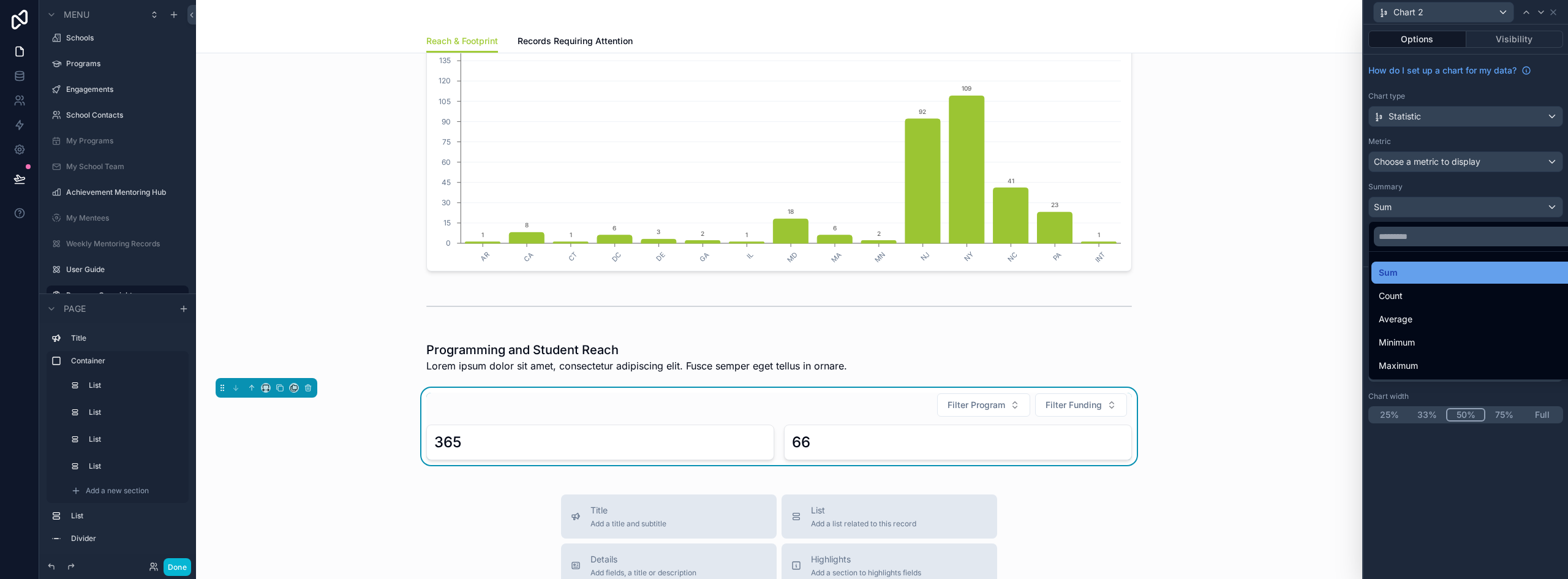
click at [1038, 270] on div "Sum" at bounding box center [1480, 272] width 202 height 15
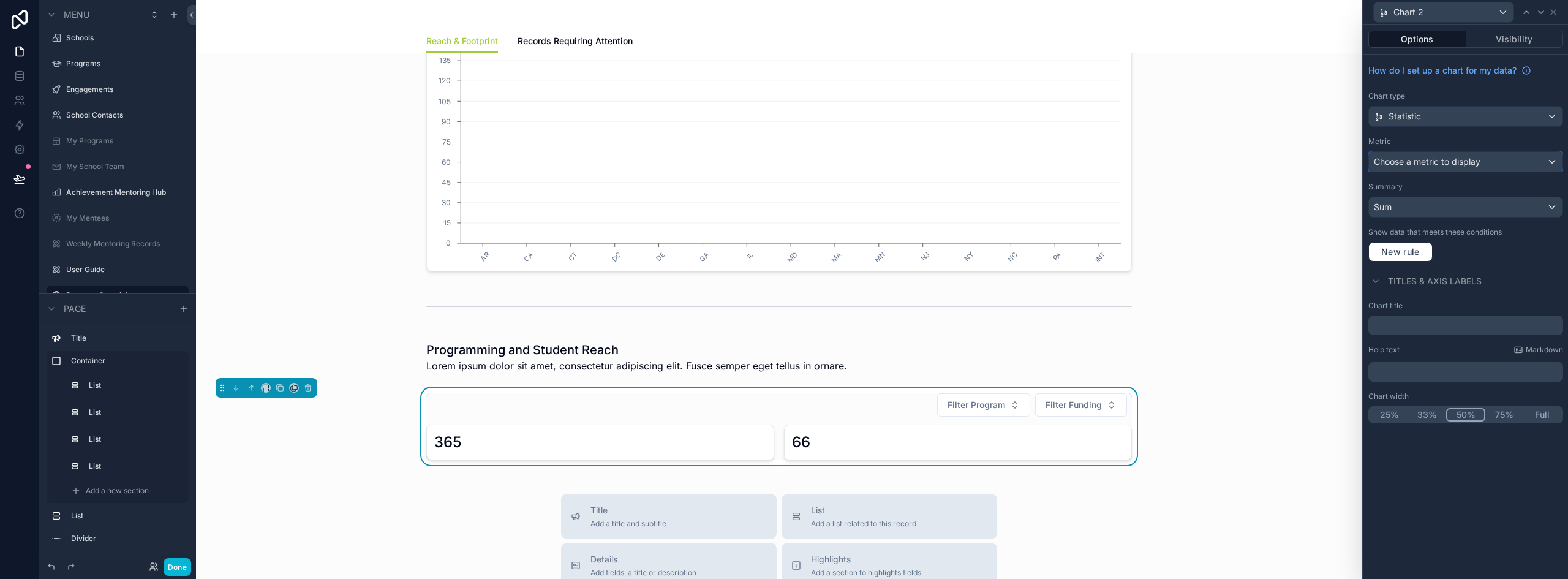
click at [1038, 162] on span "Choose a metric to display" at bounding box center [1427, 162] width 106 height 10
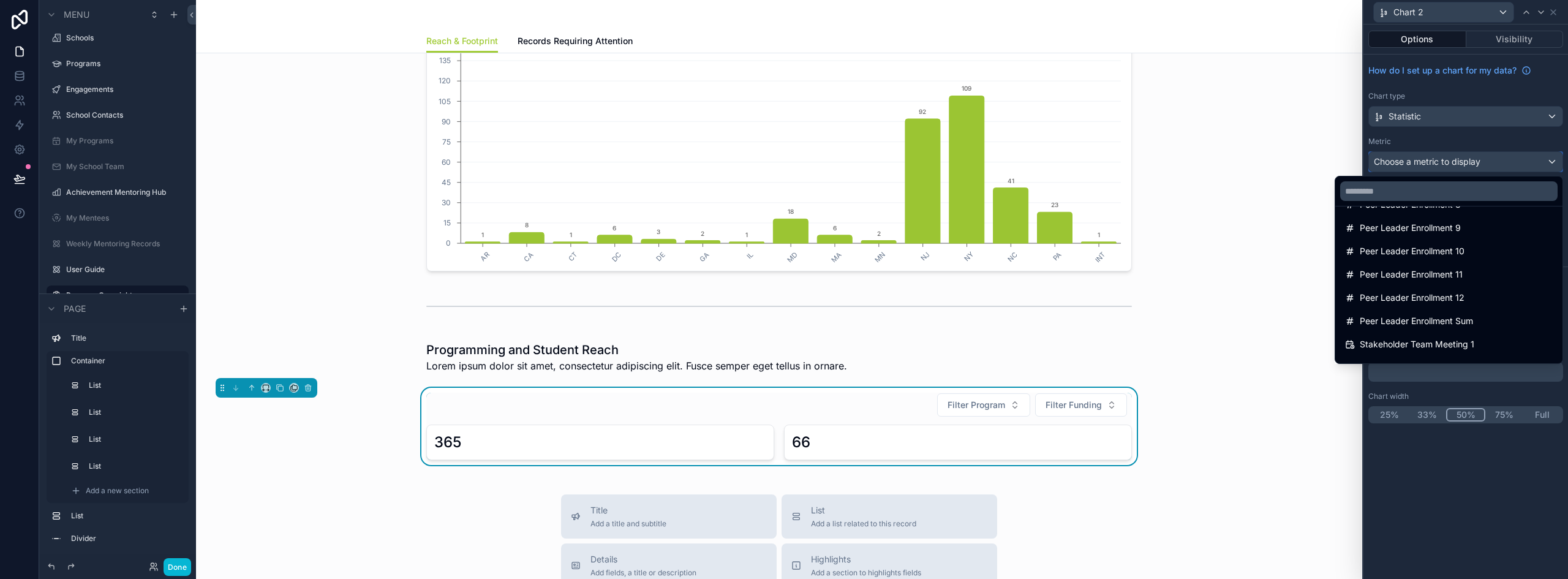
scroll to position [627, 0]
click at [1038, 315] on div "Peer Leader Enrollment Sum" at bounding box center [1449, 321] width 208 height 15
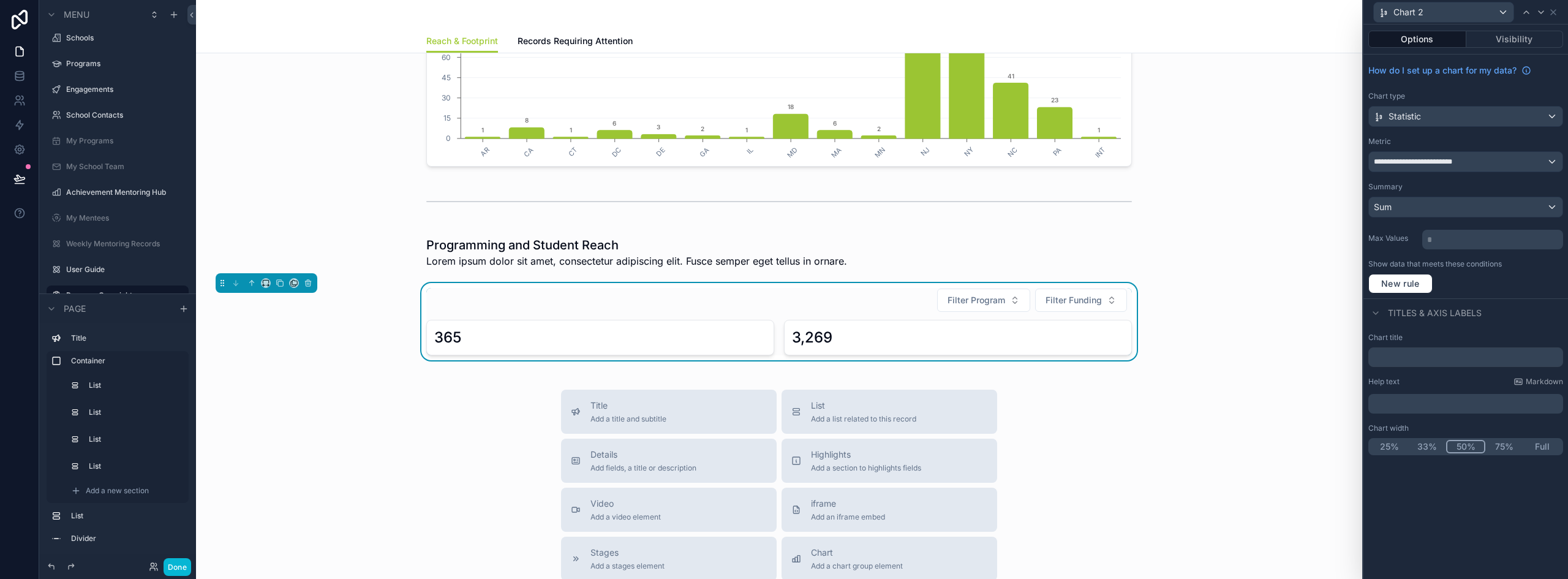
scroll to position [368, 0]
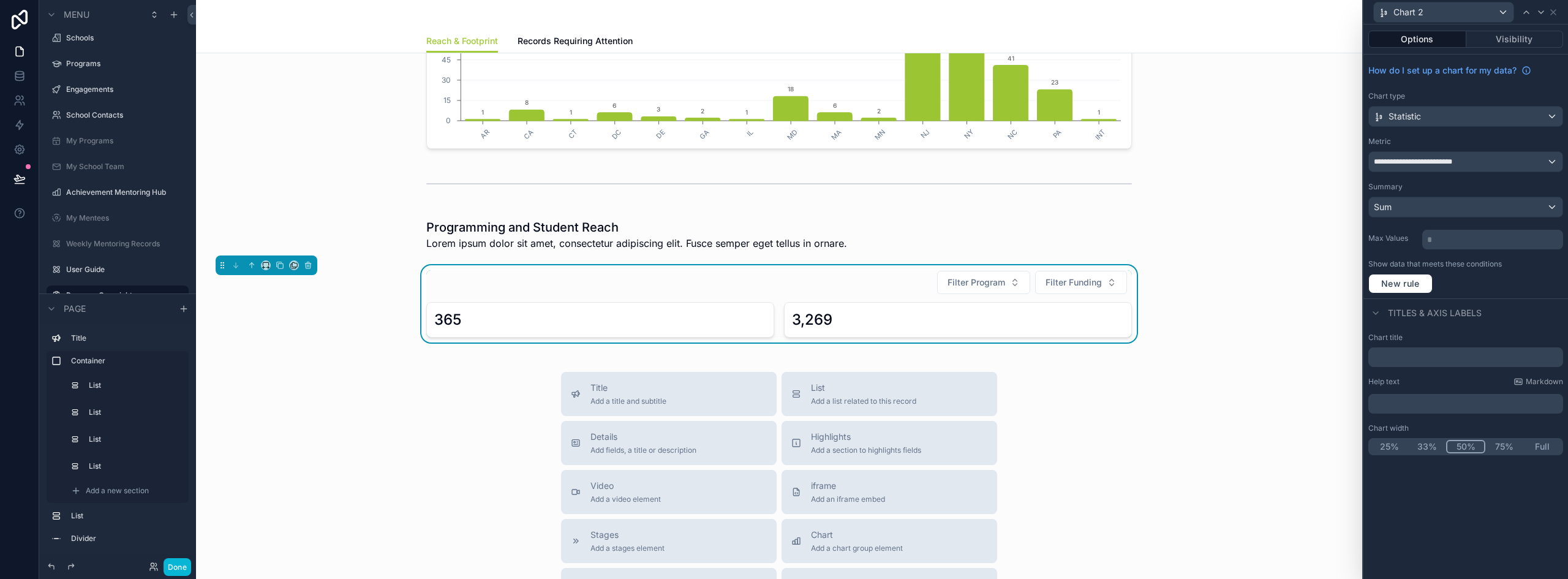
click at [526, 314] on div "365" at bounding box center [600, 320] width 332 height 20
click at [1038, 15] on icon at bounding box center [1553, 12] width 9 height 9
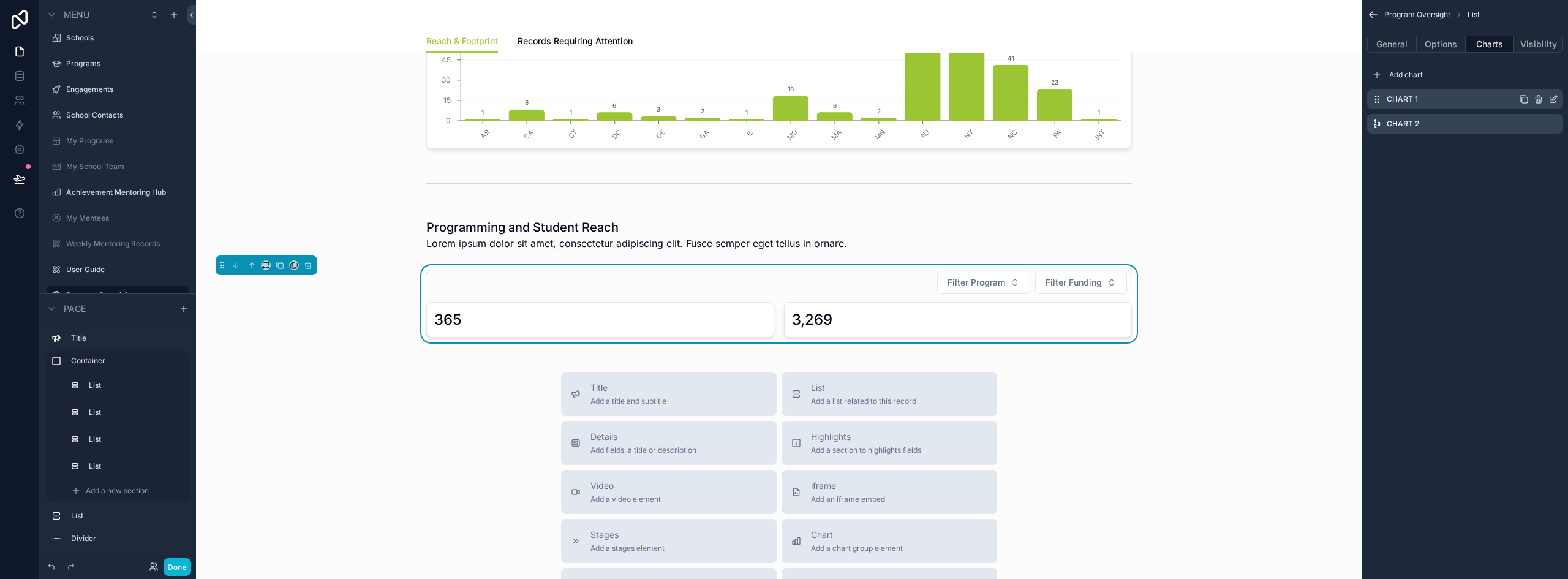
click at [1038, 98] on icon "scrollable content" at bounding box center [1553, 99] width 9 height 9
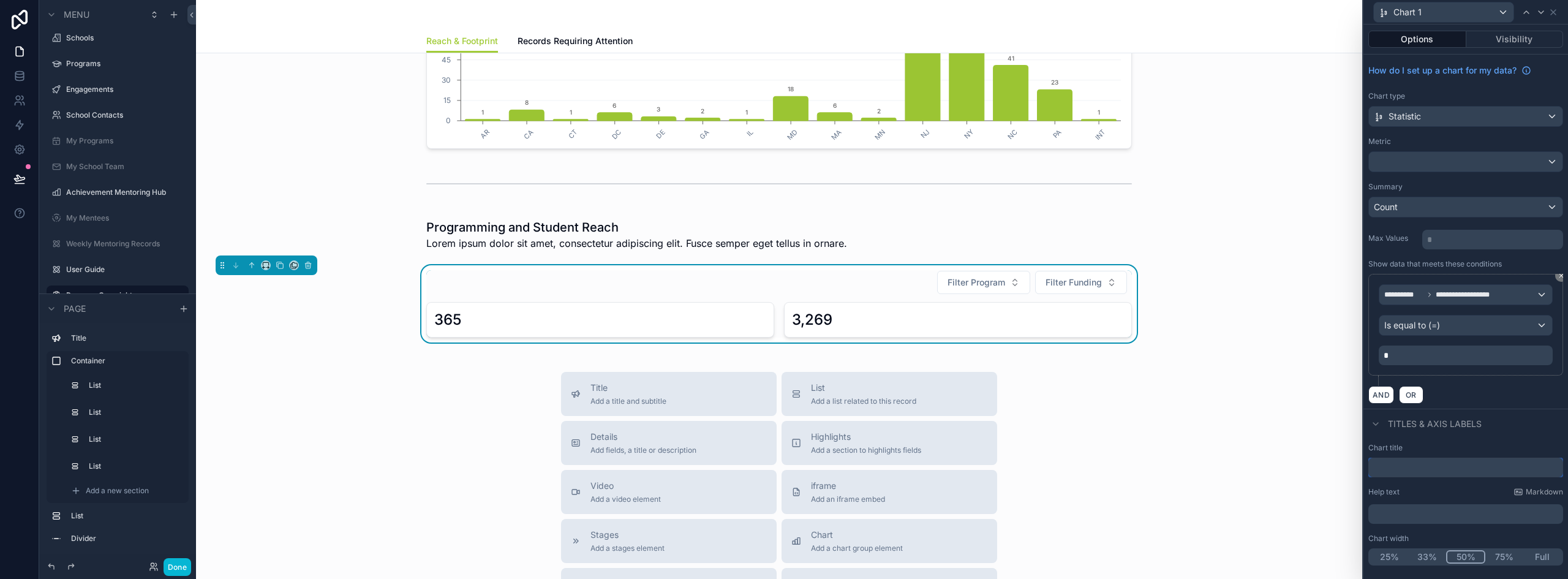
click at [1038, 470] on input "text" at bounding box center [1466, 467] width 195 height 20
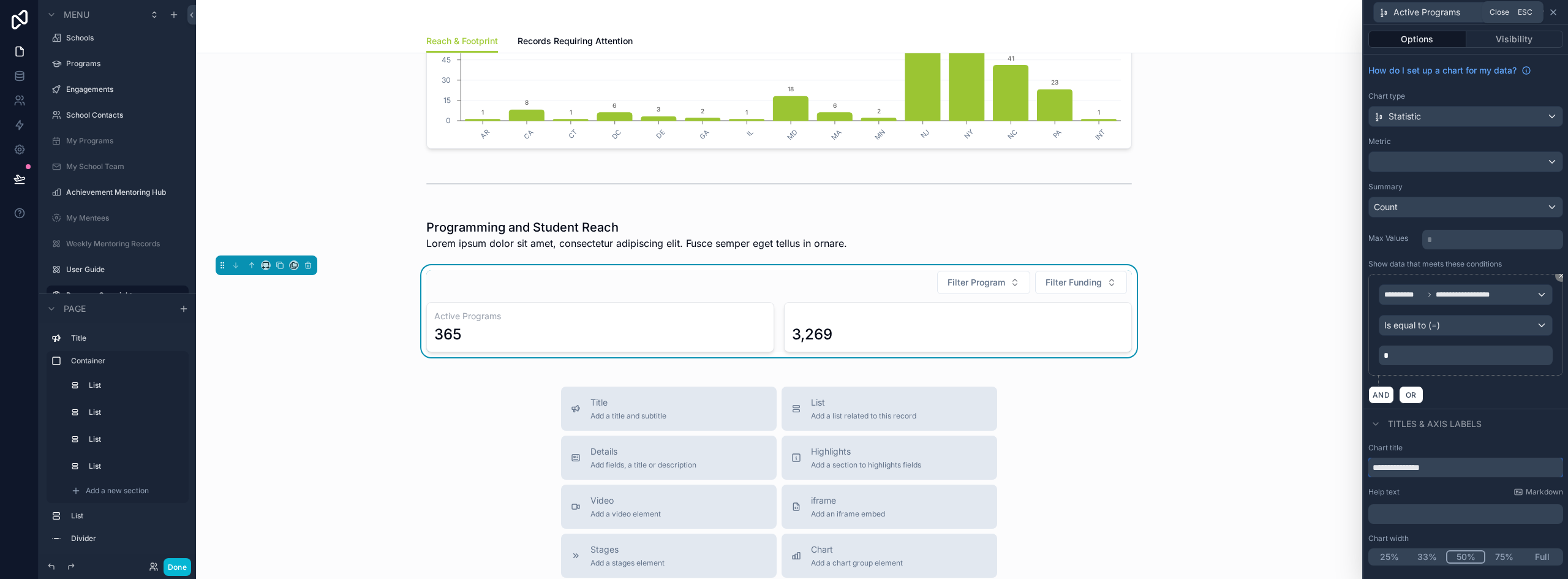
type input "**********"
click at [1038, 9] on icon at bounding box center [1553, 12] width 9 height 9
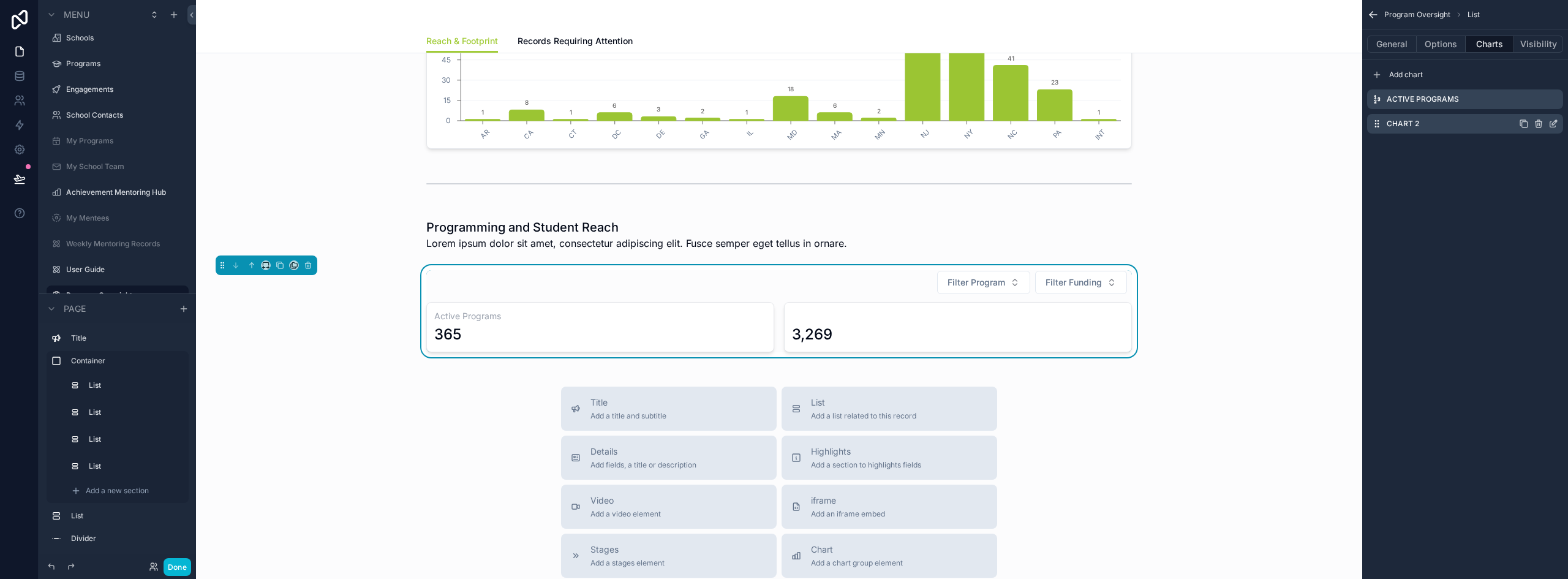
click at [1038, 123] on icon "scrollable content" at bounding box center [1553, 123] width 9 height 9
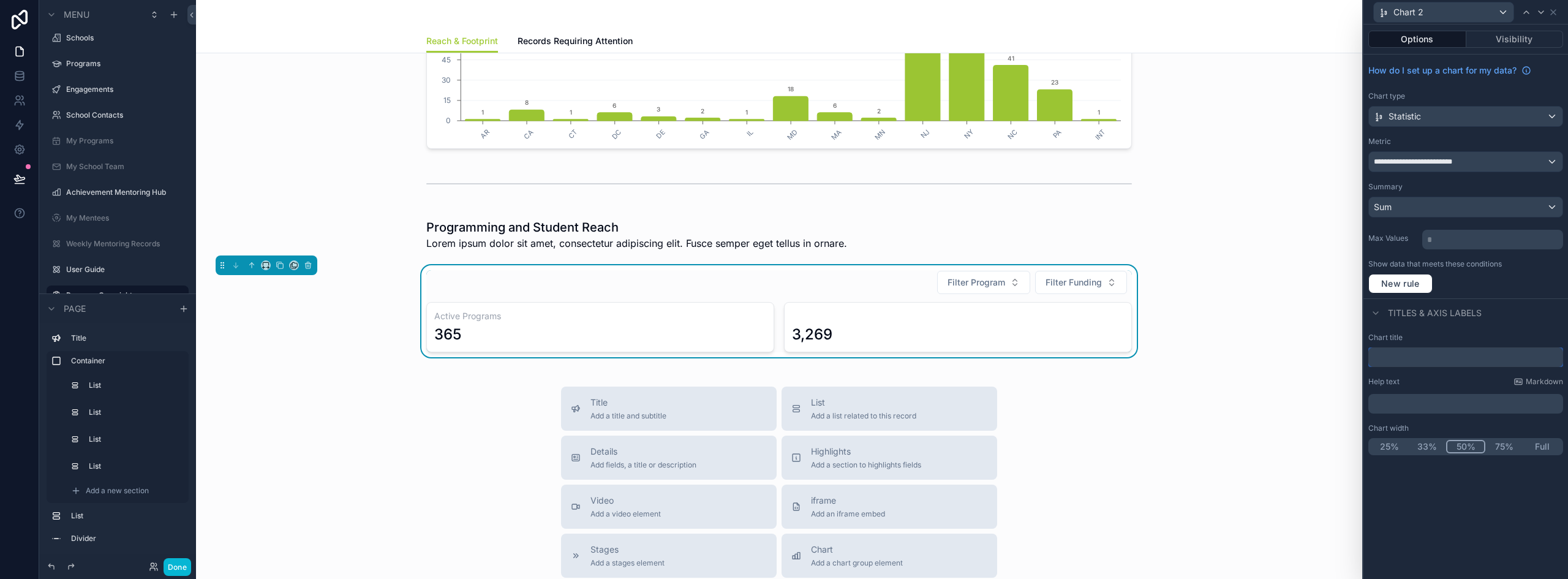
click at [1038, 363] on input "text" at bounding box center [1466, 357] width 195 height 20
type input "**********"
click at [170, 567] on button "Done" at bounding box center [177, 567] width 27 height 18
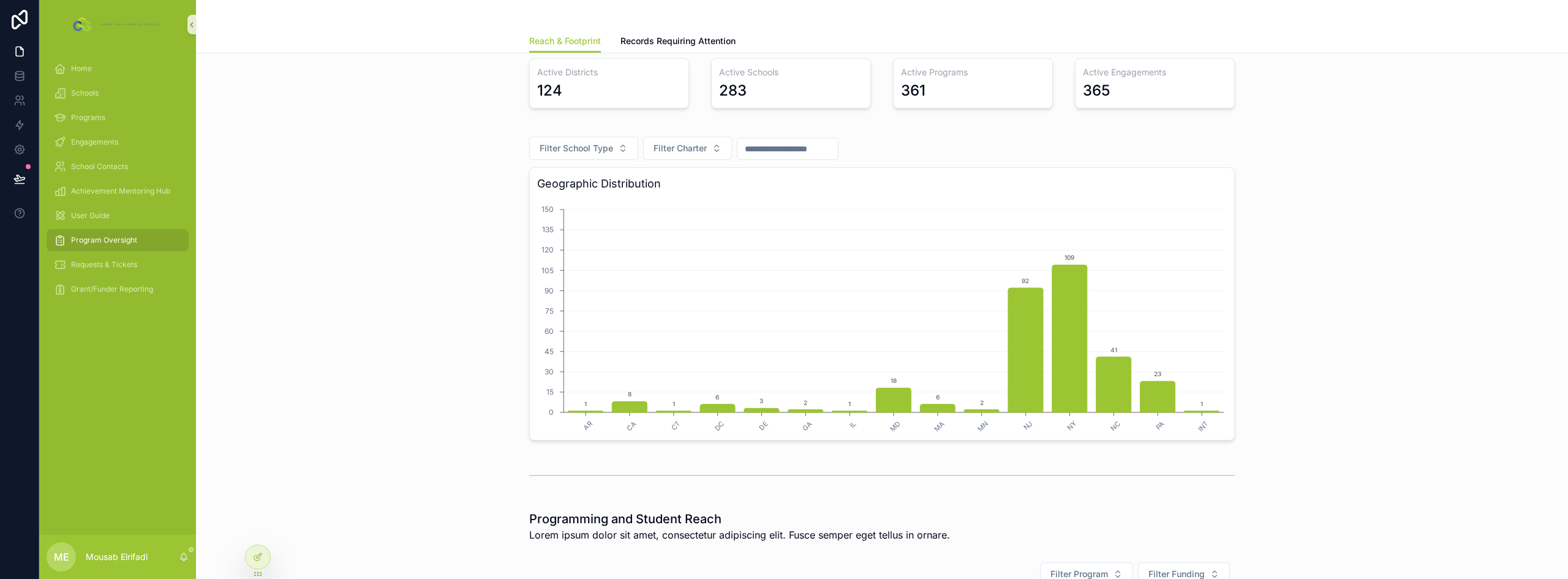
scroll to position [0, 0]
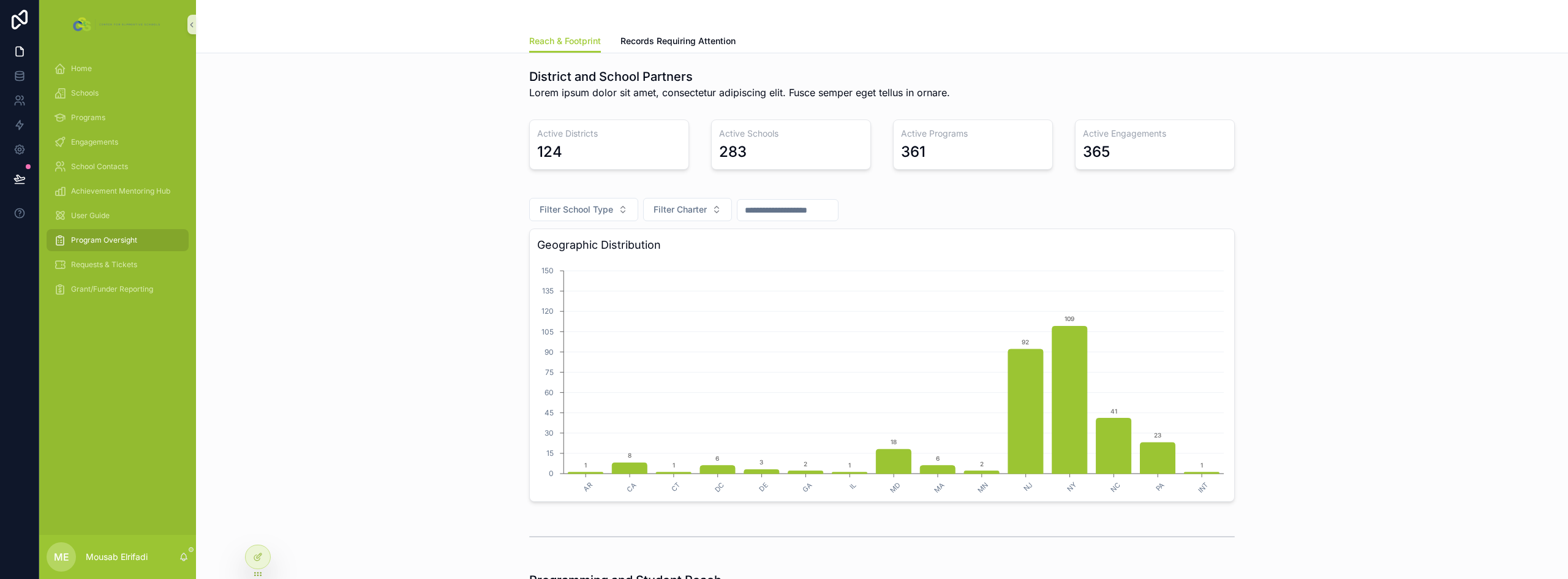
click at [754, 140] on div "Active Schools 283" at bounding box center [791, 144] width 160 height 50
